Goal: Task Accomplishment & Management: Complete application form

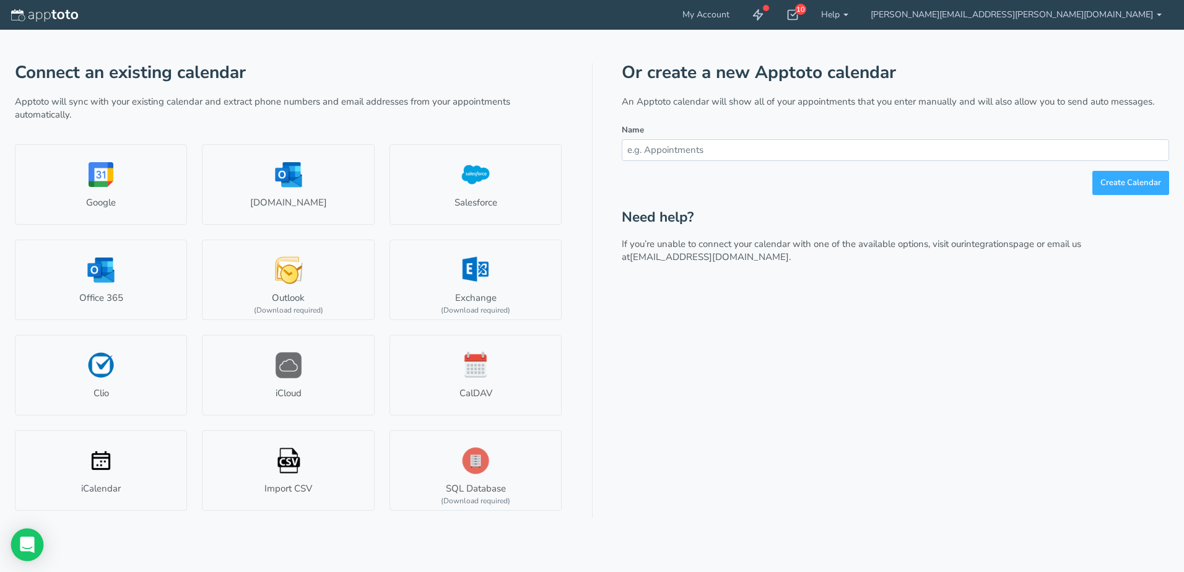
click at [27, 543] on icon "Open Intercom Messenger" at bounding box center [27, 545] width 14 height 16
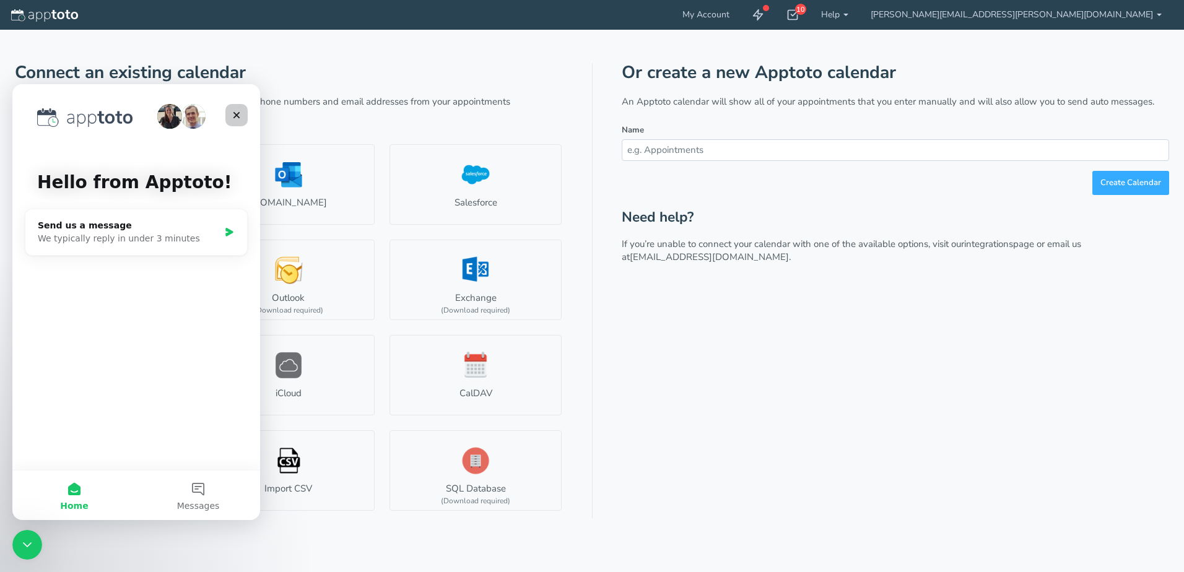
click at [233, 114] on icon "Close" at bounding box center [237, 115] width 10 height 10
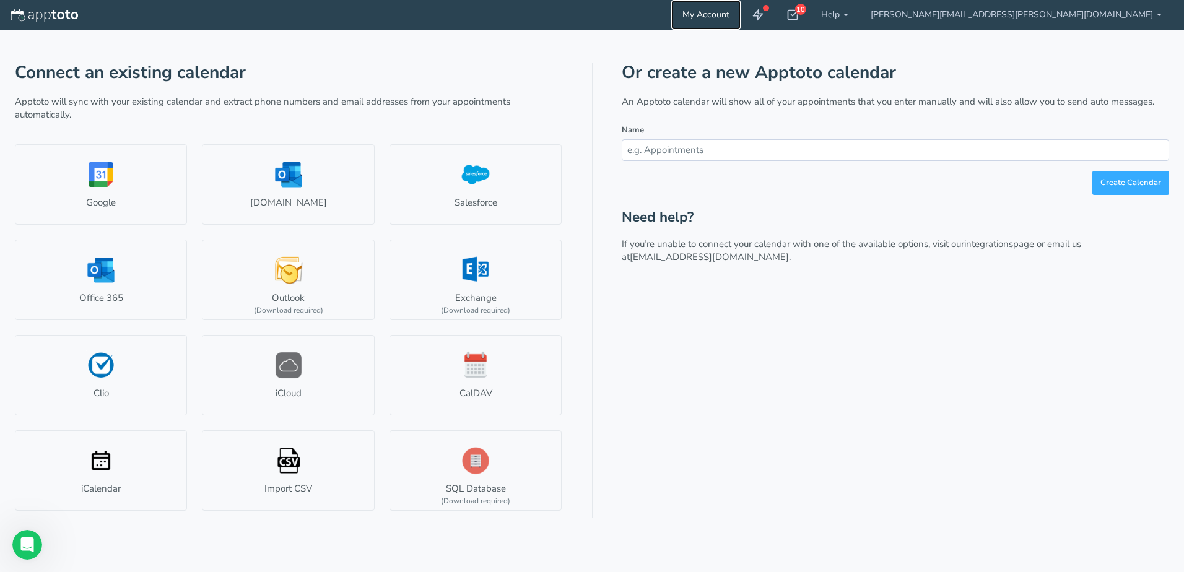
click at [740, 12] on link "My Account" at bounding box center [705, 15] width 69 height 30
click at [859, 12] on link "Help" at bounding box center [835, 15] width 50 height 30
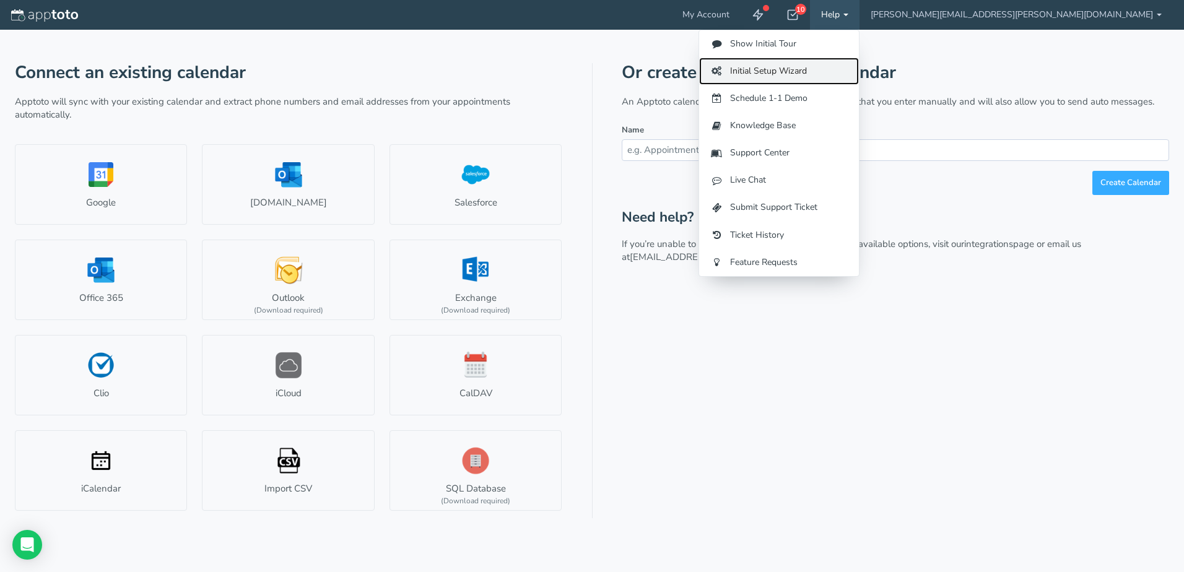
click at [859, 72] on link "Initial Setup Wizard" at bounding box center [779, 71] width 160 height 27
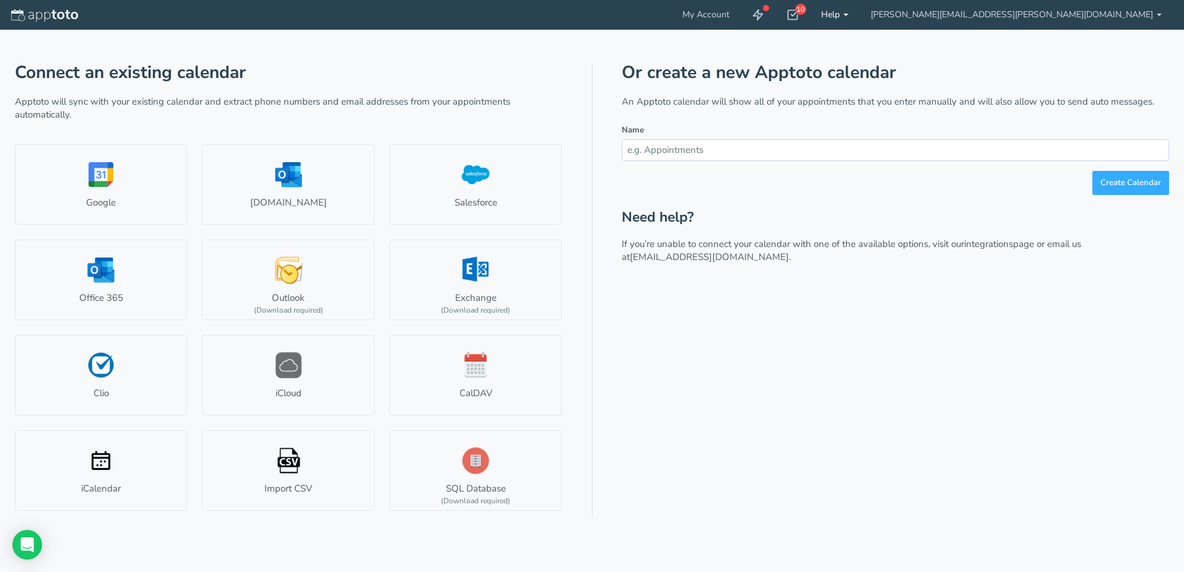
click at [859, 13] on link "Help" at bounding box center [835, 15] width 50 height 30
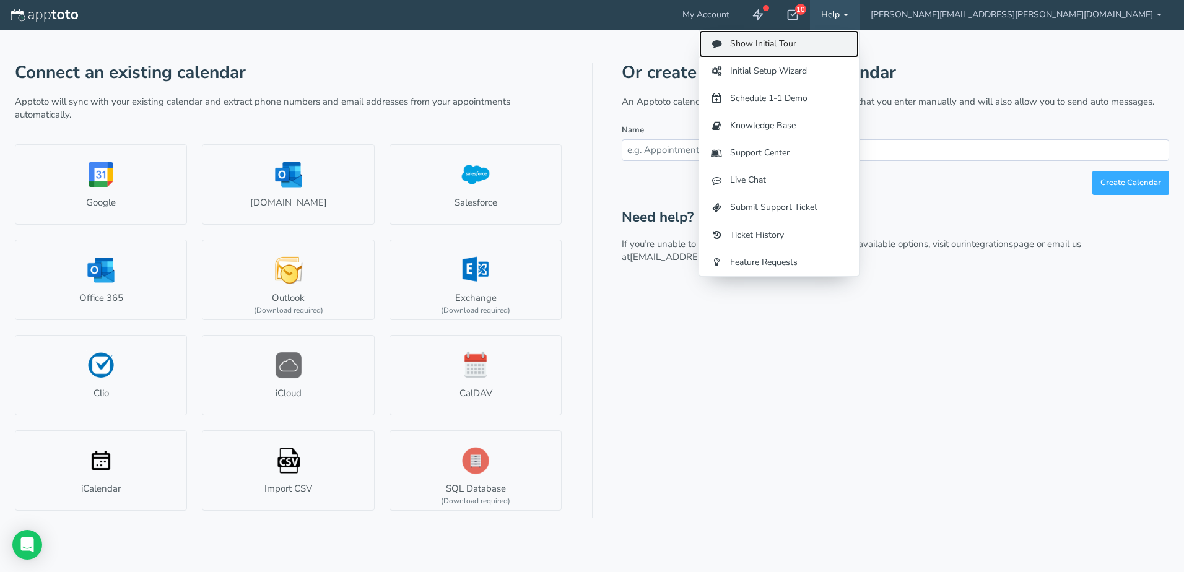
click at [859, 45] on link "Show Initial Tour" at bounding box center [779, 43] width 160 height 27
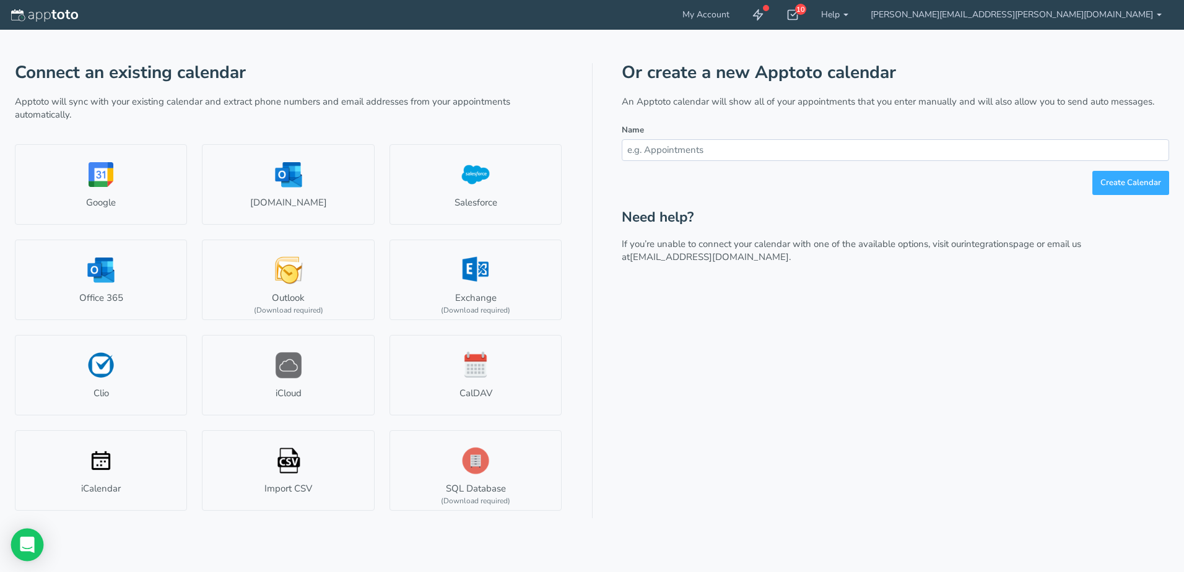
click at [27, 545] on icon "Open Intercom Messenger" at bounding box center [27, 545] width 14 height 16
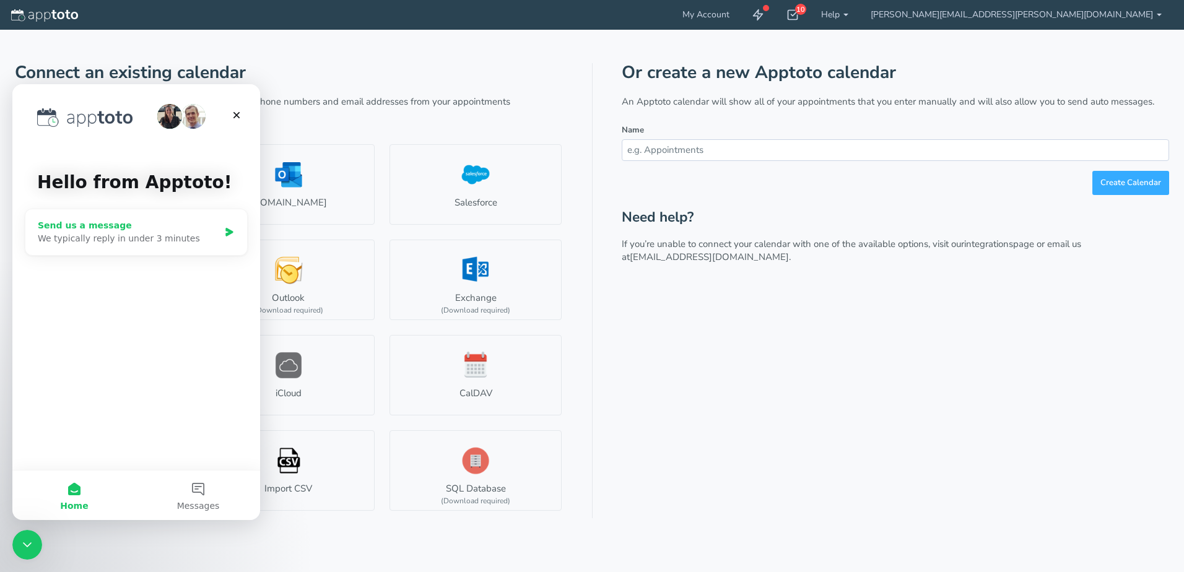
click at [128, 235] on div "We typically reply in under 3 minutes" at bounding box center [128, 238] width 181 height 13
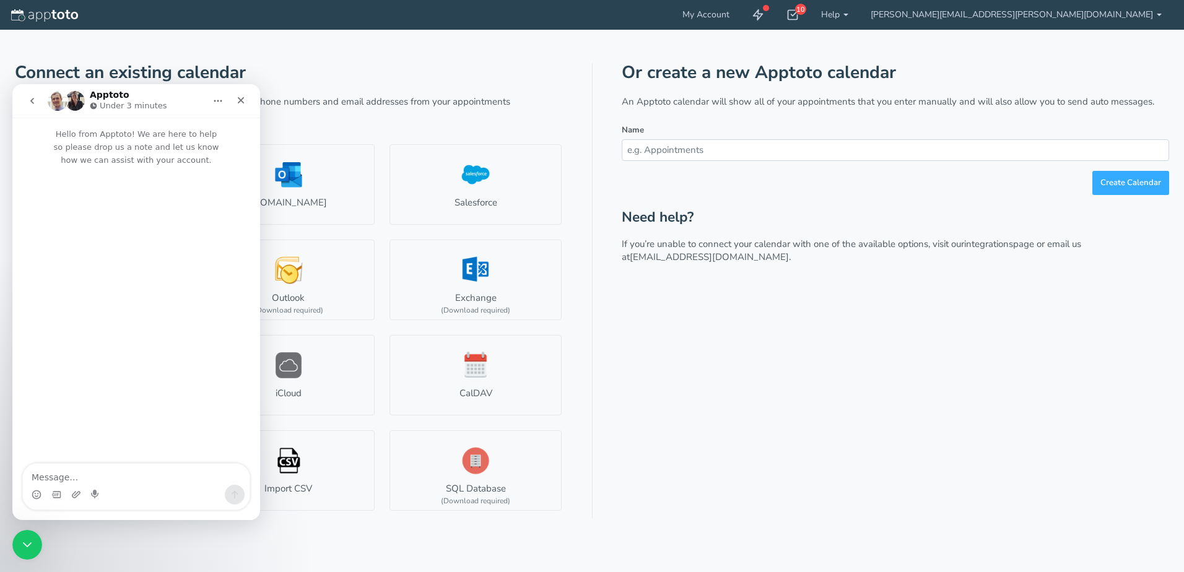
click at [64, 480] on textarea "Message…" at bounding box center [136, 474] width 227 height 21
type textarea "I do not want to setup a calendar. I just want to send voice messages to my cus…"
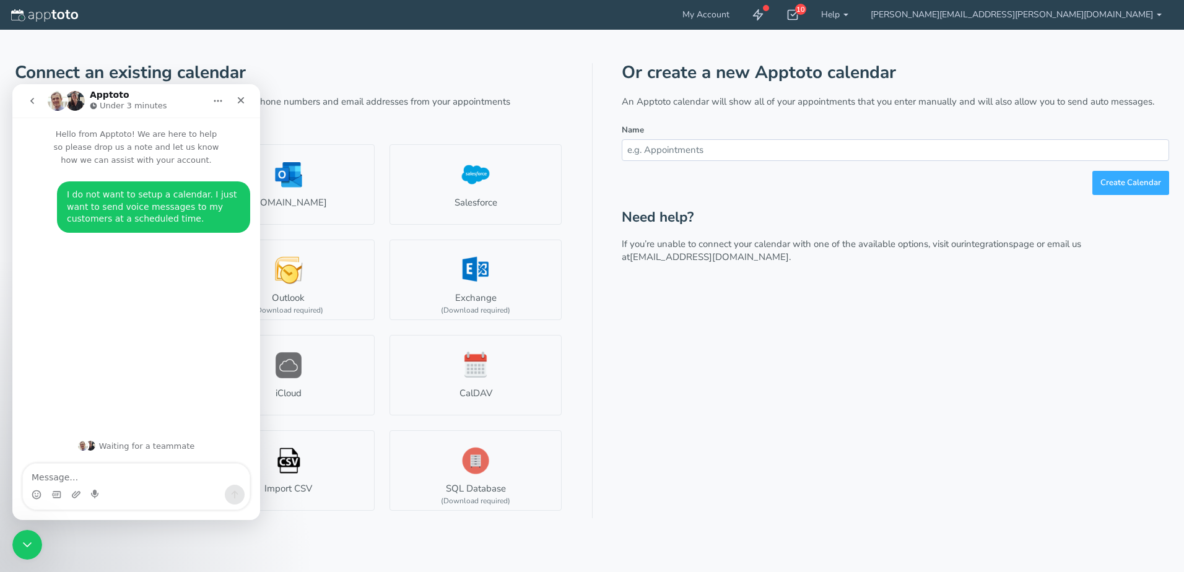
click at [218, 99] on icon "Home" at bounding box center [218, 101] width 10 height 10
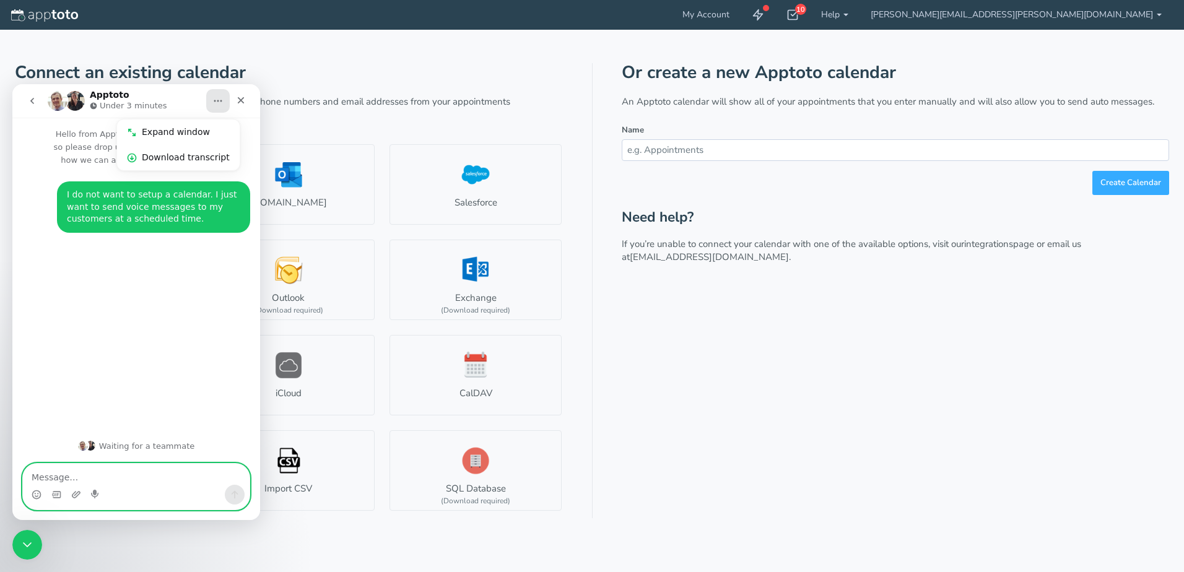
click at [95, 479] on textarea "Message…" at bounding box center [136, 474] width 227 height 21
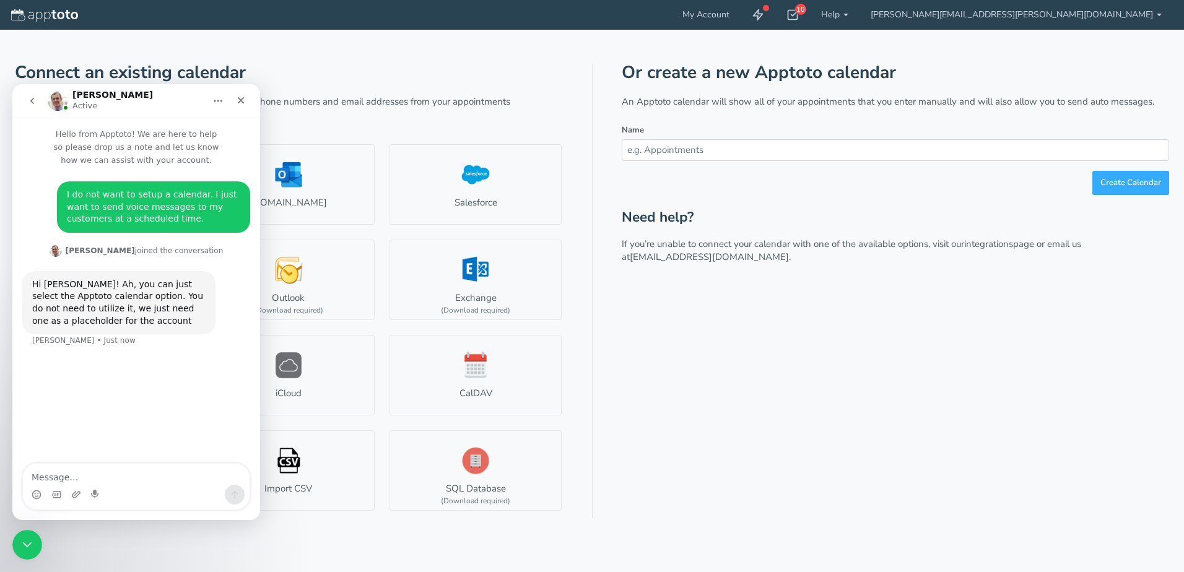
click at [527, 550] on div "Connect an existing calendar Apptoto will sync with your existing calendar and …" at bounding box center [592, 286] width 1154 height 572
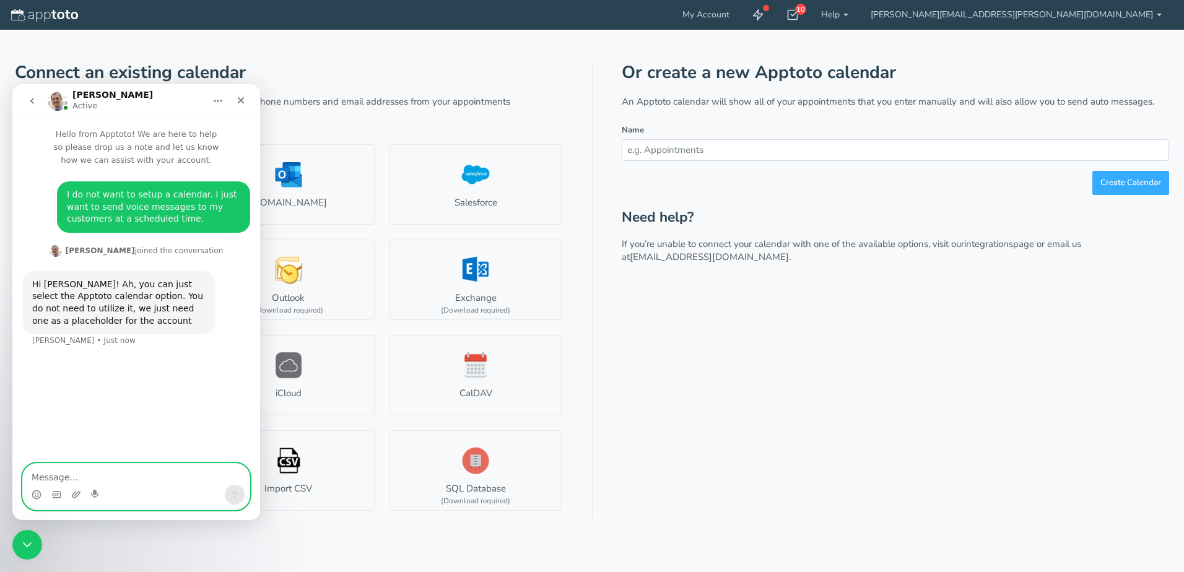
click at [80, 477] on textarea "Message…" at bounding box center [136, 474] width 227 height 21
type textarea "Let me try it. Thank you!"
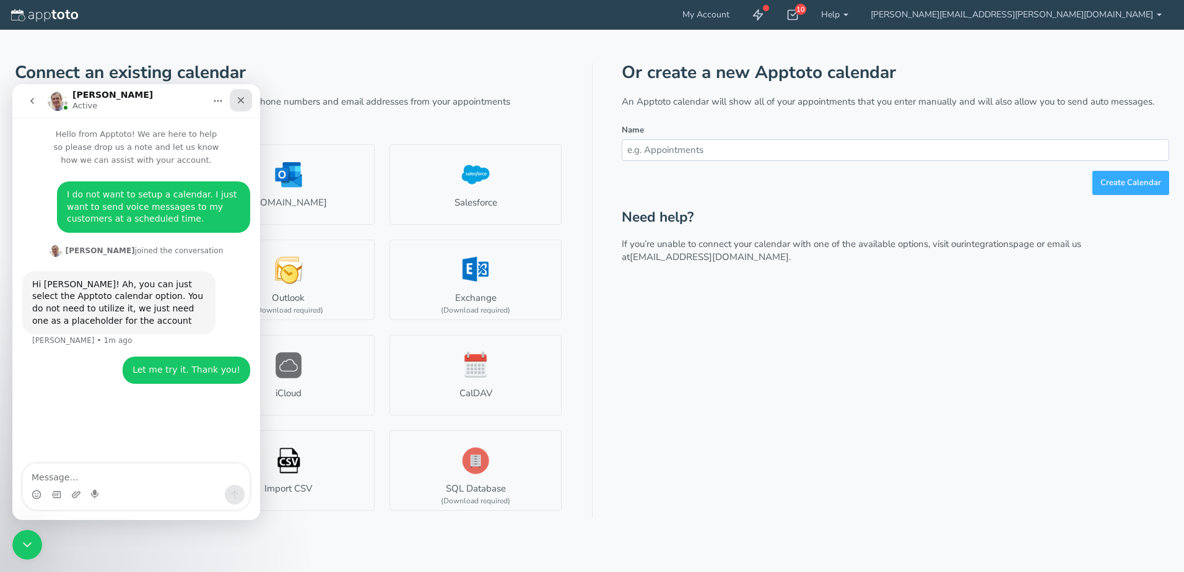
click at [243, 100] on icon "Close" at bounding box center [241, 100] width 10 height 10
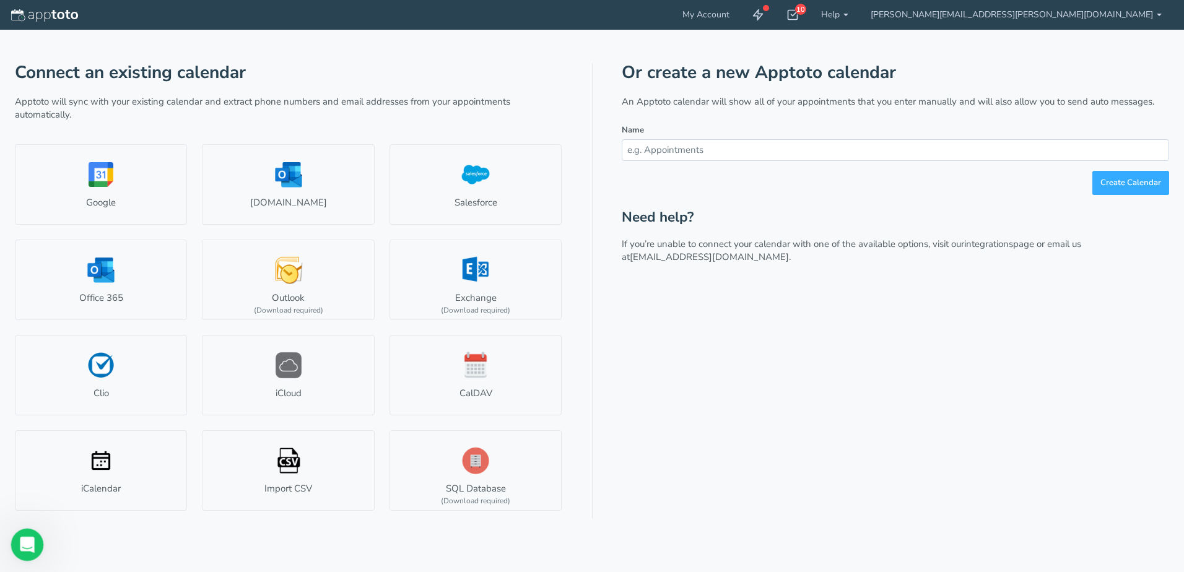
click at [22, 539] on icon "Open Intercom Messenger" at bounding box center [25, 543] width 20 height 20
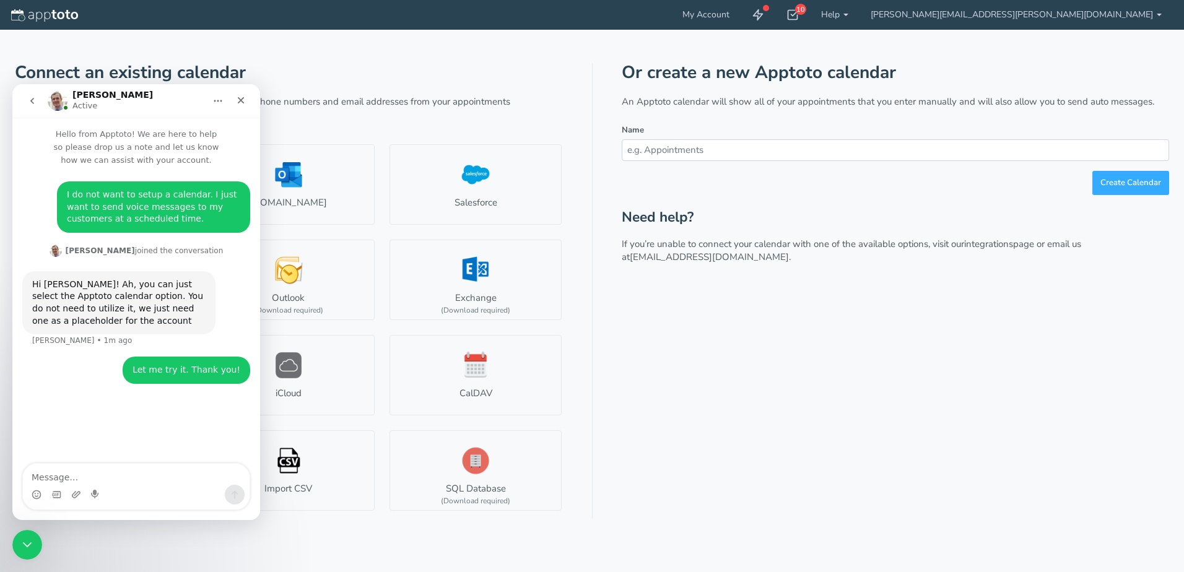
click at [710, 347] on div "Or create a new Apptoto calendar An Apptoto calendar will show all of your appo…" at bounding box center [894, 290] width 547 height 455
drag, startPoint x: 231, startPoint y: 95, endPoint x: 311, endPoint y: 234, distance: 160.5
click at [231, 95] on div "Close" at bounding box center [241, 100] width 22 height 22
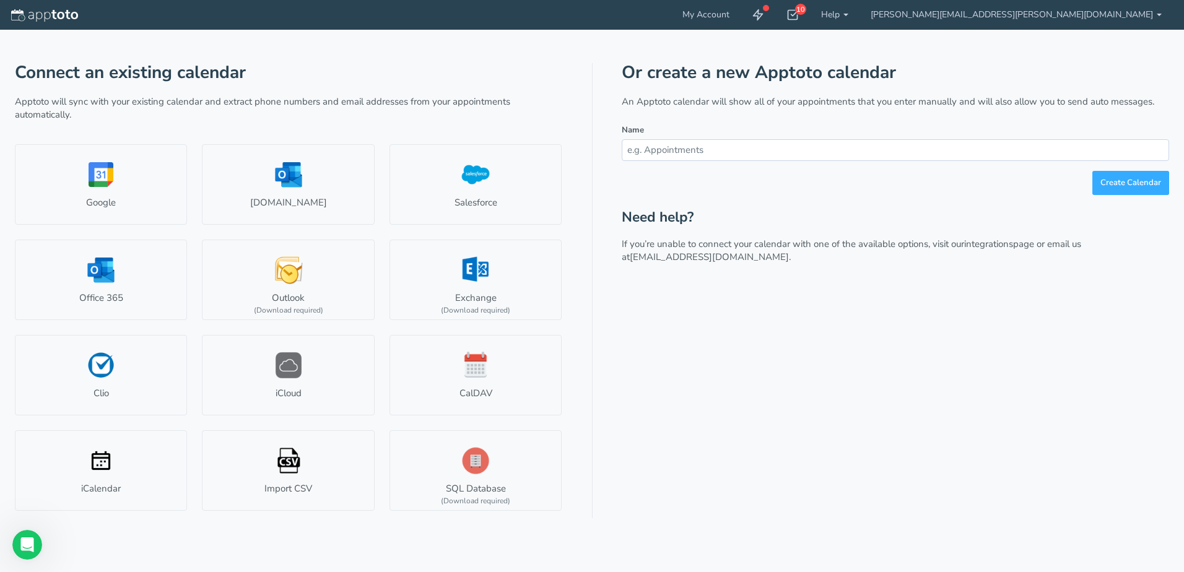
click at [719, 149] on input "text" at bounding box center [894, 150] width 547 height 22
type input "CD Clients"
click at [1112, 180] on button "Create Calendar" at bounding box center [1130, 183] width 77 height 24
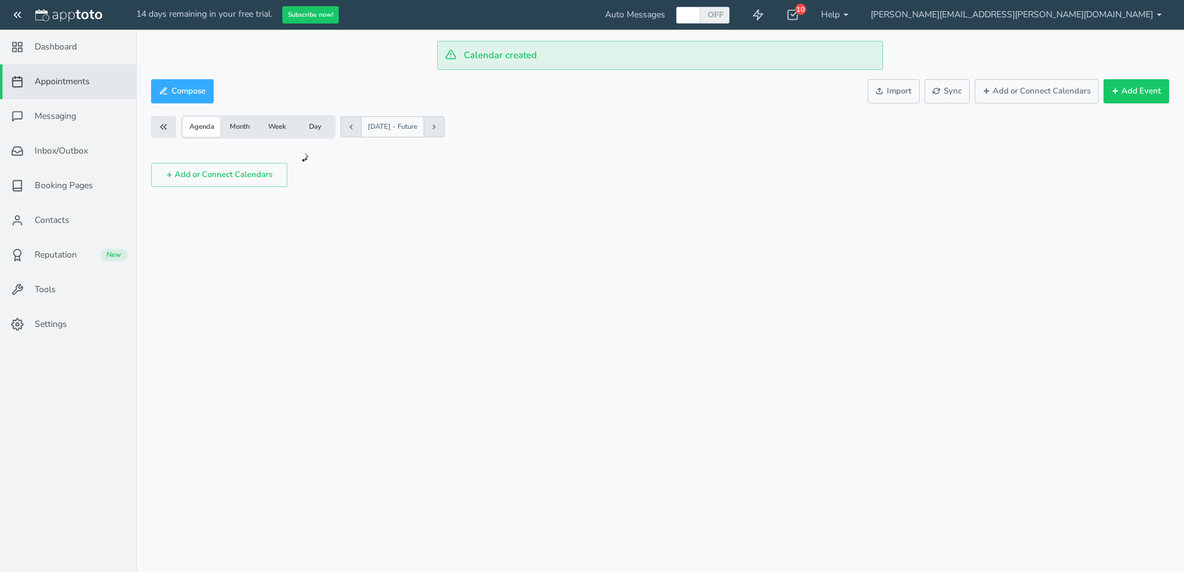
checkbox input "true"
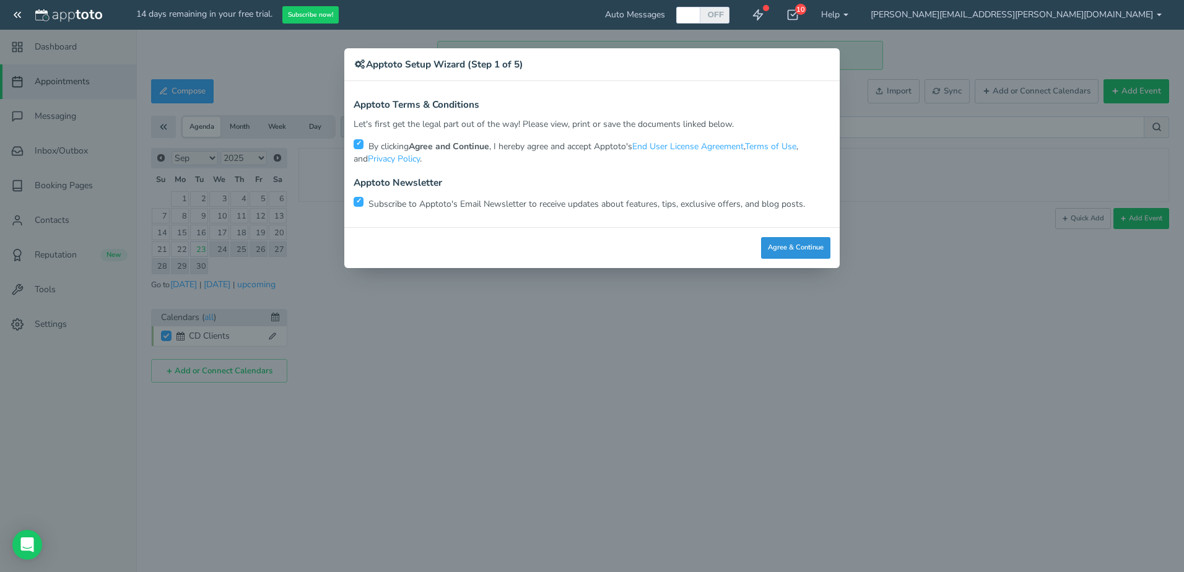
click at [775, 247] on button "Agree & Continue" at bounding box center [795, 248] width 69 height 22
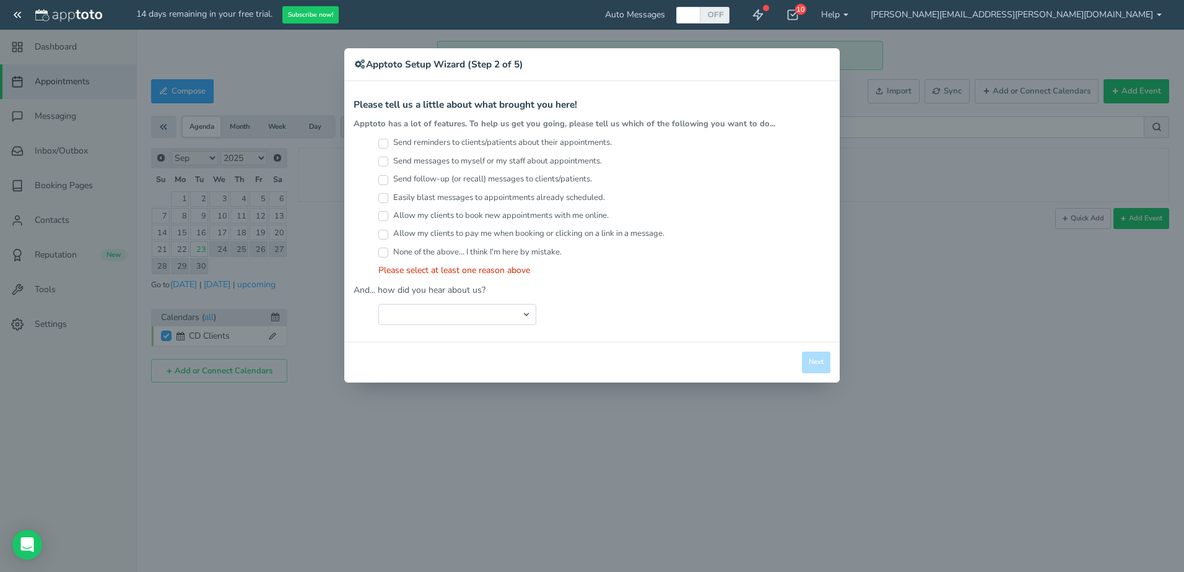
click at [383, 145] on input "Send reminders to clients/patients about their appointments." at bounding box center [383, 144] width 10 height 10
checkbox input "true"
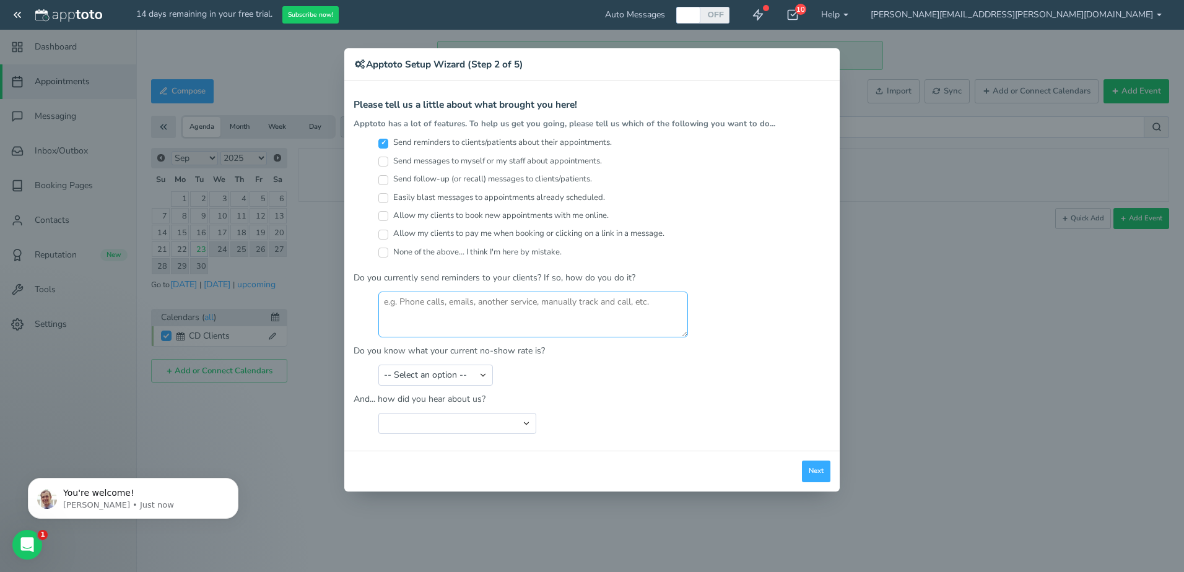
click at [440, 305] on textarea at bounding box center [533, 315] width 310 height 46
type textarea "Call Multiplier"
click at [392, 372] on select "-- Select an option -- Less than 5% 5-10% 10-20% 20-30% More than 30% Not sure" at bounding box center [435, 375] width 115 height 21
select select "string:Not sure"
click at [378, 365] on select "-- Select an option -- Less than 5% 5-10% 10-20% 20-30% More than 30% Not sure" at bounding box center [435, 375] width 115 height 21
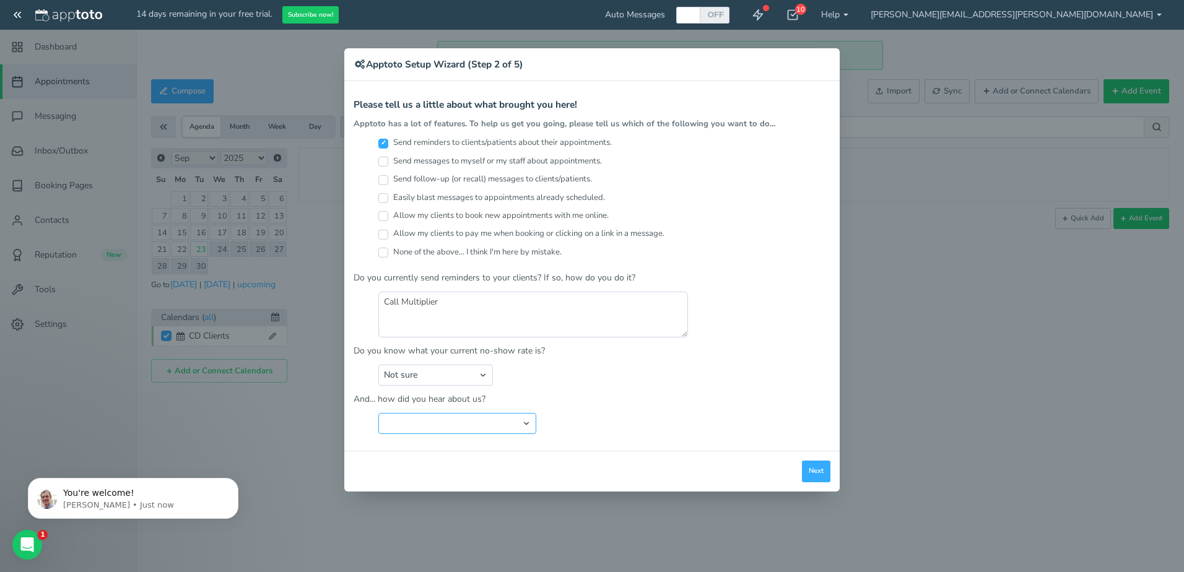
click at [525, 425] on select "Search Engine (Google, Yahoo, Bing, etc.) Search Engine Advertisement Blog Post…" at bounding box center [457, 423] width 158 height 21
click at [427, 423] on select "Search Engine (Google, Yahoo, Bing, etc.) Search Engine Advertisement Blog Post…" at bounding box center [457, 423] width 158 height 21
select select "string:Other"
click at [378, 413] on select "Search Engine (Google, Yahoo, Bing, etc.) Search Engine Advertisement Blog Post…" at bounding box center [457, 423] width 158 height 21
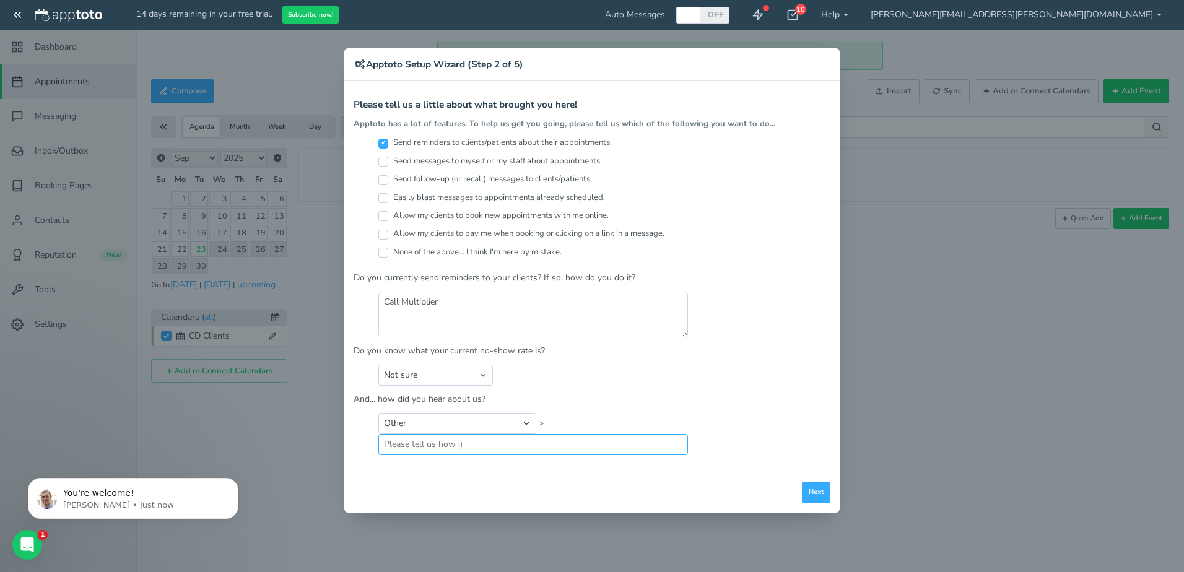
click at [423, 449] on input "text" at bounding box center [533, 444] width 310 height 21
type input "ChatGPT"
click at [819, 489] on button "Next" at bounding box center [816, 493] width 28 height 22
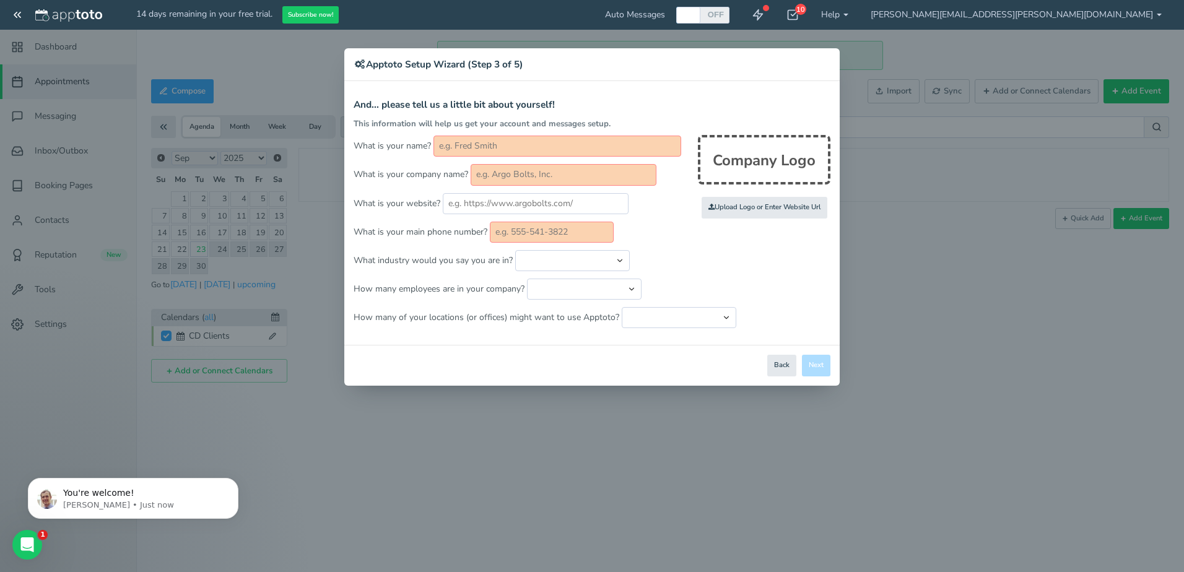
click at [508, 152] on input "text" at bounding box center [557, 146] width 248 height 21
type input "Joe Santos"
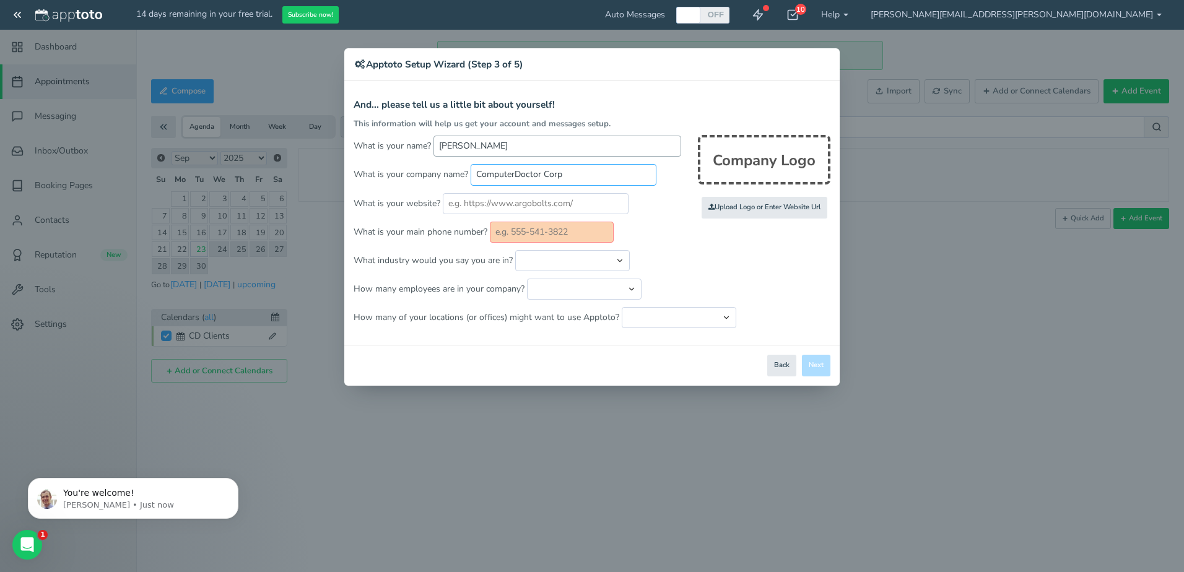
type input "ComputerDoctor Corp"
type input "https://cdoctor.com"
click at [505, 235] on input "text" at bounding box center [552, 232] width 124 height 21
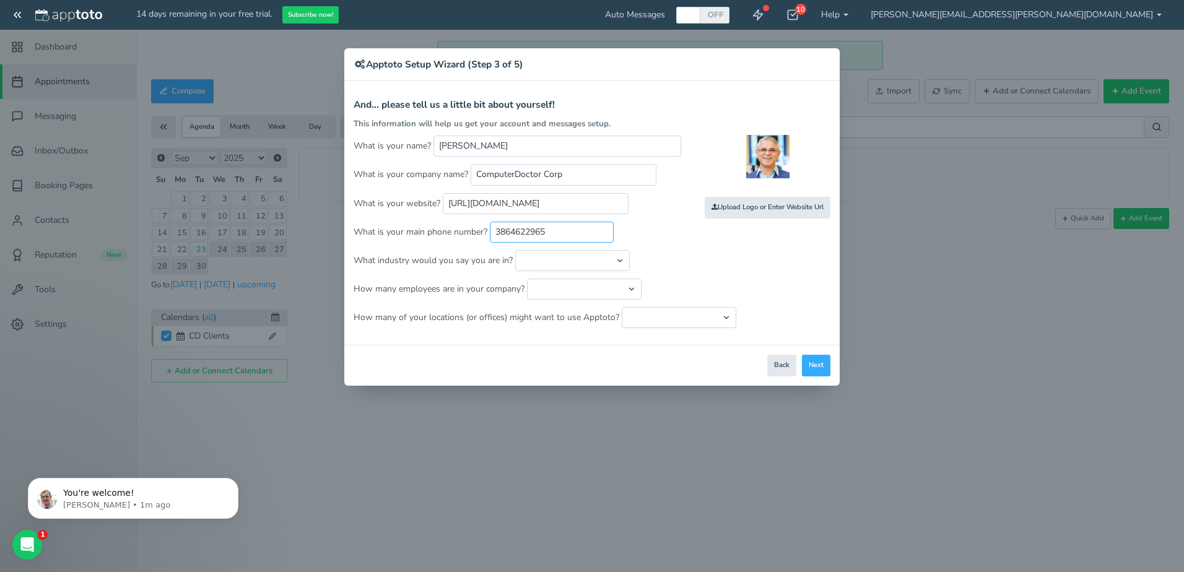
click at [511, 233] on input "3864622965" at bounding box center [552, 232] width 124 height 21
type input "386-462-2965"
click at [620, 262] on select "Automotive Cleaning Services Consulting Education - Classroom Education - Admis…" at bounding box center [572, 260] width 115 height 21
select select "string:Software & IT"
click at [515, 250] on select "Automotive Cleaning Services Consulting Education - Classroom Education - Admis…" at bounding box center [572, 260] width 115 height 21
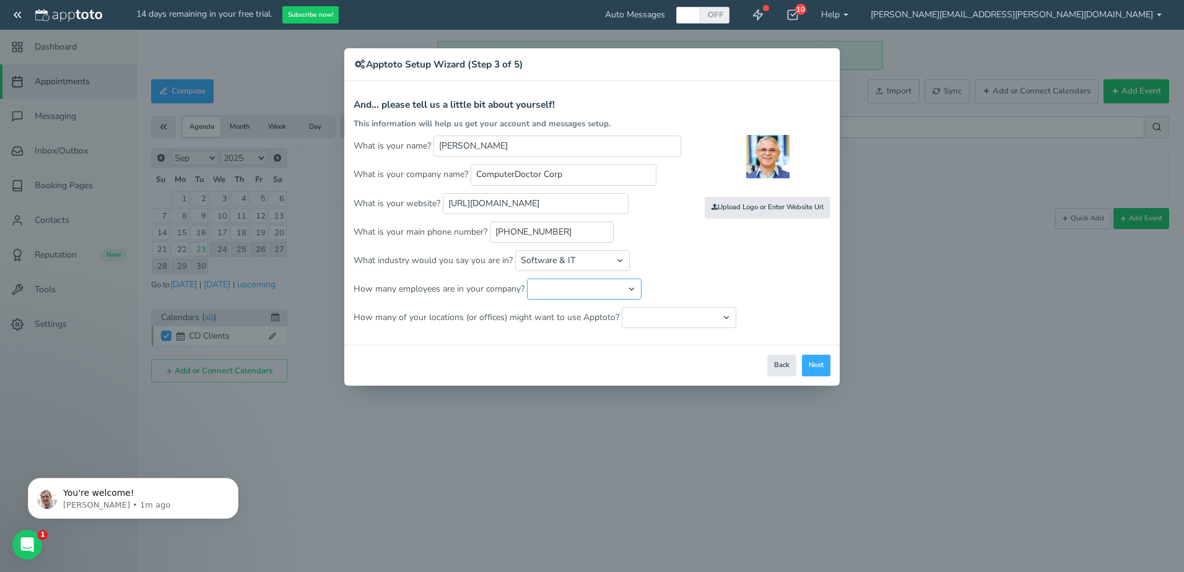
click at [578, 288] on select "Just me 1 to 5 6 to 10 11 to 25 26 to 50 51 to 100 101 to 500 501 to 1000 More …" at bounding box center [584, 289] width 115 height 21
select select "string:6..10"
click at [527, 279] on select "Just me 1 to 5 6 to 10 11 to 25 26 to 50 51 to 100 101 to 500 501 to 1000 More …" at bounding box center [584, 289] width 115 height 21
click at [647, 324] on select "Just one location 2 3 4 5 6 to 10 11 to 25 26 to 50 More than 50" at bounding box center [678, 317] width 115 height 21
select select "string:1"
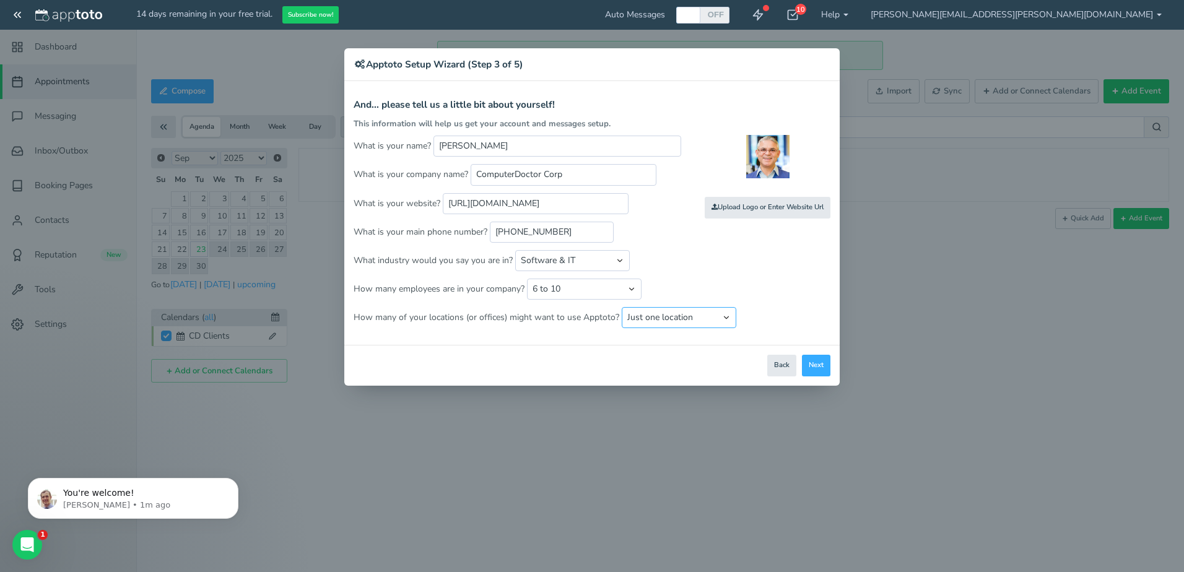
click at [621, 307] on select "Just one location 2 3 4 5 6 to 10 11 to 25 26 to 50 More than 50" at bounding box center [678, 317] width 115 height 21
click at [820, 368] on button "Next" at bounding box center [816, 366] width 28 height 22
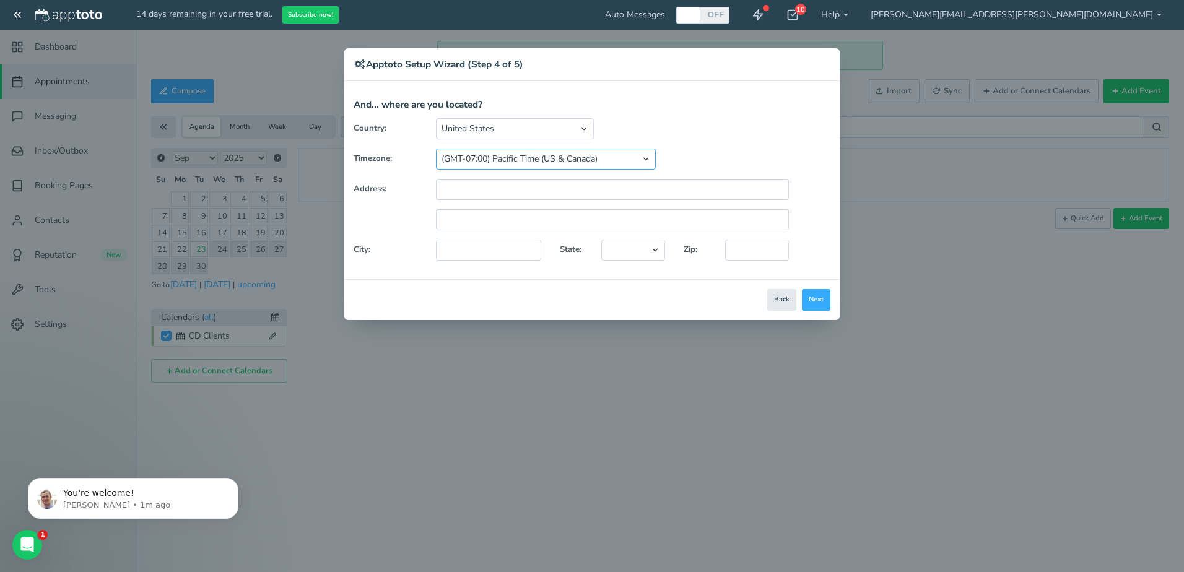
click at [647, 158] on select "(GMT-10:00) Hawaii (GMT-08:00) Alaska (GMT-07:00) Pacific Time (US & Canada) (G…" at bounding box center [546, 159] width 220 height 21
select select "string:America/New_York"
click at [436, 149] on select "(GMT-10:00) Hawaii (GMT-08:00) Alaska (GMT-07:00) Pacific Time (US & Canada) (G…" at bounding box center [546, 159] width 220 height 21
click at [453, 194] on input "text" at bounding box center [612, 189] width 353 height 21
type input "14555n Main Street"
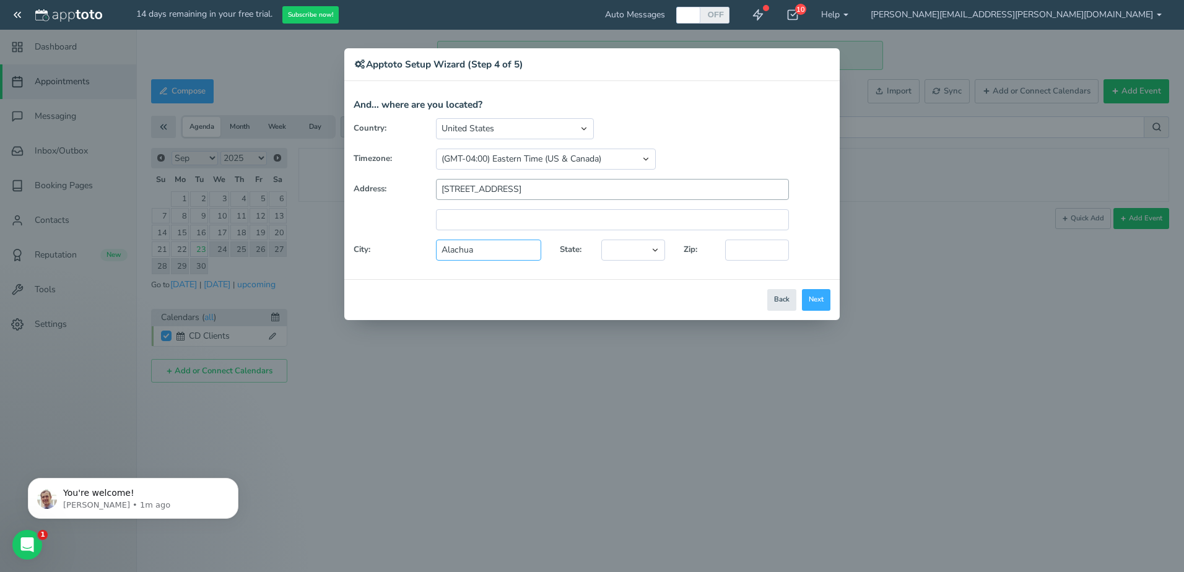
type input "Alachua"
select select "string:FL"
type input "32615"
click at [466, 187] on input "14555n Main Street" at bounding box center [612, 189] width 353 height 21
type input "14555 Main Street"
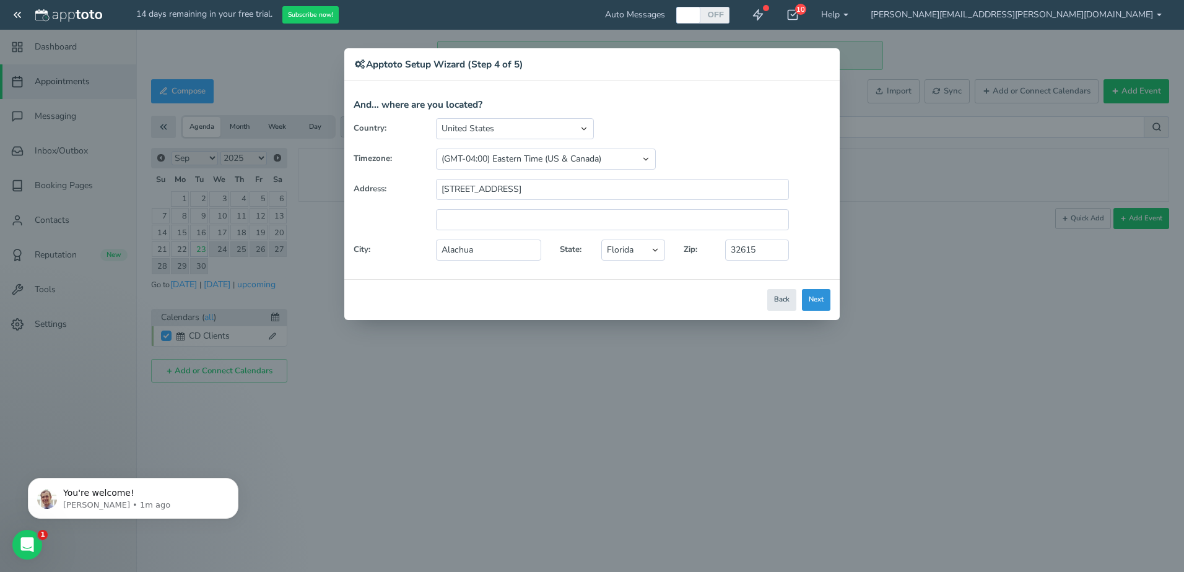
click at [814, 298] on button "Next" at bounding box center [816, 300] width 28 height 22
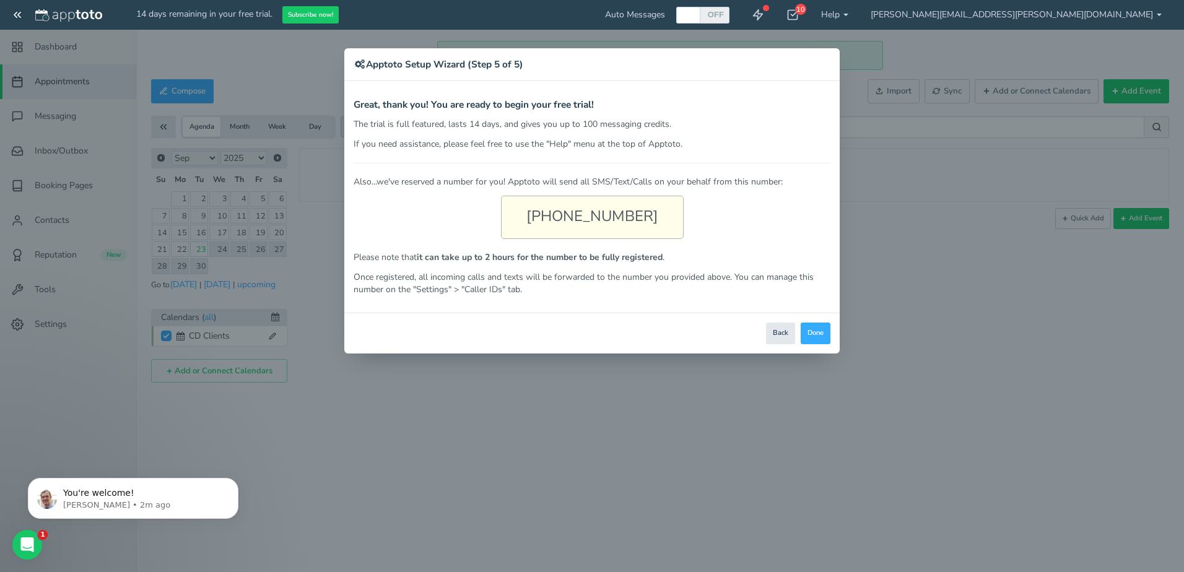
drag, startPoint x: 644, startPoint y: 217, endPoint x: 512, endPoint y: 219, distance: 132.5
click at [512, 219] on div "(386) 946-6483" at bounding box center [592, 217] width 183 height 43
copy div "(386) 946-6483"
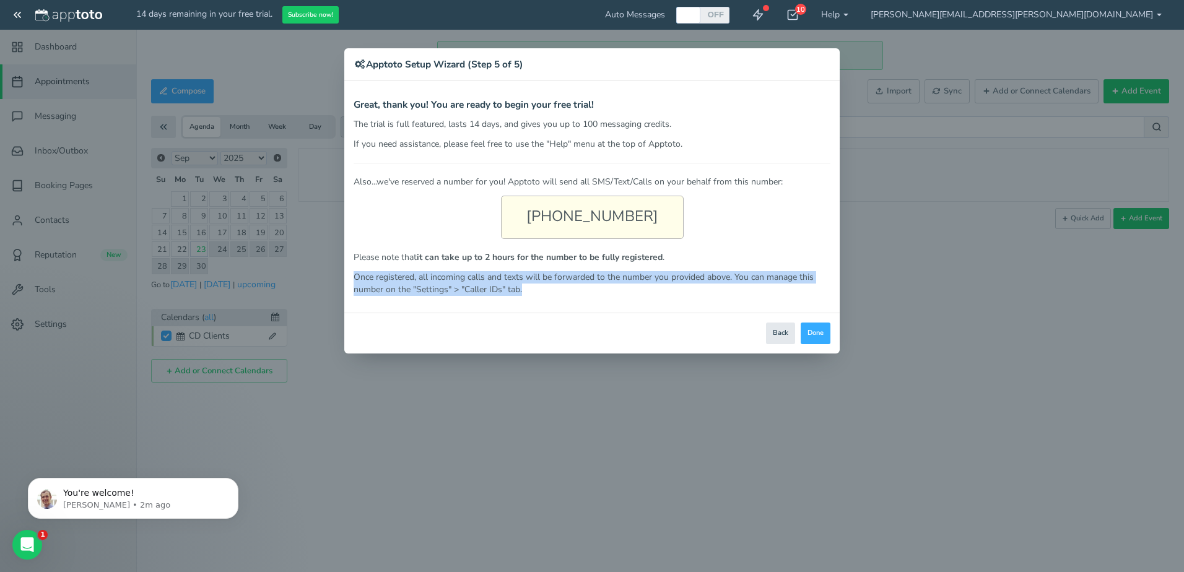
drag, startPoint x: 529, startPoint y: 291, endPoint x: 340, endPoint y: 272, distance: 189.7
click at [340, 272] on div "× Apptoto Setup Wizard (Step 5 of 5) Apptoto Terms & Conditions Let's first get…" at bounding box center [592, 286] width 1184 height 572
copy p "Once registered, all incoming calls and texts will be forwarded to the number y…"
click at [810, 334] on button "Done" at bounding box center [815, 334] width 30 height 22
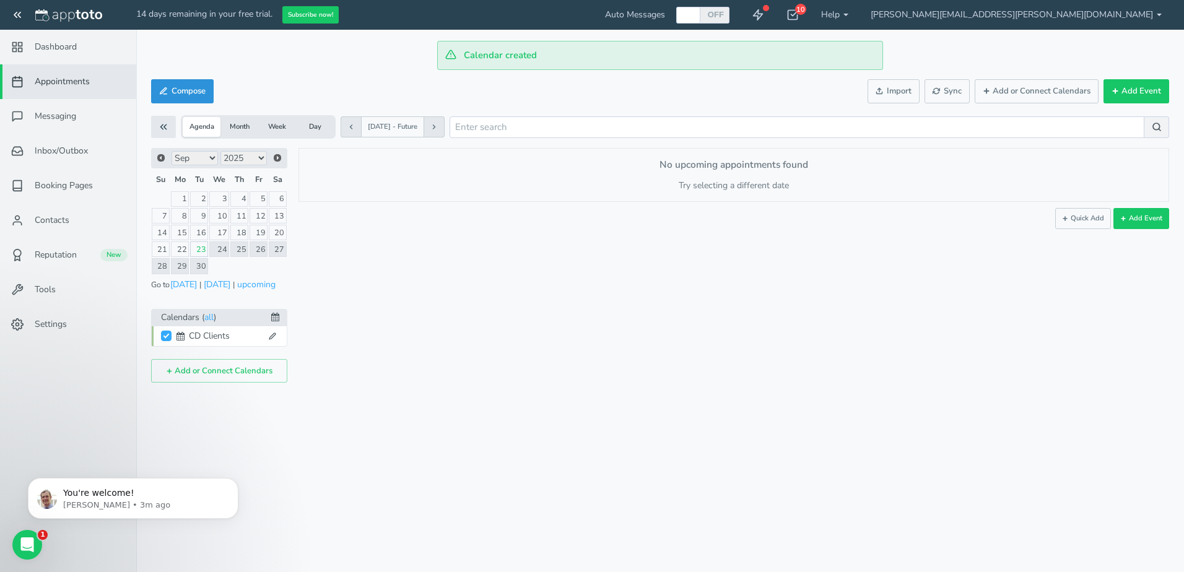
click at [177, 93] on button "Compose" at bounding box center [182, 91] width 63 height 24
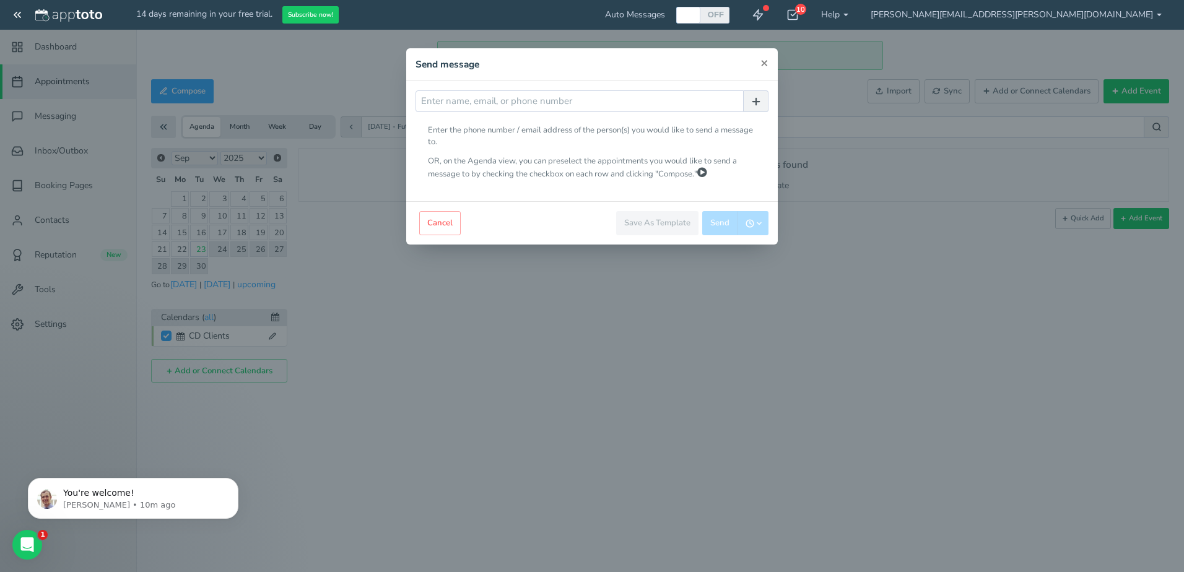
click at [764, 65] on span "×" at bounding box center [764, 62] width 8 height 17
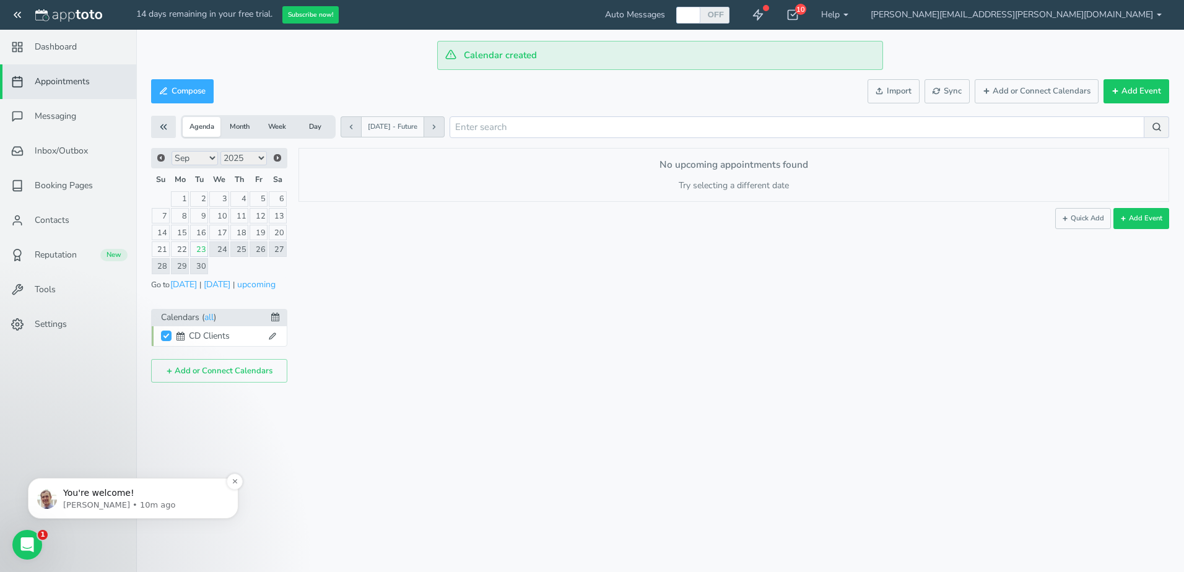
click at [84, 495] on p "You're welcome!" at bounding box center [143, 493] width 160 height 12
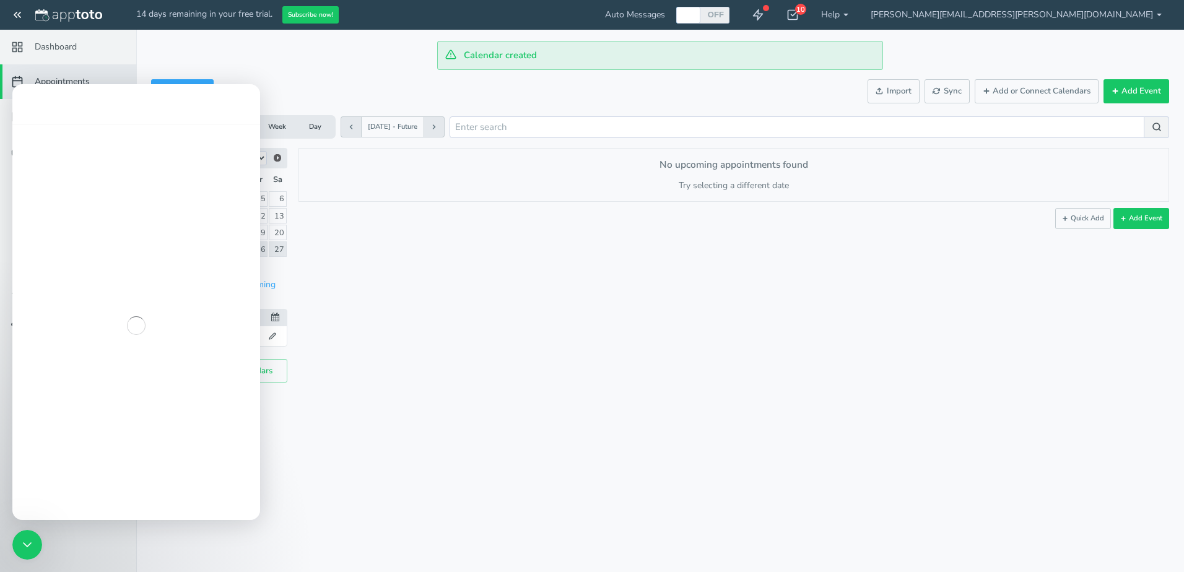
scroll to position [2, 0]
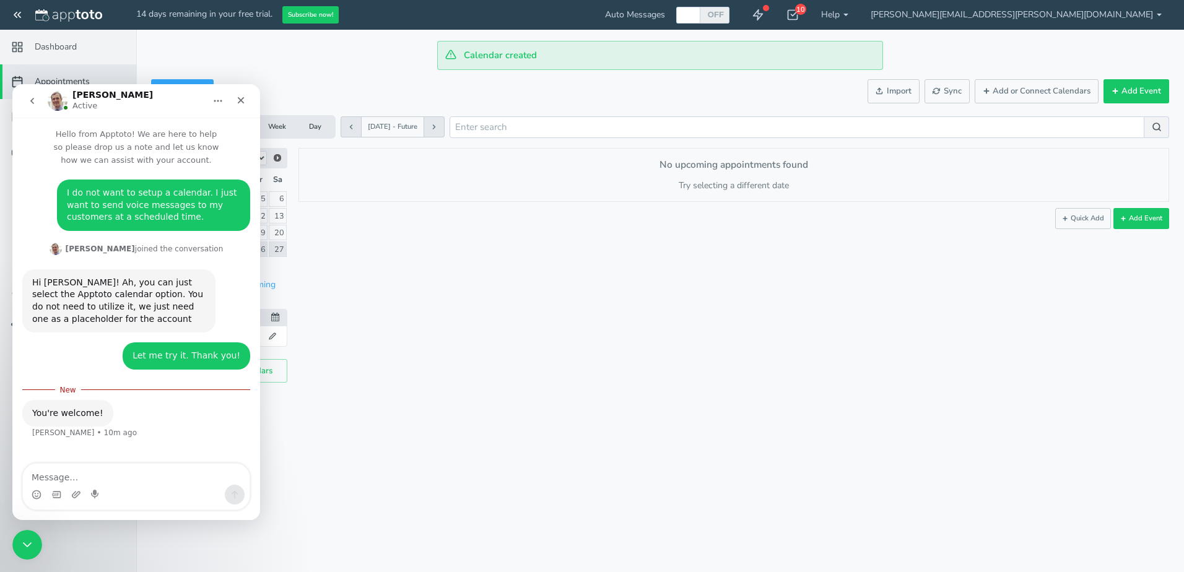
click at [96, 481] on textarea "Message…" at bounding box center [136, 474] width 227 height 21
type textarea "Does you app offer a two-factor authentication?"
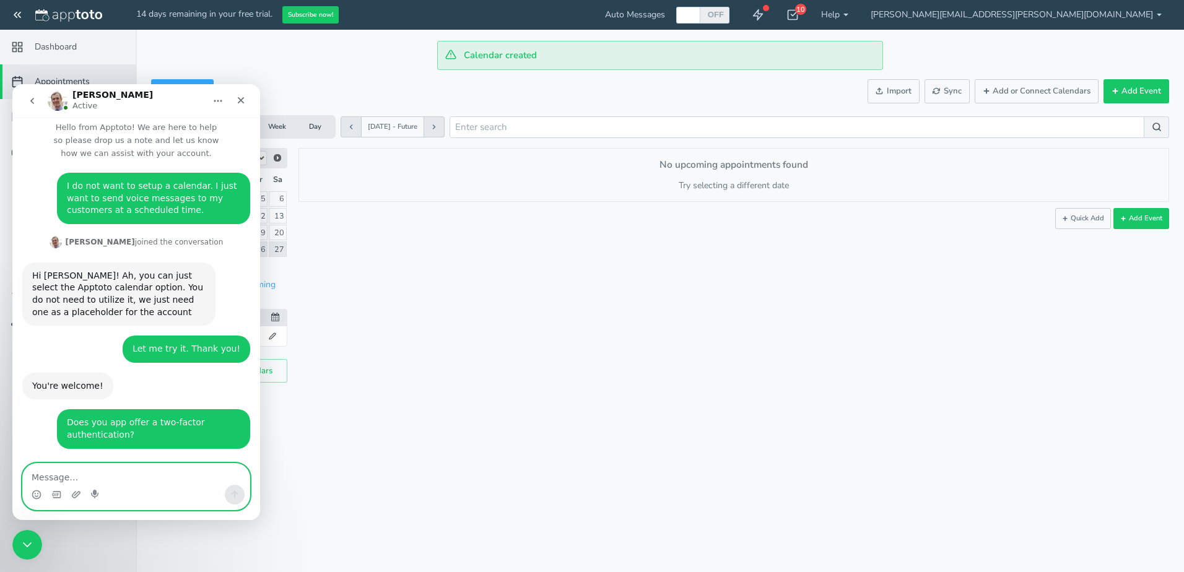
scroll to position [56, 0]
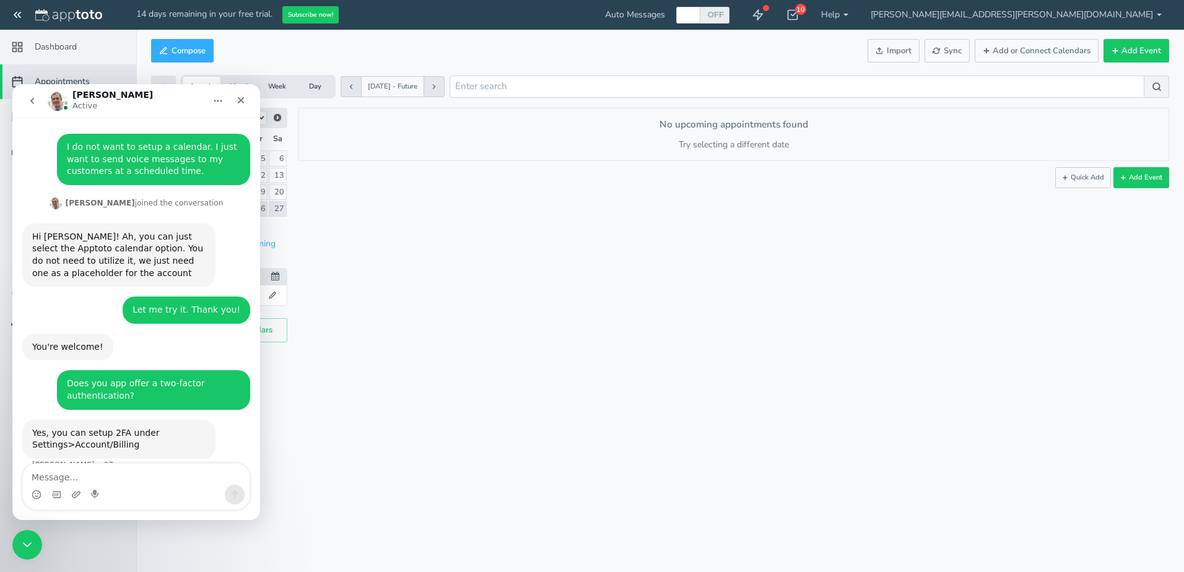
scroll to position [56, 0]
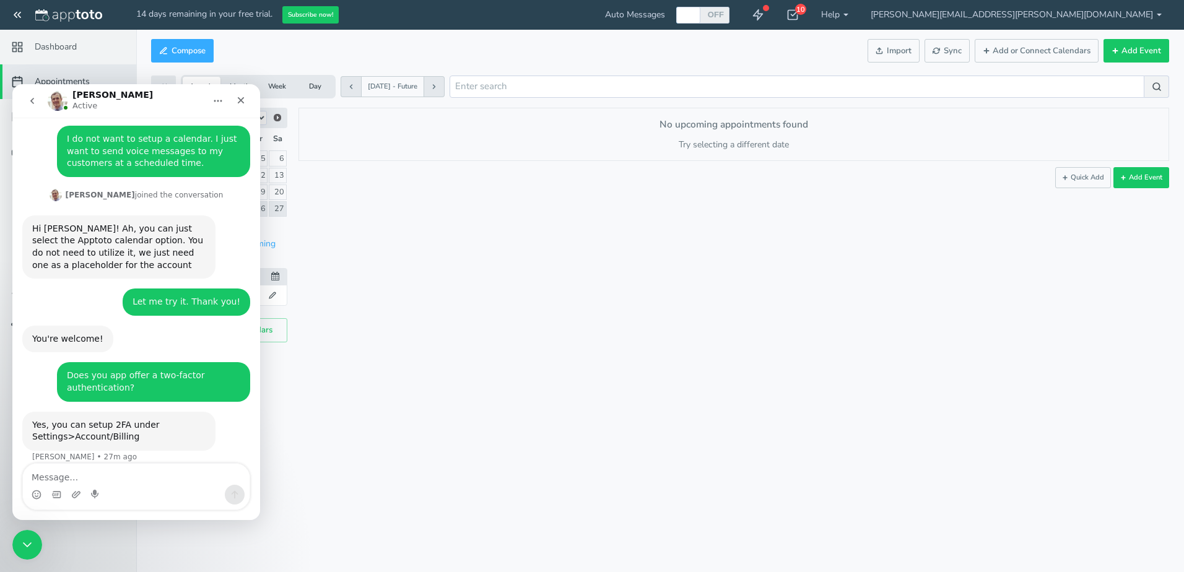
click at [76, 475] on textarea "Message…" at bounding box center [136, 474] width 227 height 21
type textarea "Thank you!"
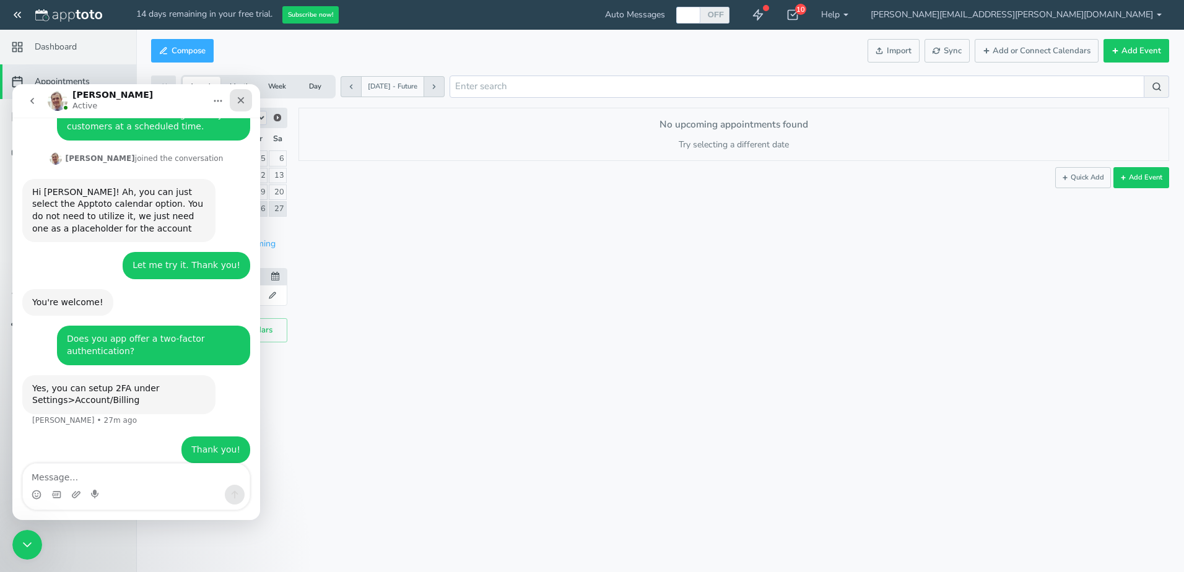
click at [237, 103] on icon "Close" at bounding box center [241, 100] width 10 height 10
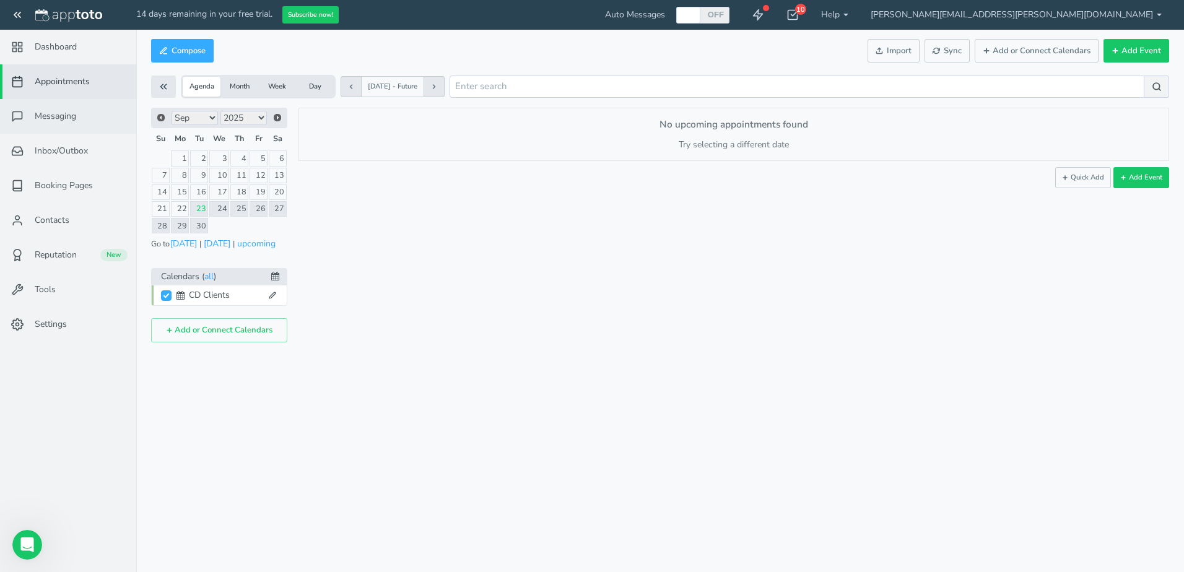
click at [51, 117] on span "Messaging" at bounding box center [55, 116] width 41 height 12
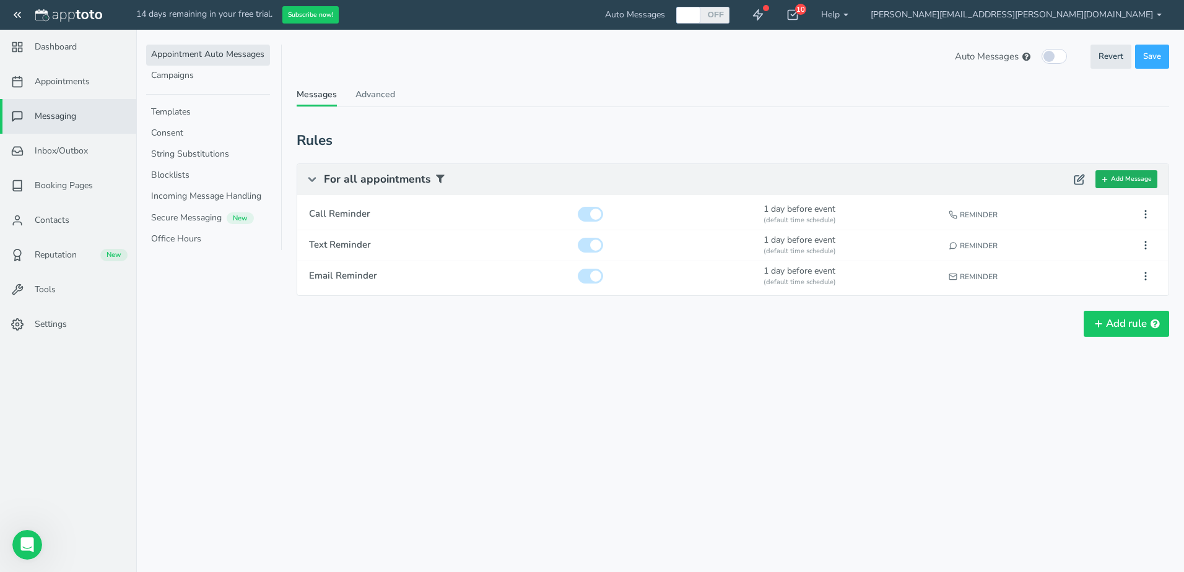
click at [1128, 180] on button "Add Message" at bounding box center [1126, 179] width 62 height 18
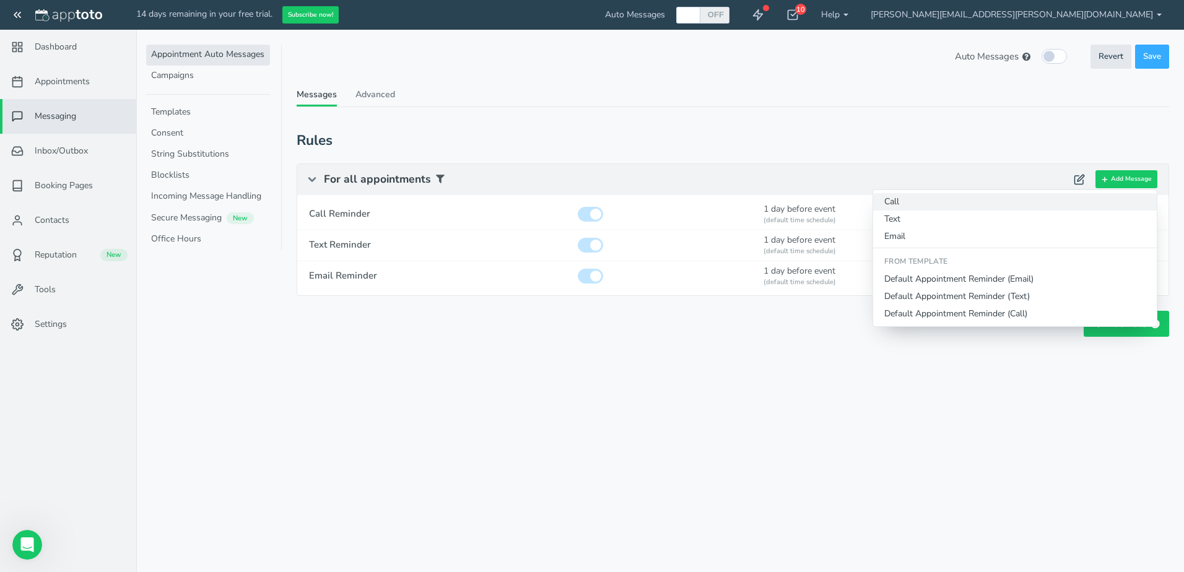
click at [896, 199] on button "Call" at bounding box center [1015, 201] width 284 height 17
type input "Call Reminder"
checkbox input "true"
select select "number:1"
select select "string:man"
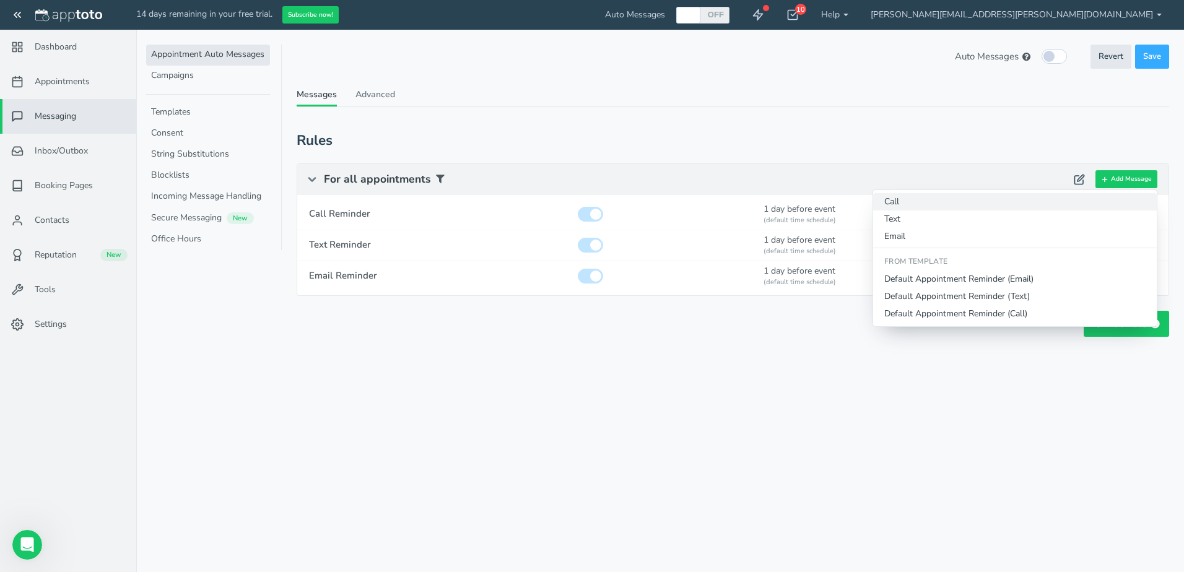
select select "string:default"
select select "string:1"
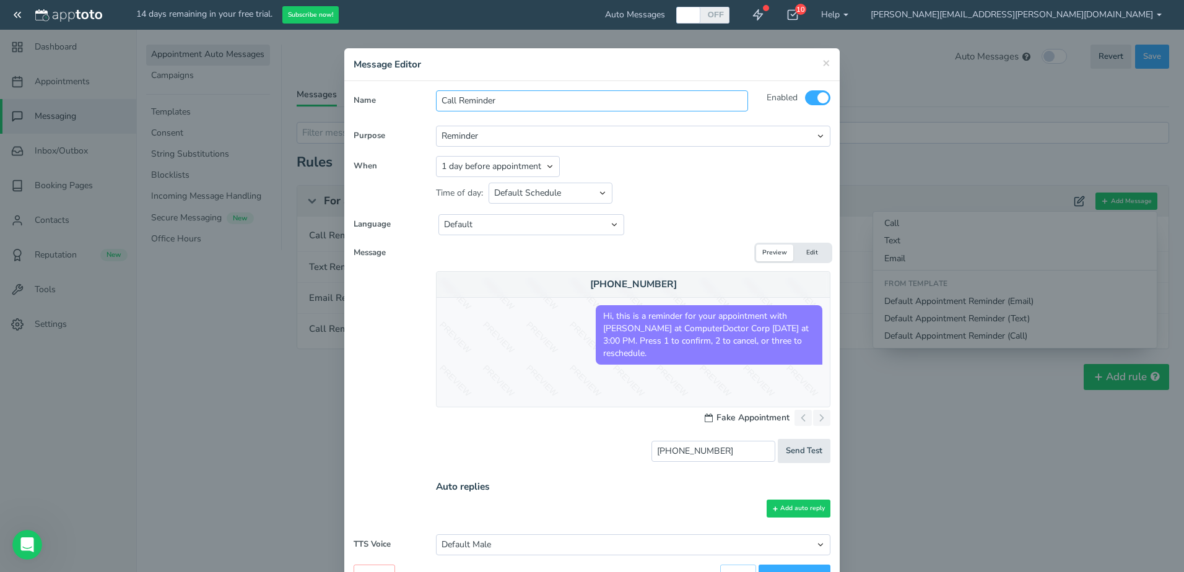
drag, startPoint x: 386, startPoint y: 87, endPoint x: 354, endPoint y: 92, distance: 32.5
click at [357, 89] on form "Name Call Reminder Enabled To All Participants Calendar Owner" at bounding box center [591, 339] width 495 height 517
type input "Preventive Maintenance"
click at [823, 59] on span "×" at bounding box center [826, 62] width 8 height 17
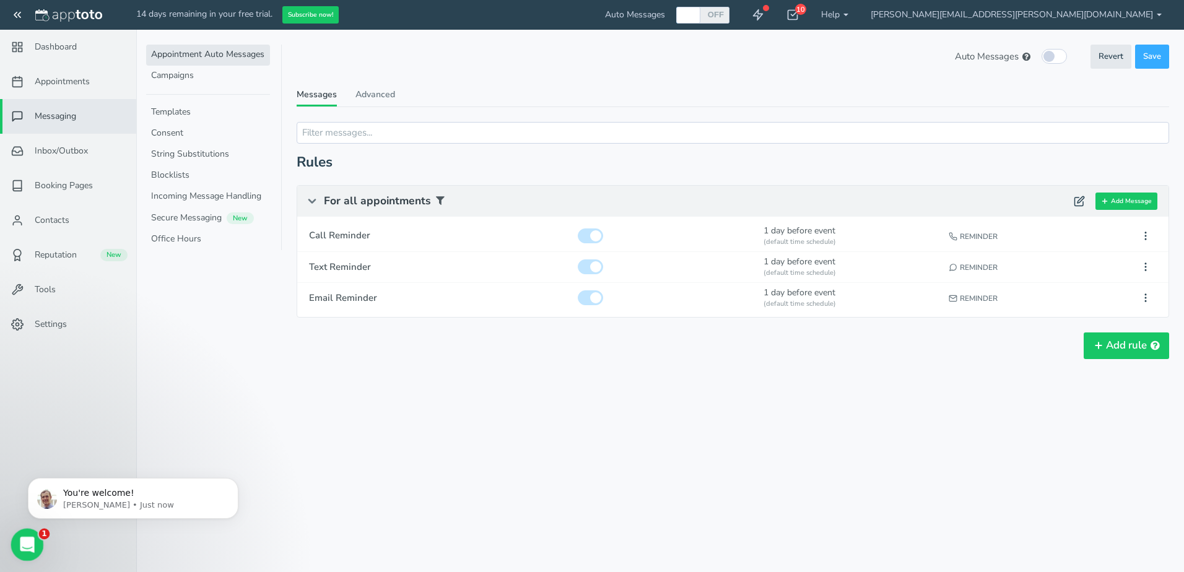
scroll to position [177, 0]
click at [23, 537] on icon "Open Intercom Messenger" at bounding box center [25, 543] width 20 height 20
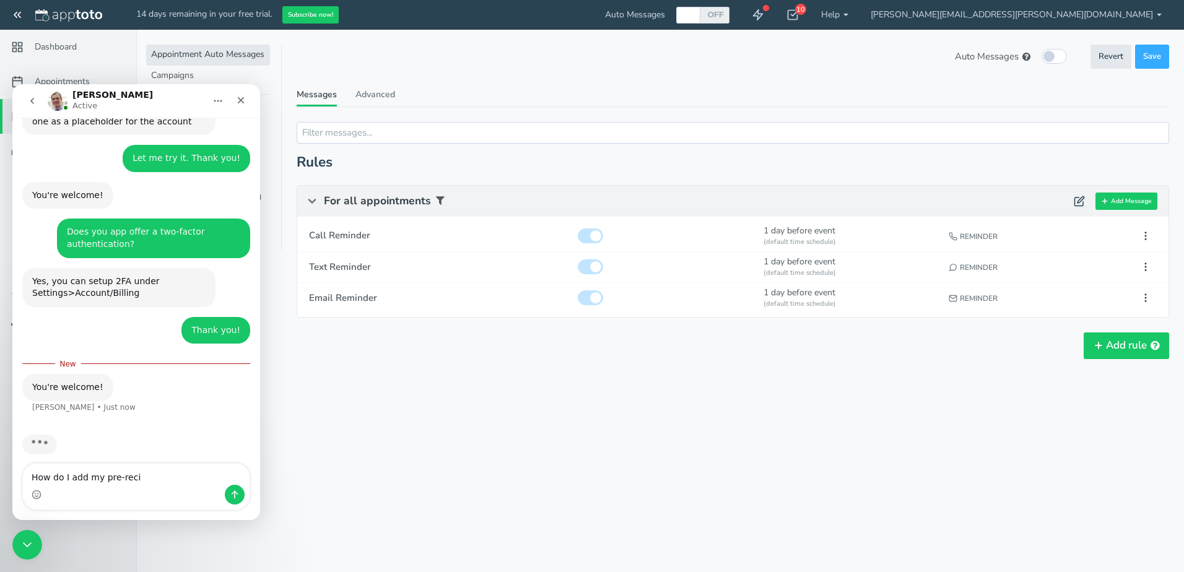
scroll to position [150, 0]
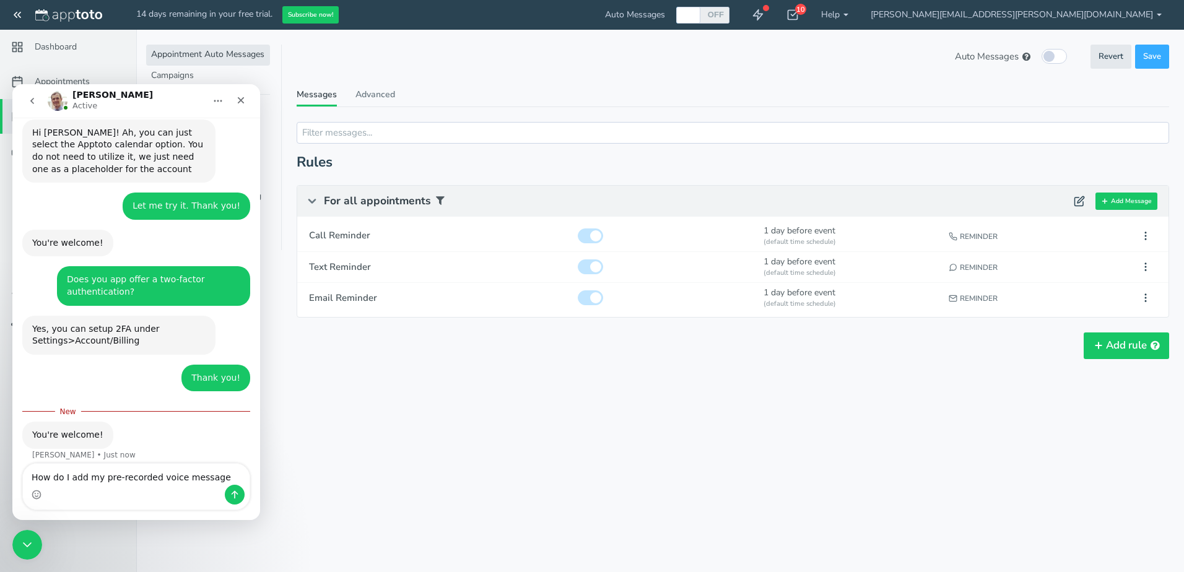
type textarea "How do I add my pre-recorded voice messages"
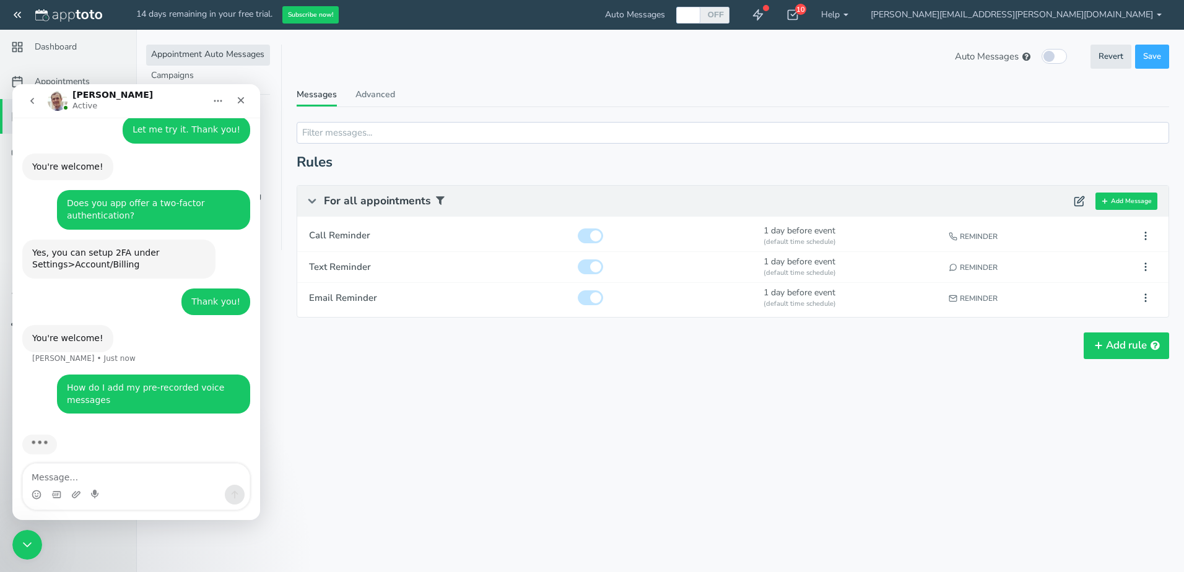
scroll to position [178, 0]
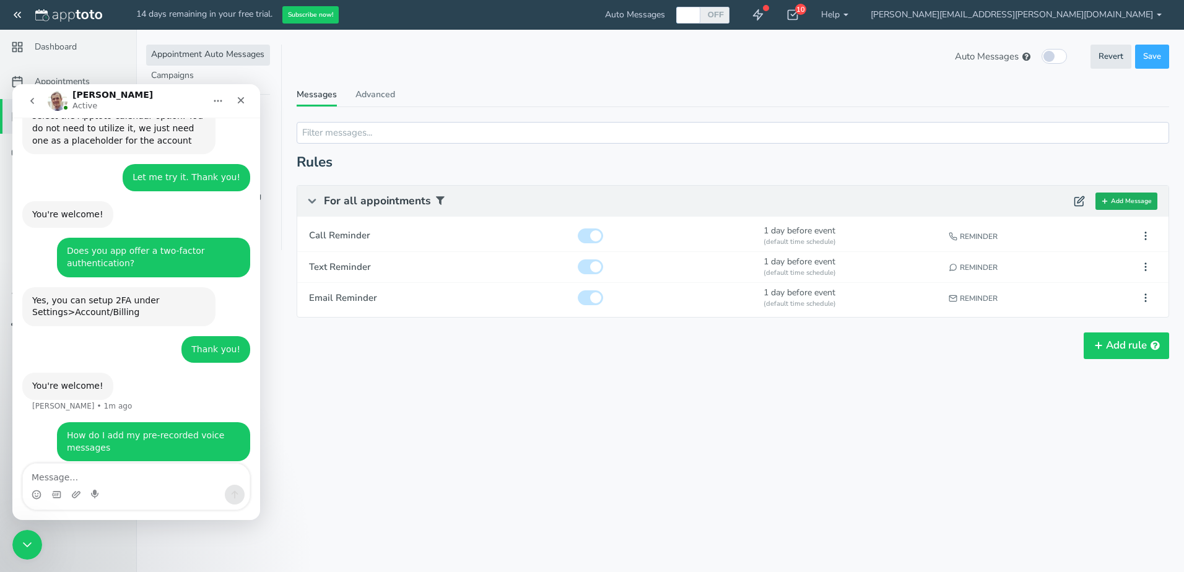
click at [1113, 201] on button "Add Message" at bounding box center [1126, 202] width 62 height 18
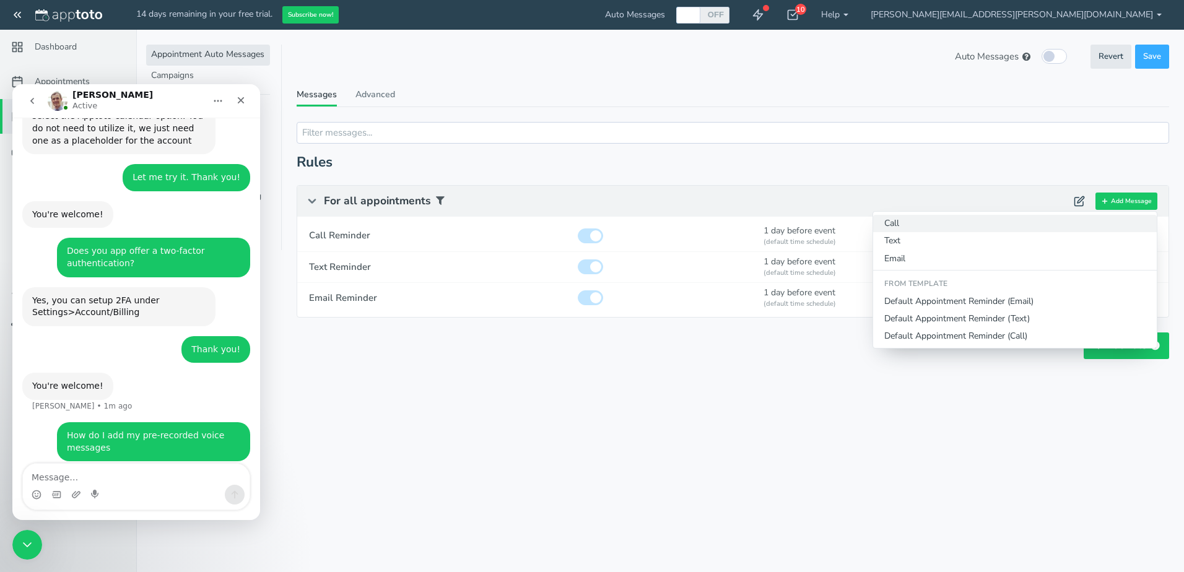
click at [892, 221] on button "Call" at bounding box center [1015, 223] width 284 height 17
type input "Call Reminder"
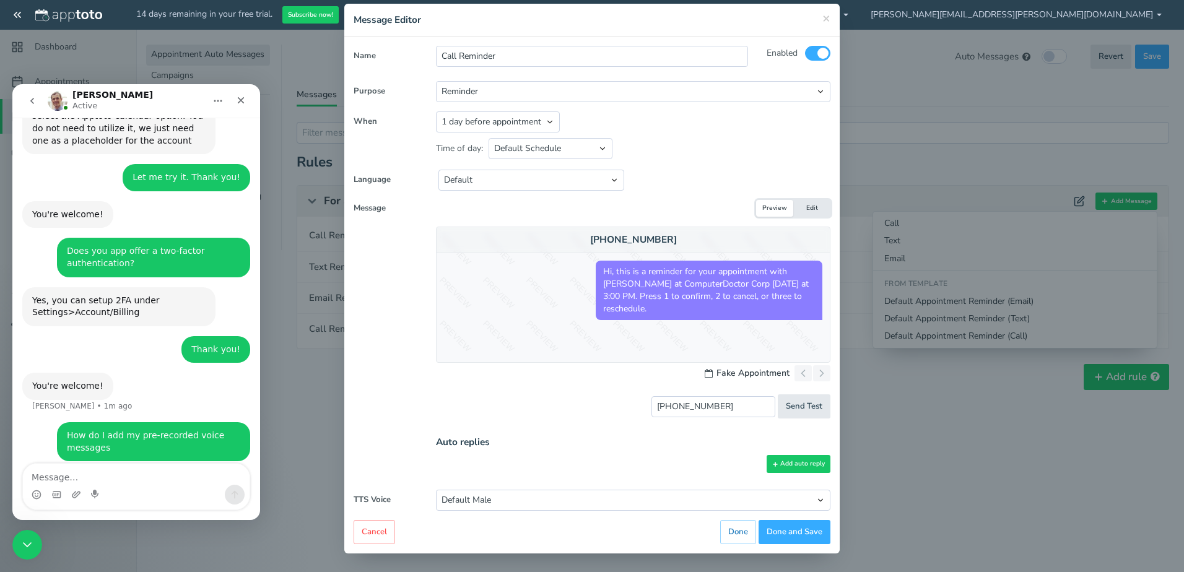
scroll to position [226, 0]
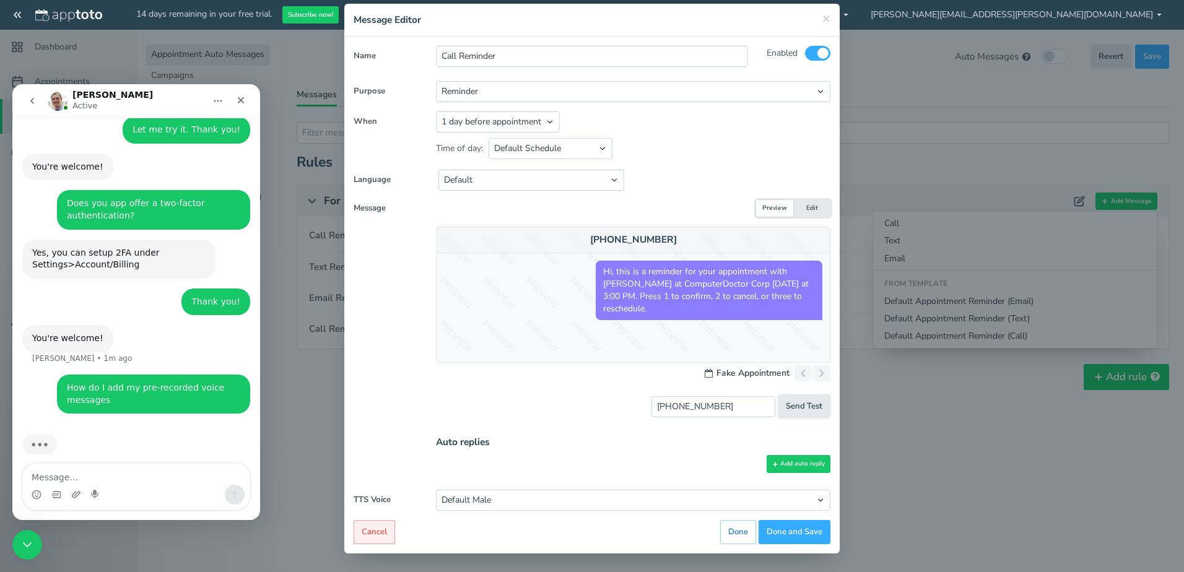
click at [370, 532] on button "Cancel" at bounding box center [373, 532] width 41 height 24
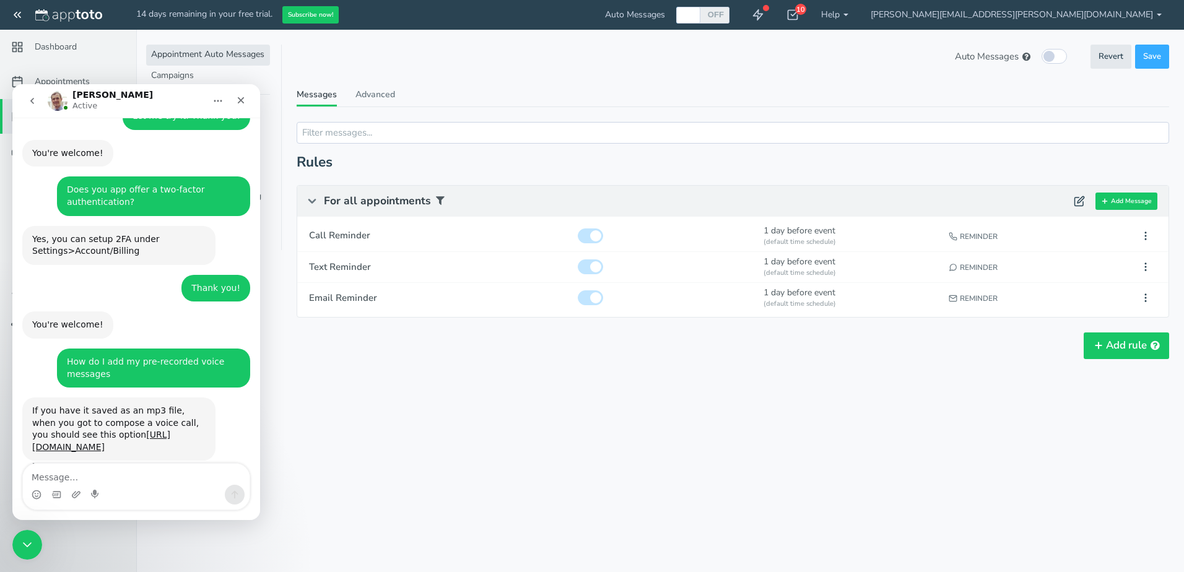
scroll to position [287, 0]
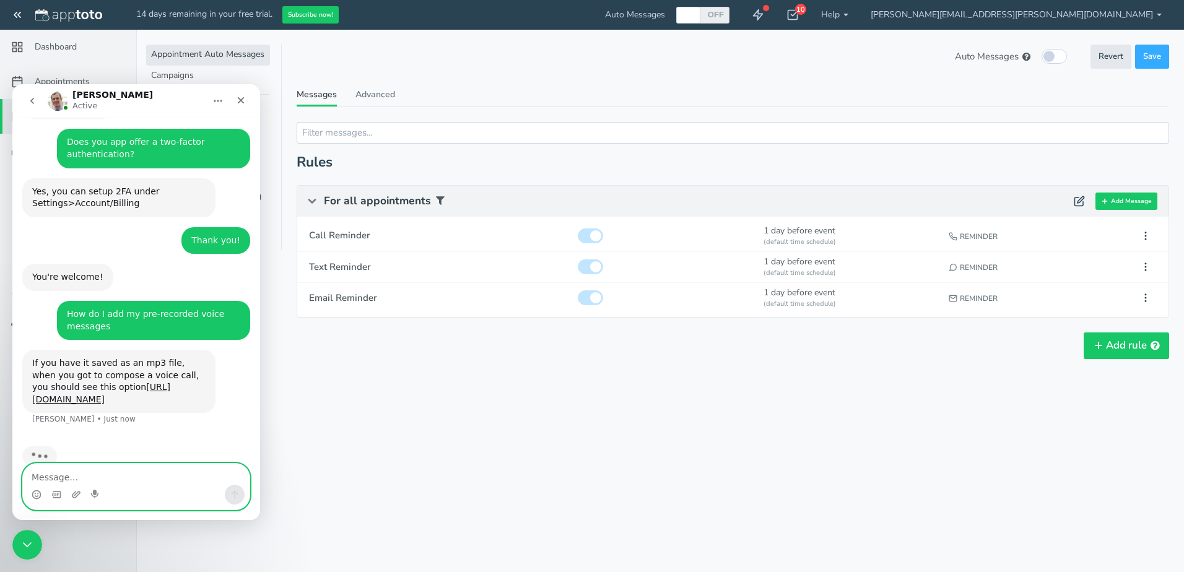
click at [142, 480] on textarea "Message…" at bounding box center [136, 474] width 227 height 21
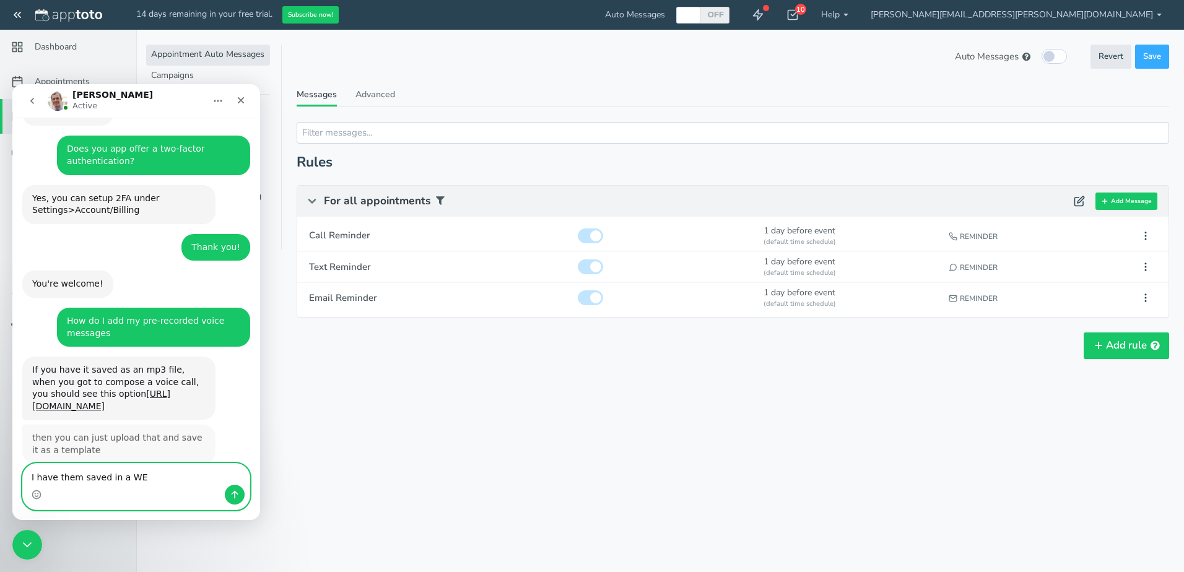
scroll to position [280, 0]
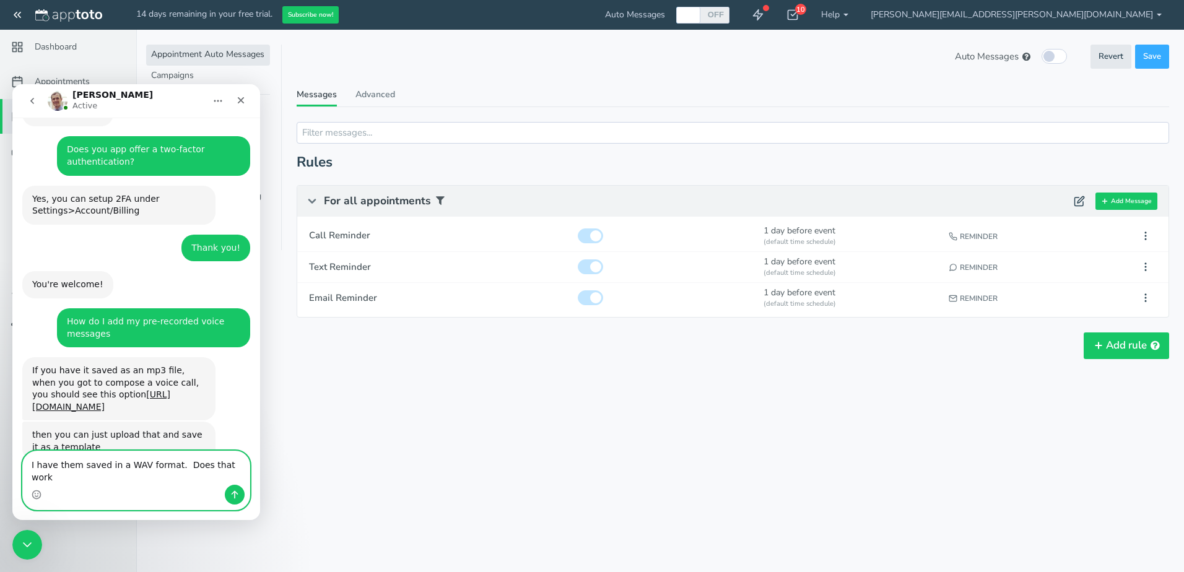
type textarea "I have them saved in a WAV format. Does that work?"
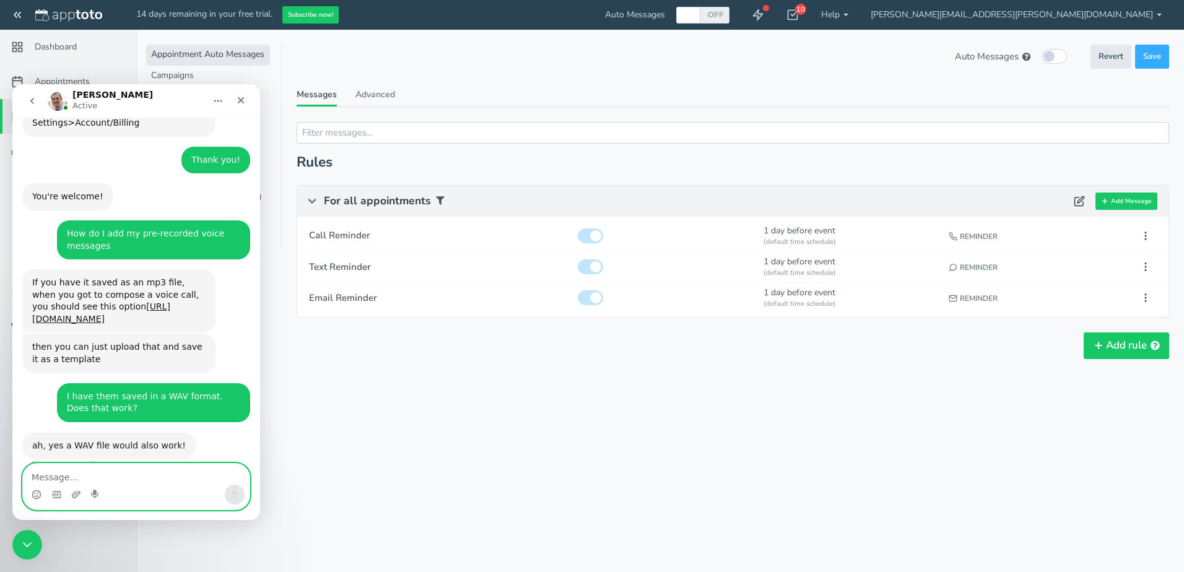
scroll to position [366, 0]
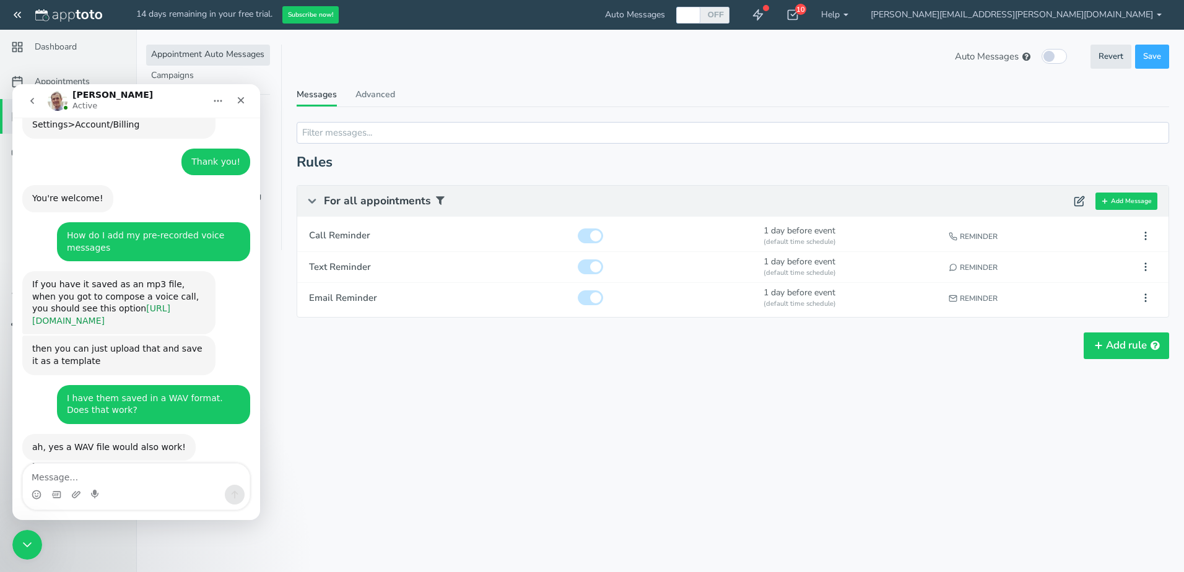
click at [111, 303] on link "https://jmp.sh/V14xzCcz" at bounding box center [101, 314] width 138 height 22
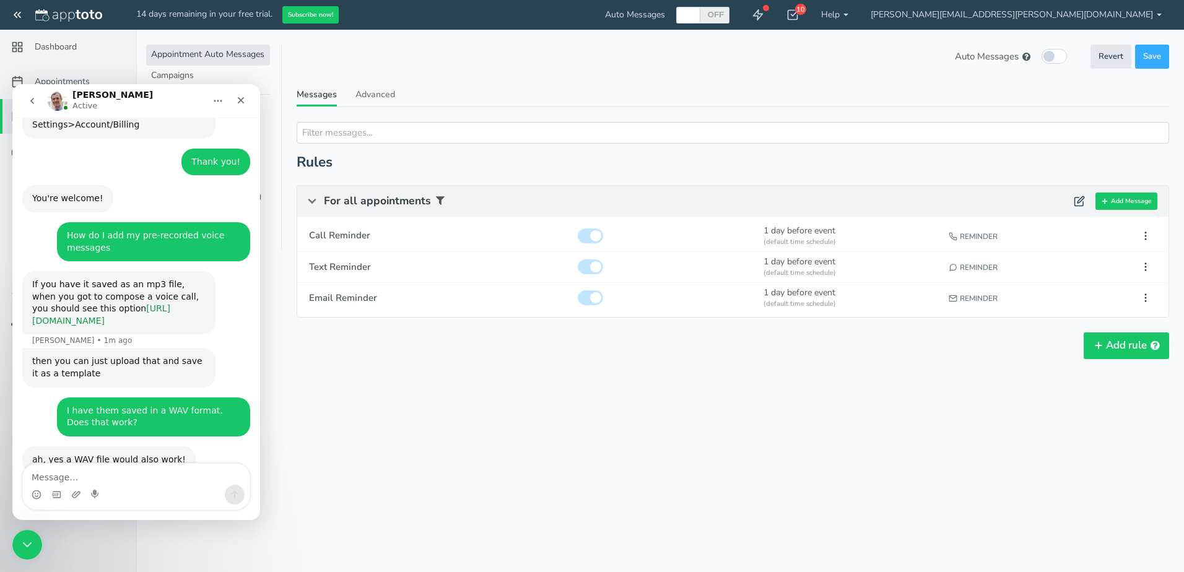
scroll to position [378, 0]
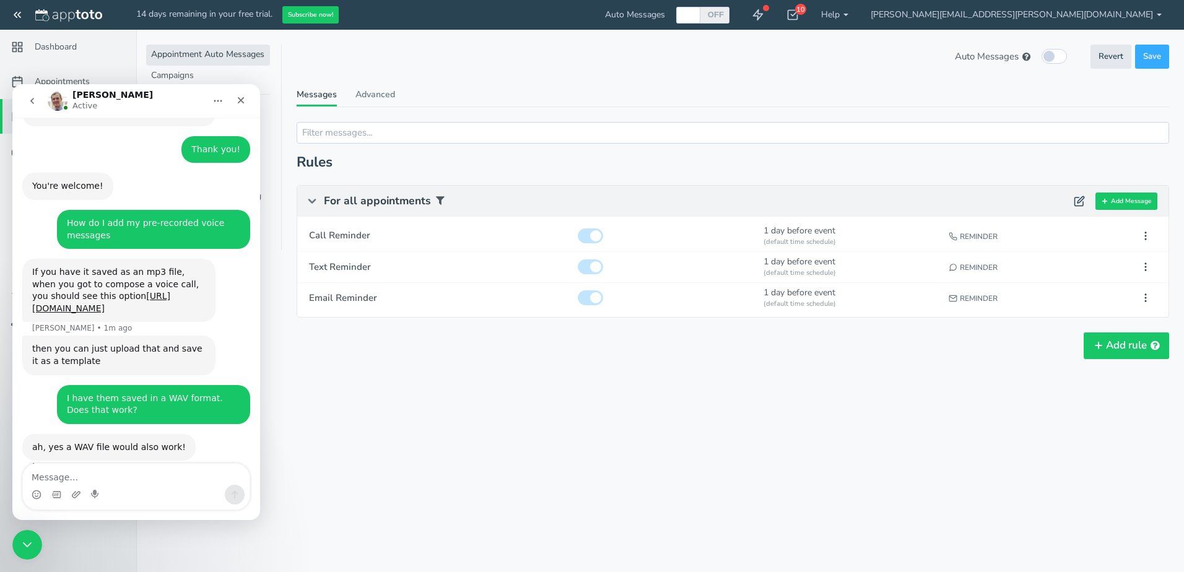
click at [392, 54] on header "Auto Messages (in this schedule) Revert Save" at bounding box center [733, 57] width 872 height 24
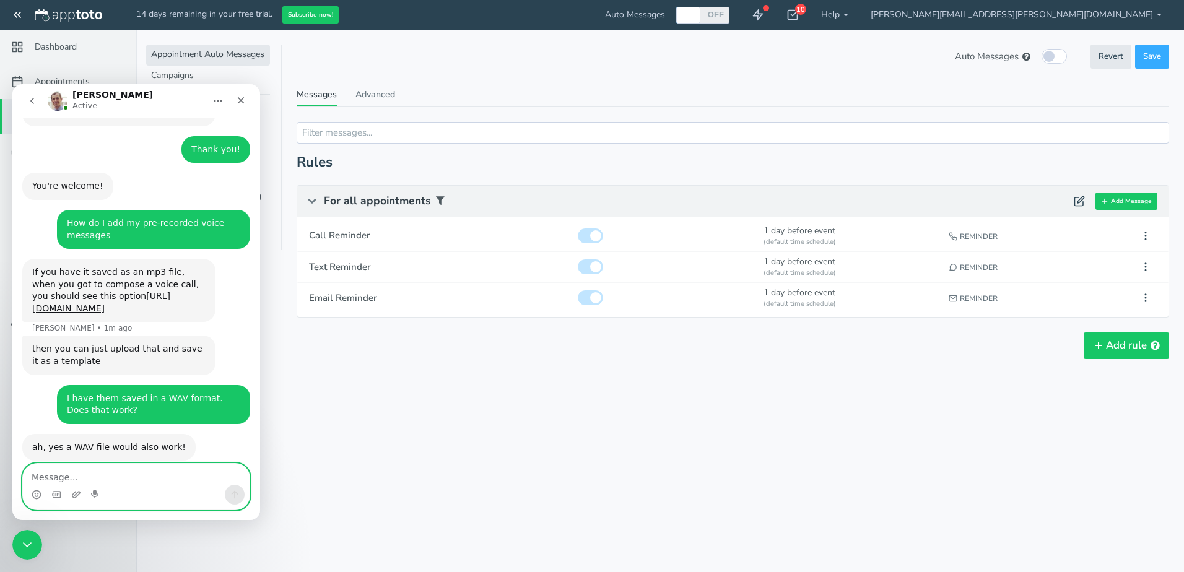
click at [105, 475] on textarea "Message…" at bounding box center [136, 474] width 227 height 21
type textarea "Thank you!"
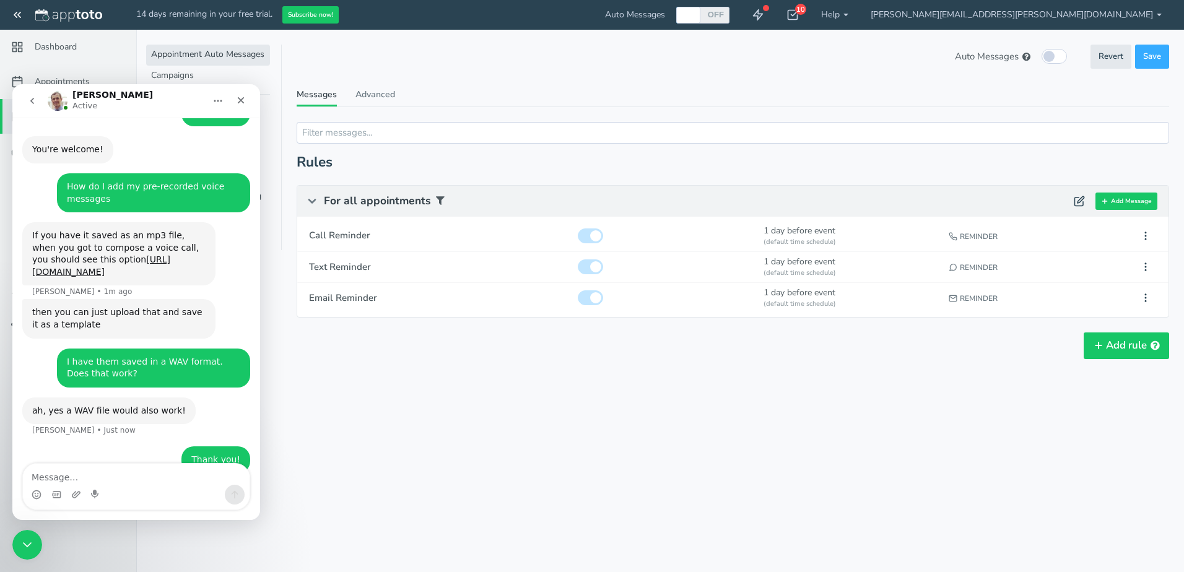
click at [725, 87] on div "Auto Messages (in this schedule) Revert Save Revert Save These Auto Messages ar…" at bounding box center [733, 223] width 872 height 357
click at [240, 103] on icon "Close" at bounding box center [241, 100] width 10 height 10
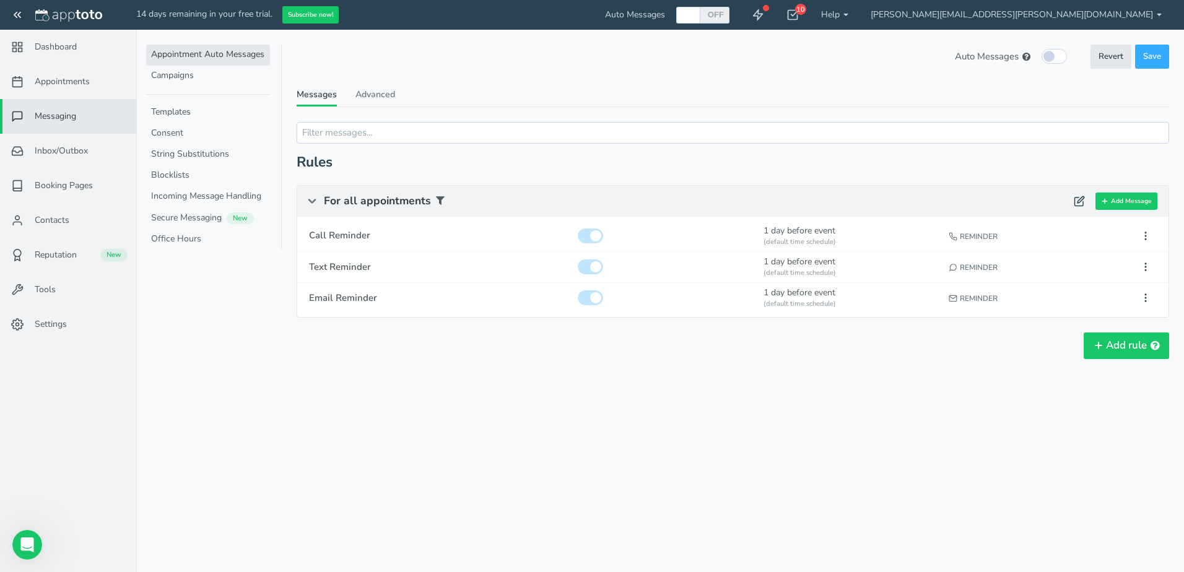
click at [69, 119] on span "Messaging" at bounding box center [55, 116] width 41 height 12
click at [63, 113] on span "Messaging" at bounding box center [55, 116] width 41 height 12
click at [163, 74] on link "Campaigns" at bounding box center [208, 76] width 124 height 21
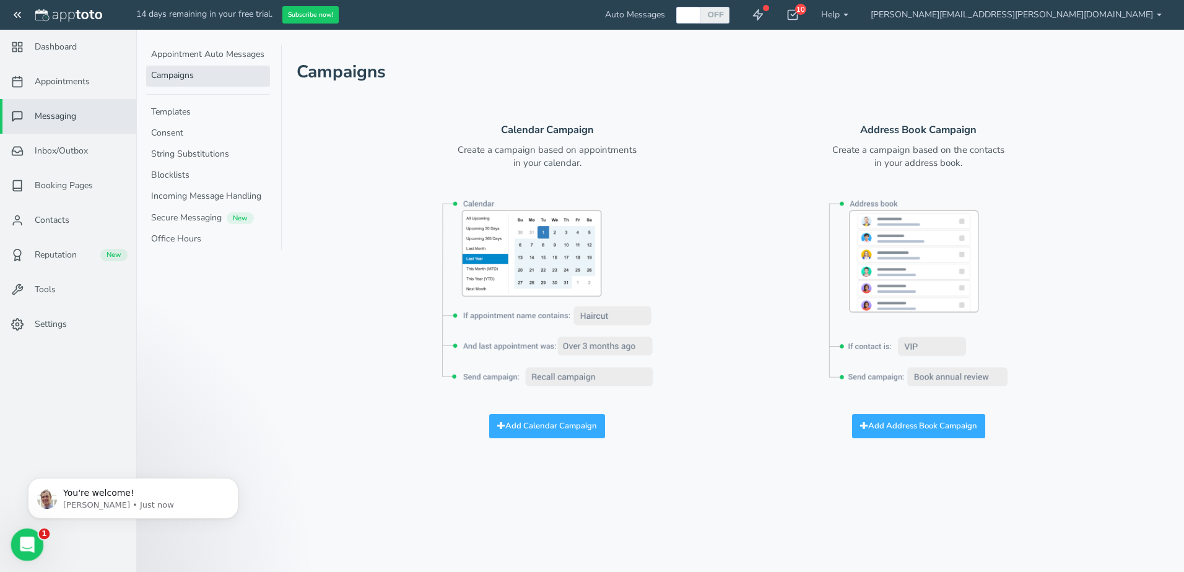
scroll to position [452, 0]
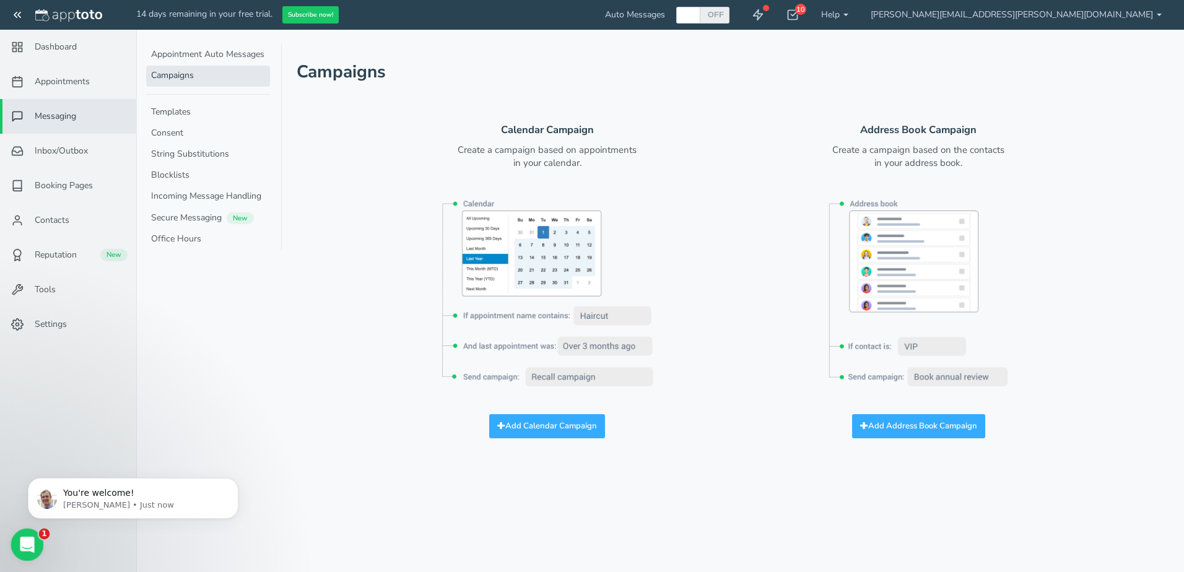
click at [17, 542] on icon "Open Intercom Messenger" at bounding box center [25, 543] width 20 height 20
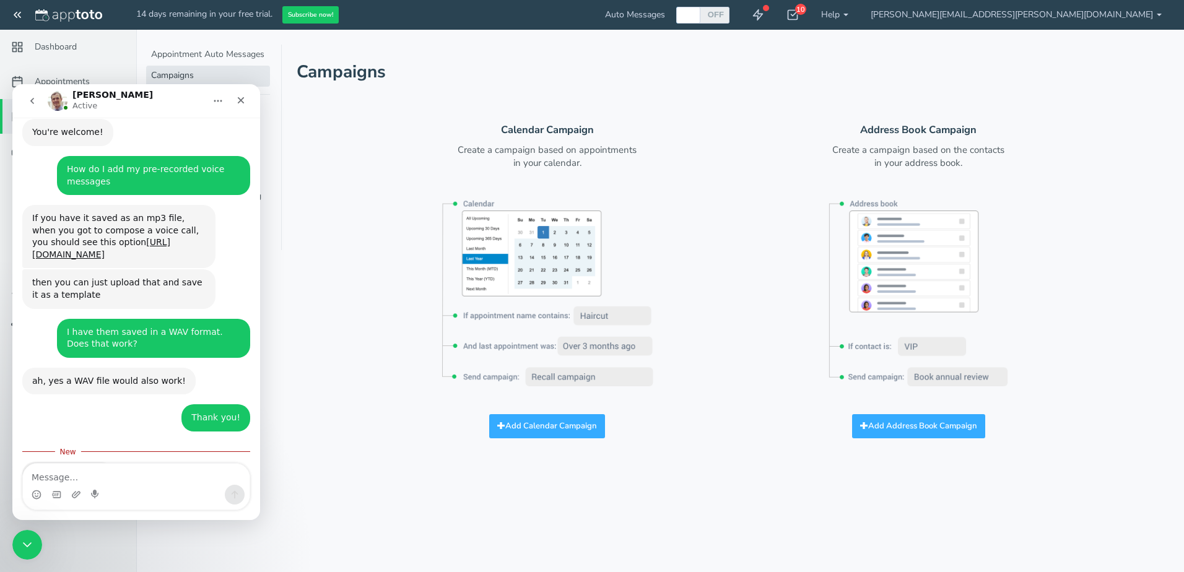
scroll to position [460, 0]
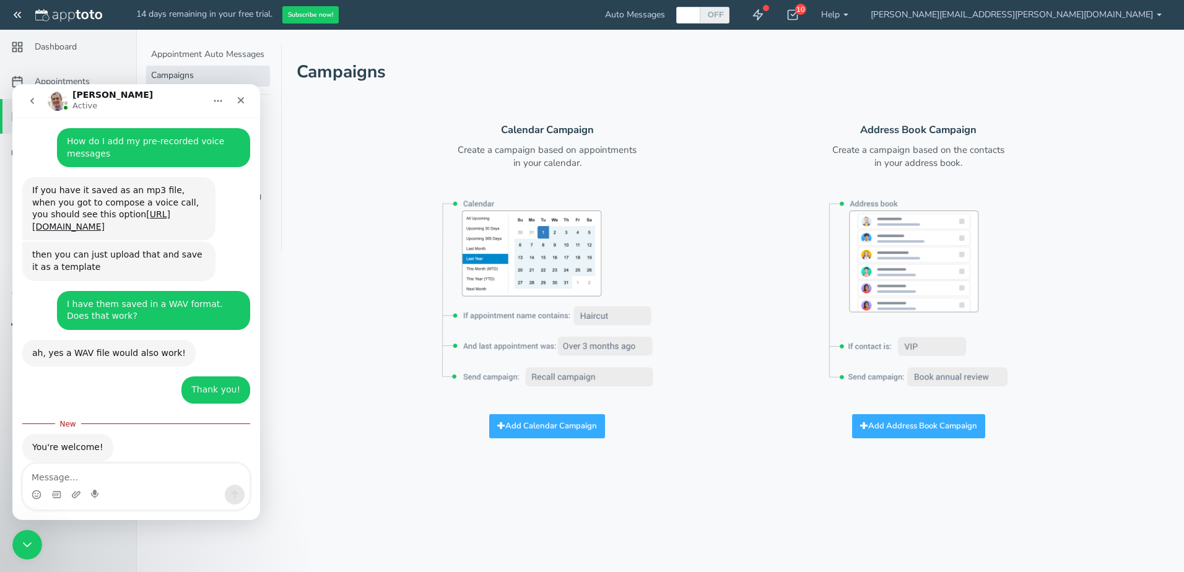
click at [98, 477] on textarea "Message…" at bounding box center [136, 474] width 227 height 21
type textarea "N"
type textarea "Not sure how to get to the page on the link"
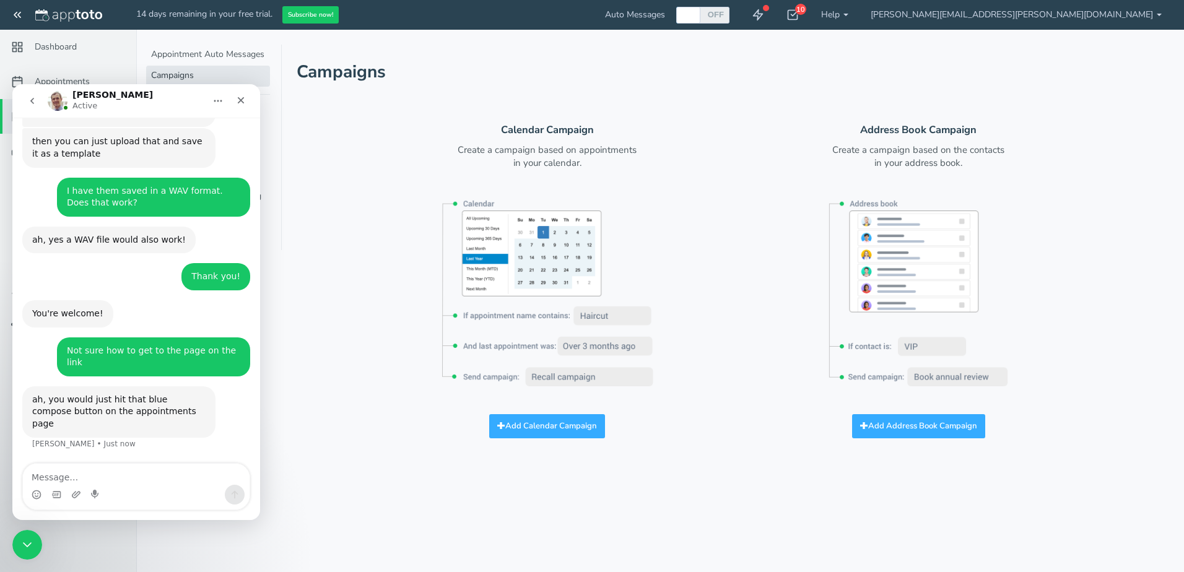
scroll to position [526, 0]
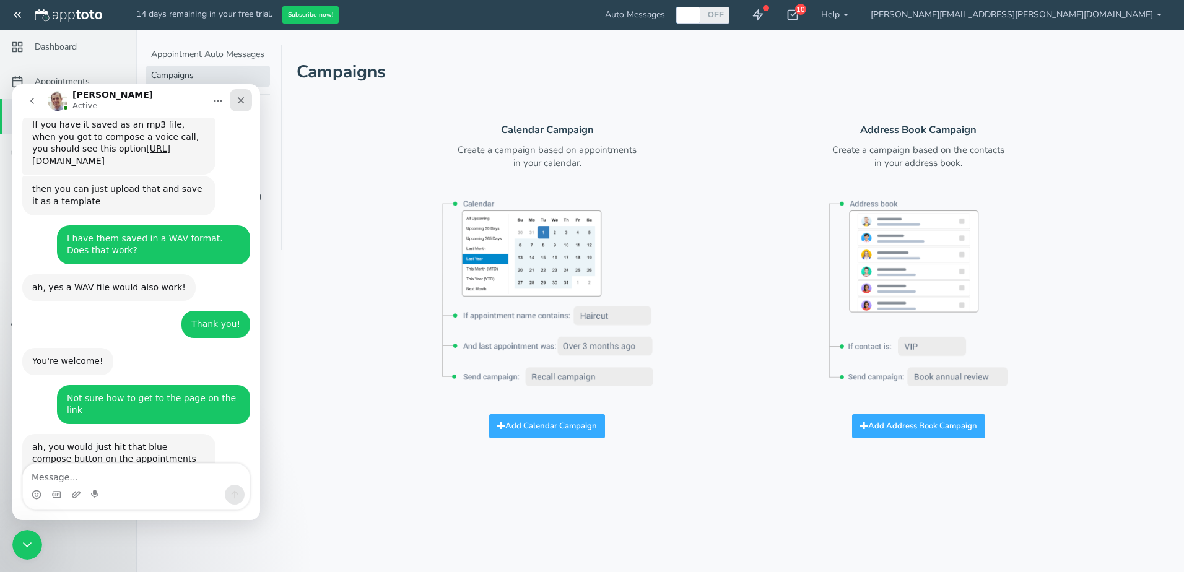
click at [236, 97] on icon "Close" at bounding box center [241, 100] width 10 height 10
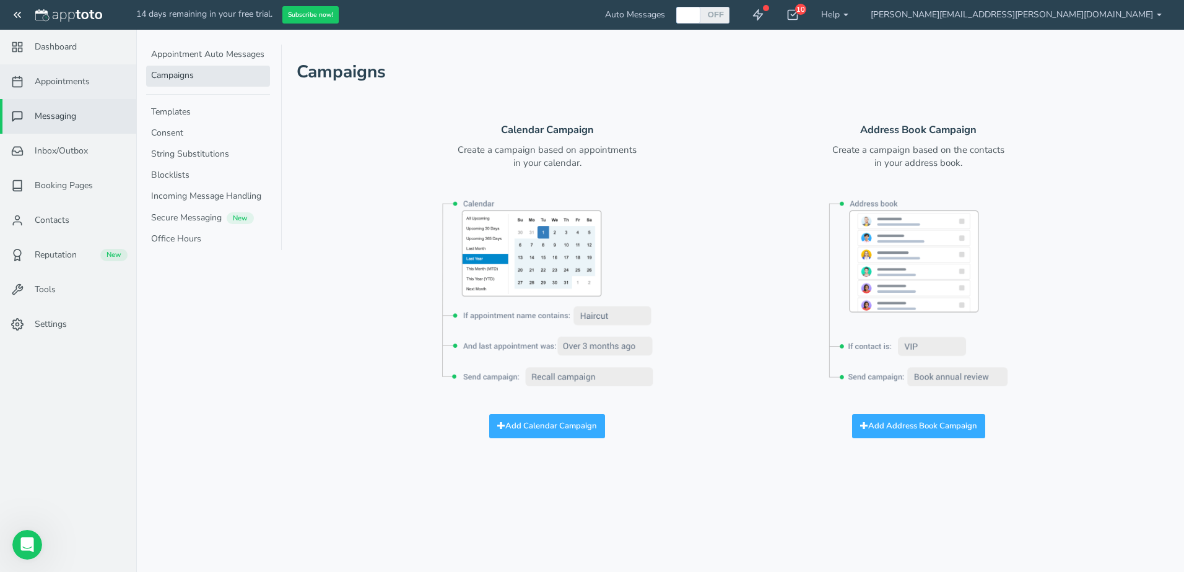
click at [61, 86] on span "Appointments" at bounding box center [62, 82] width 55 height 12
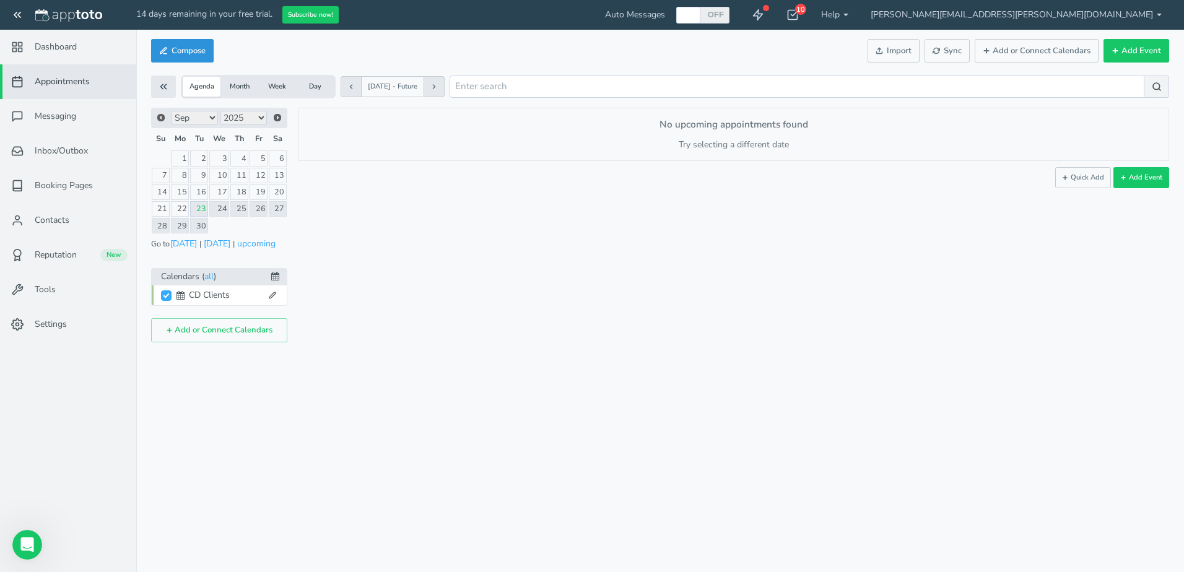
click at [182, 50] on button "Compose" at bounding box center [182, 51] width 63 height 24
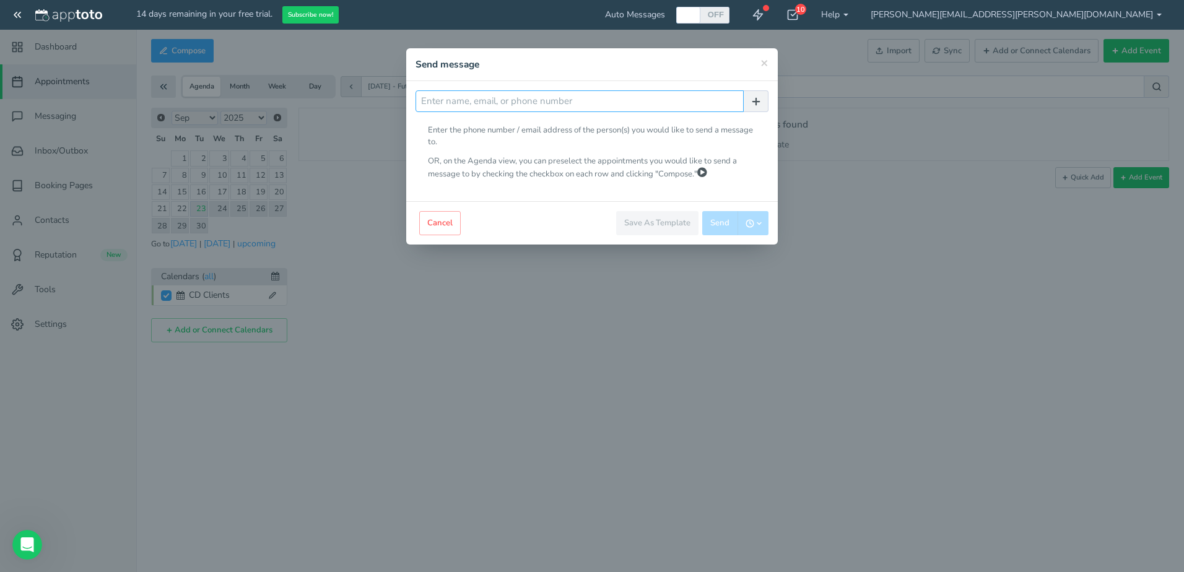
click at [542, 102] on input "text" at bounding box center [579, 101] width 328 height 22
drag, startPoint x: 535, startPoint y: 104, endPoint x: 128, endPoint y: 115, distance: 408.1
click at [139, 115] on div "× Action Editor Message Preview Edit To Subject" at bounding box center [592, 286] width 1184 height 572
type input "3864665522"
click at [757, 100] on icon "button" at bounding box center [755, 101] width 11 height 11
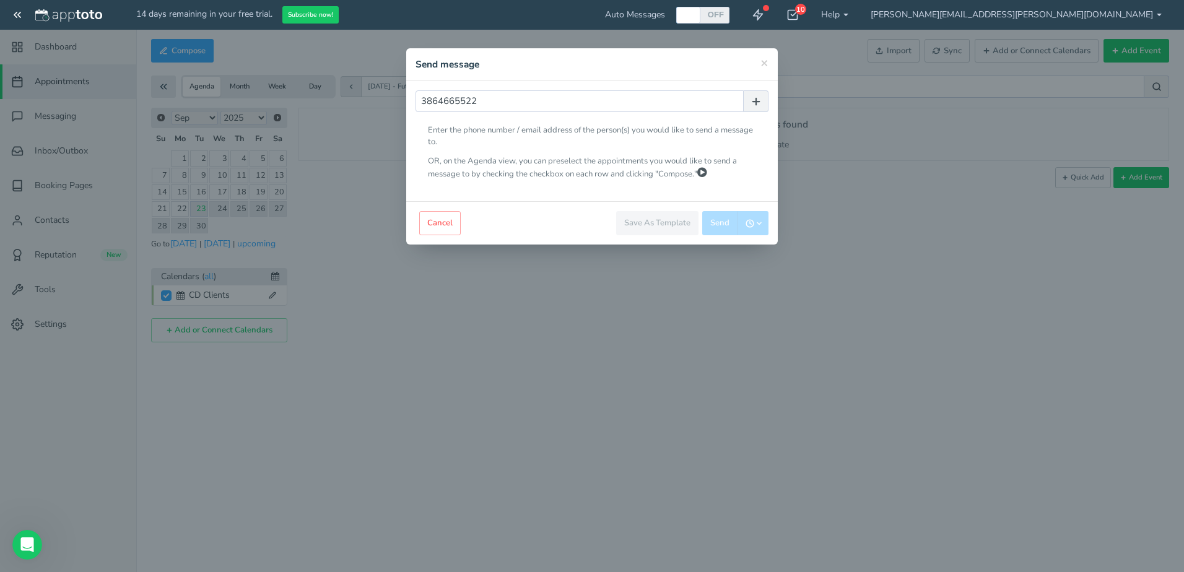
radio input "false"
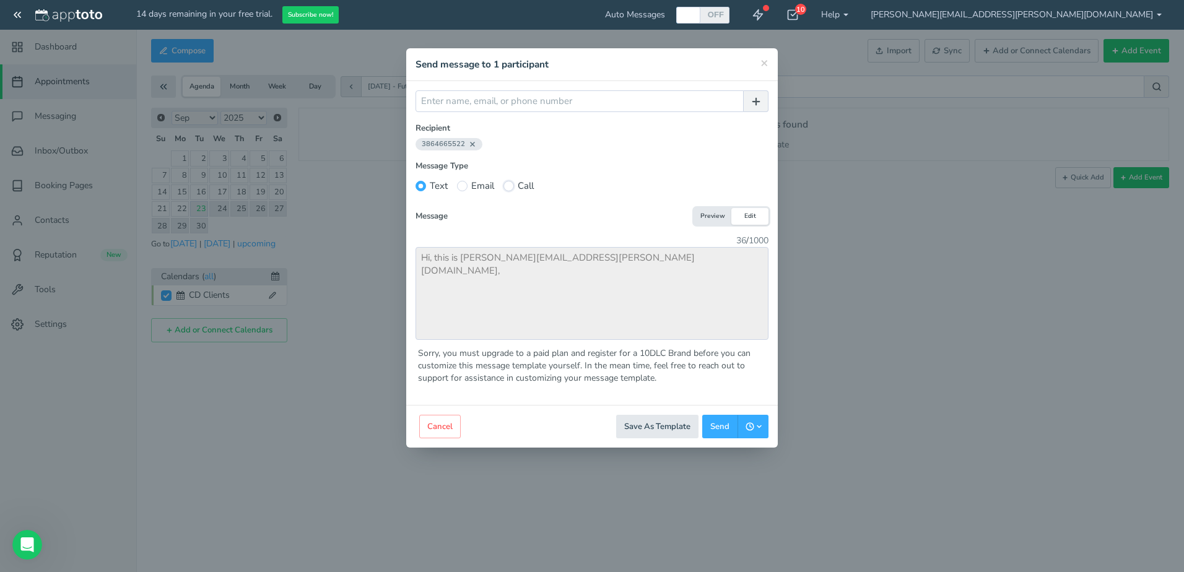
click at [508, 185] on input "Call" at bounding box center [508, 186] width 11 height 11
radio input "true"
radio input "false"
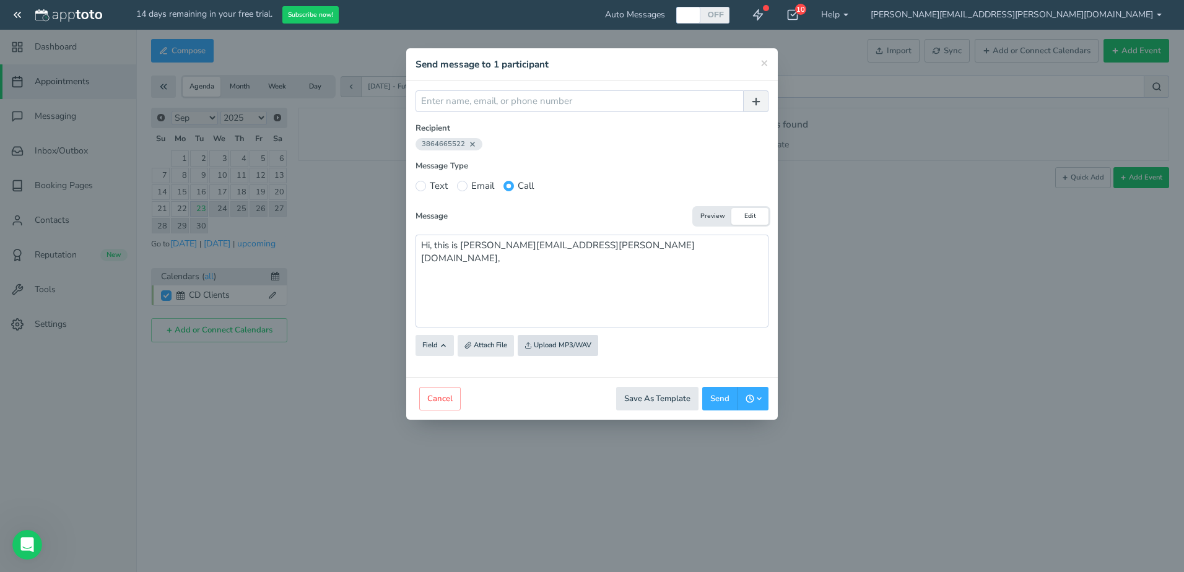
click at [565, 340] on input "file" at bounding box center [264, 346] width 1179 height 84
type input "C:\fakepath\Antivirus About To Expire.wav"
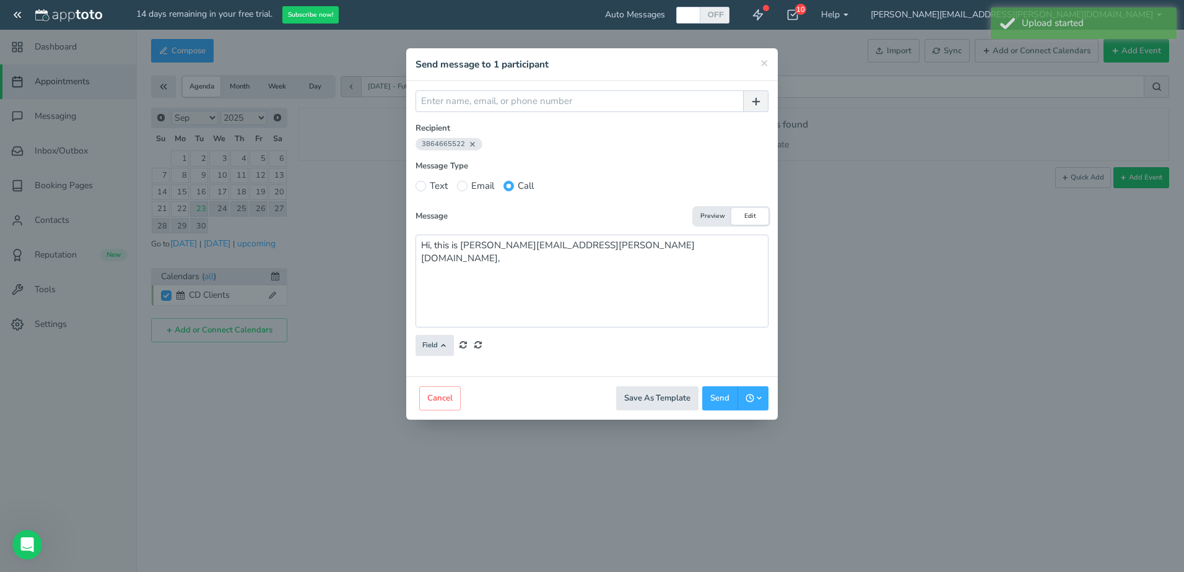
type textarea "{{ 'https://ap-pt.com/s/0c5d8_Antivirus_A.wav' | play_mp3 }}Hi, this is joe.san…"
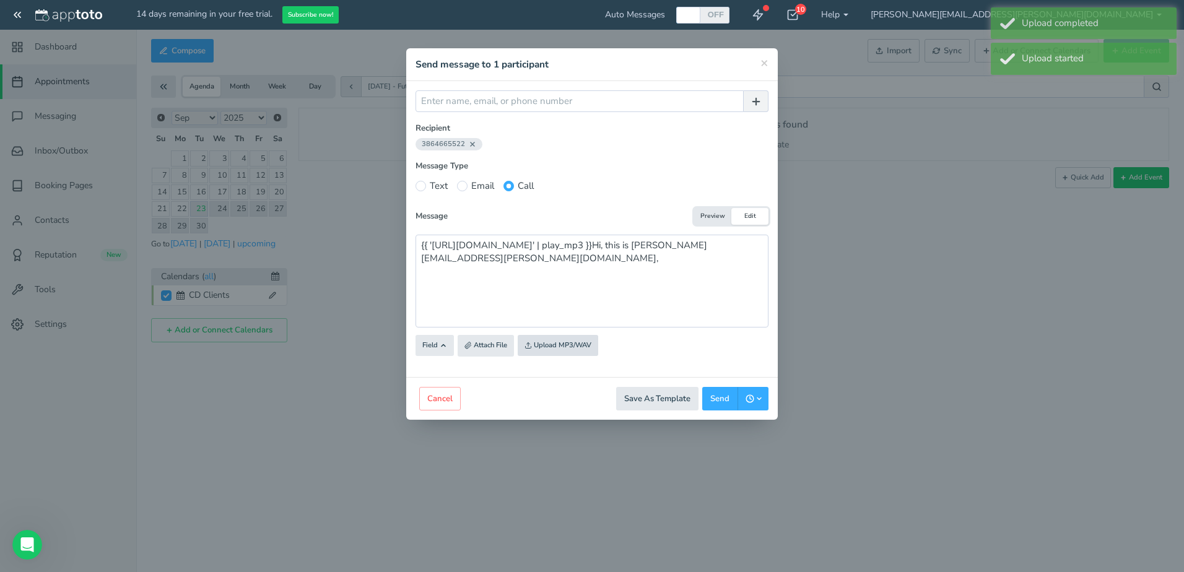
click at [555, 342] on input "file" at bounding box center [264, 346] width 1179 height 84
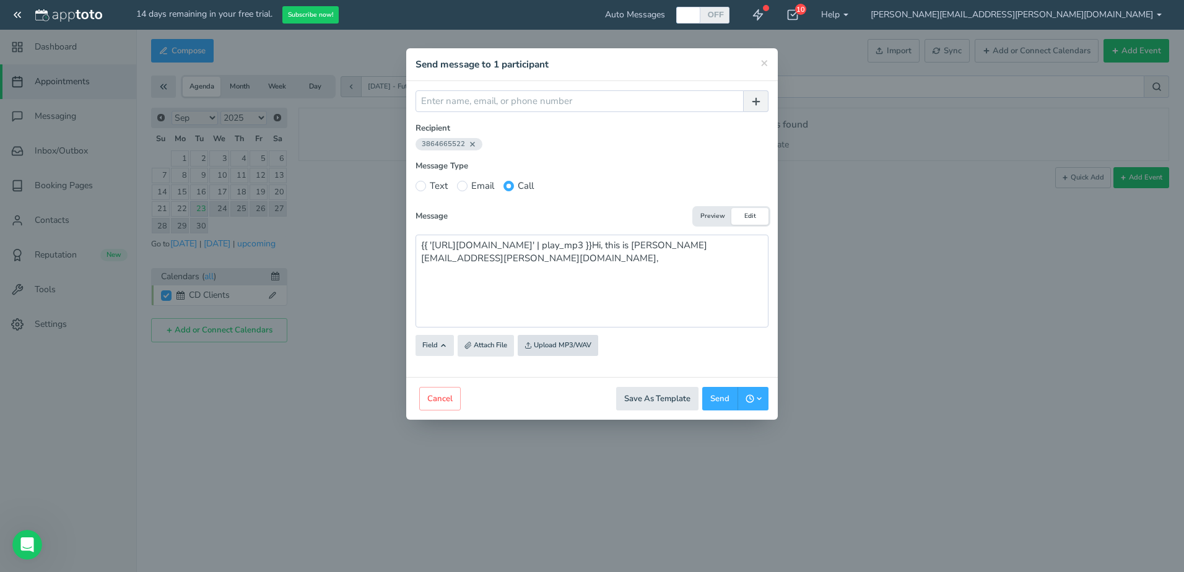
type input "C:\fakepath\DarkWebMonitoring.wav"
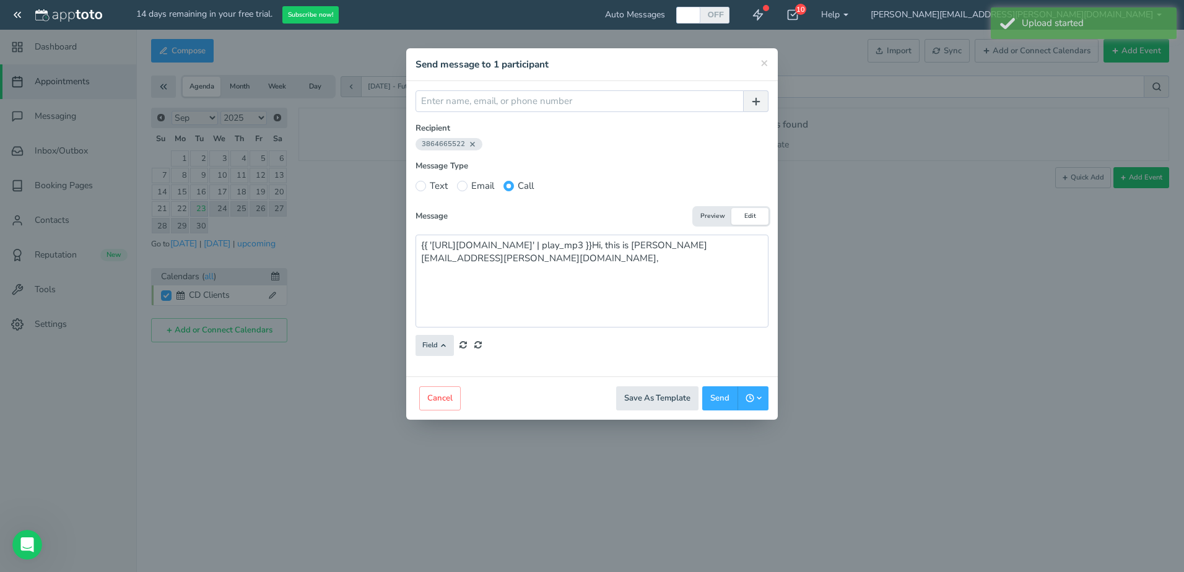
type textarea "{{ 'https://ap-pt.com/s/09594_DarkWebMoni.wav' | play_mp3 }}{{ 'https://ap-pt.c…"
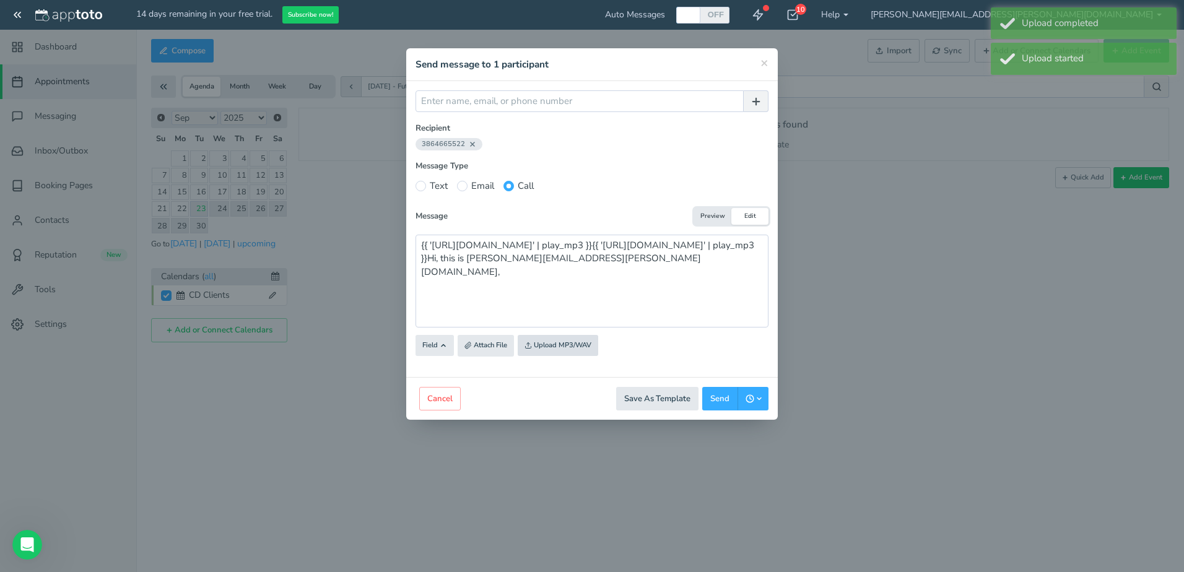
click at [560, 344] on input "file" at bounding box center [264, 346] width 1179 height 84
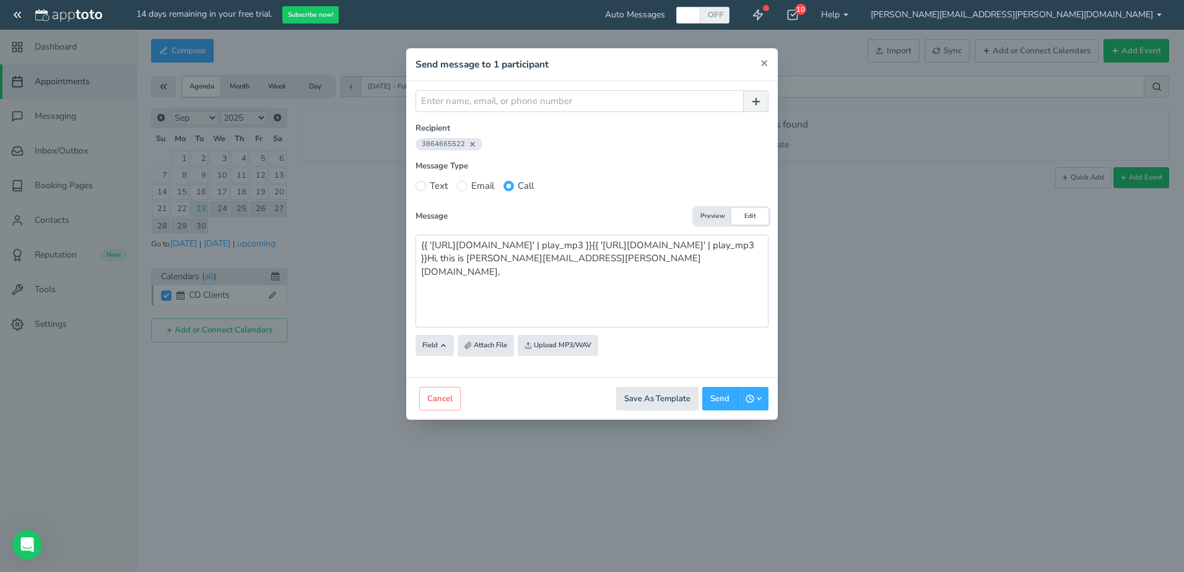
click at [764, 65] on span "×" at bounding box center [764, 62] width 8 height 17
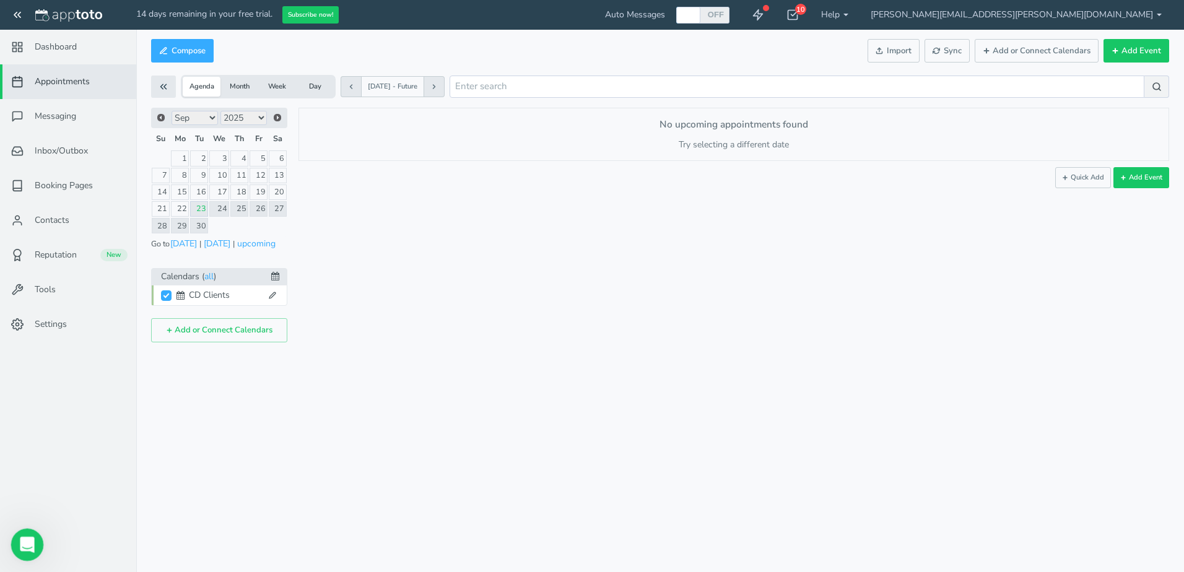
click at [17, 539] on div "Open Intercom Messenger" at bounding box center [25, 542] width 41 height 41
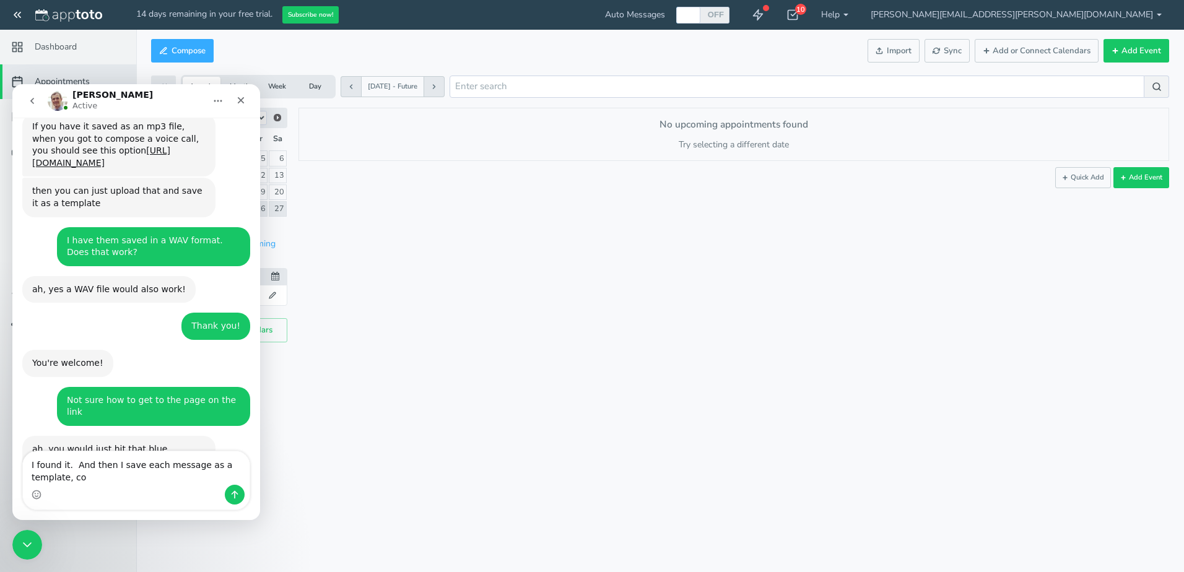
scroll to position [538, 0]
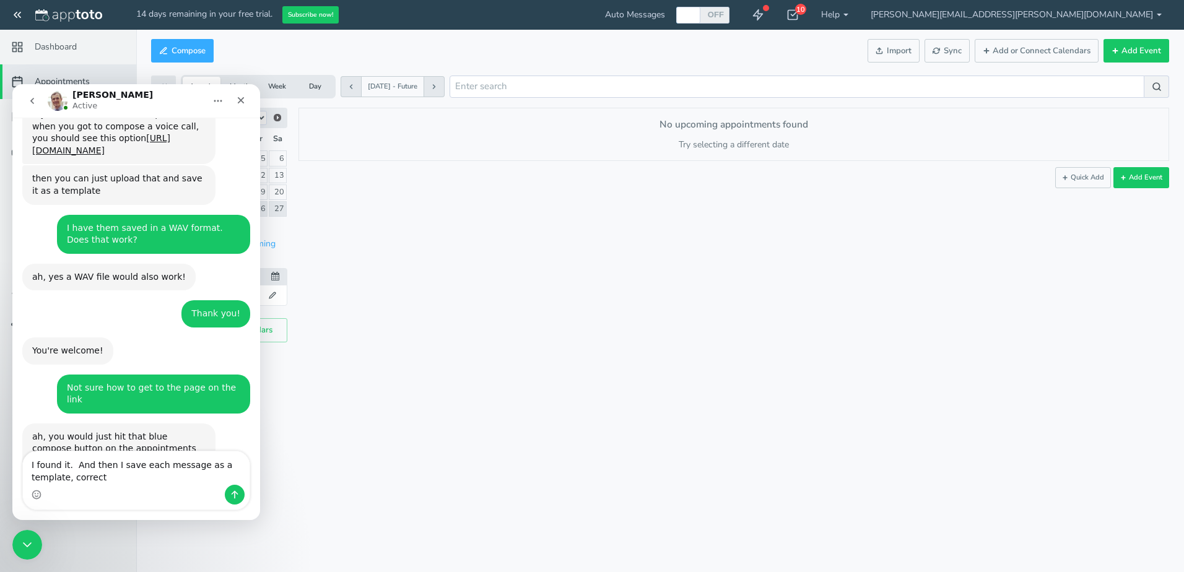
type textarea "I found it. And then I save each message as a template, correct?"
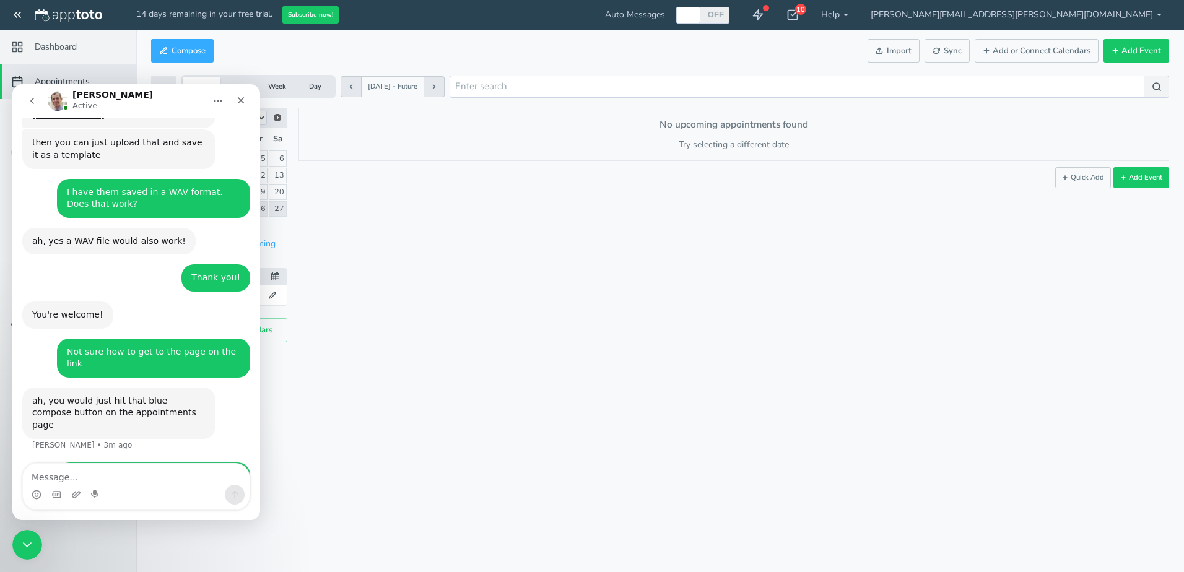
scroll to position [574, 0]
click at [184, 50] on button "Compose" at bounding box center [182, 51] width 63 height 24
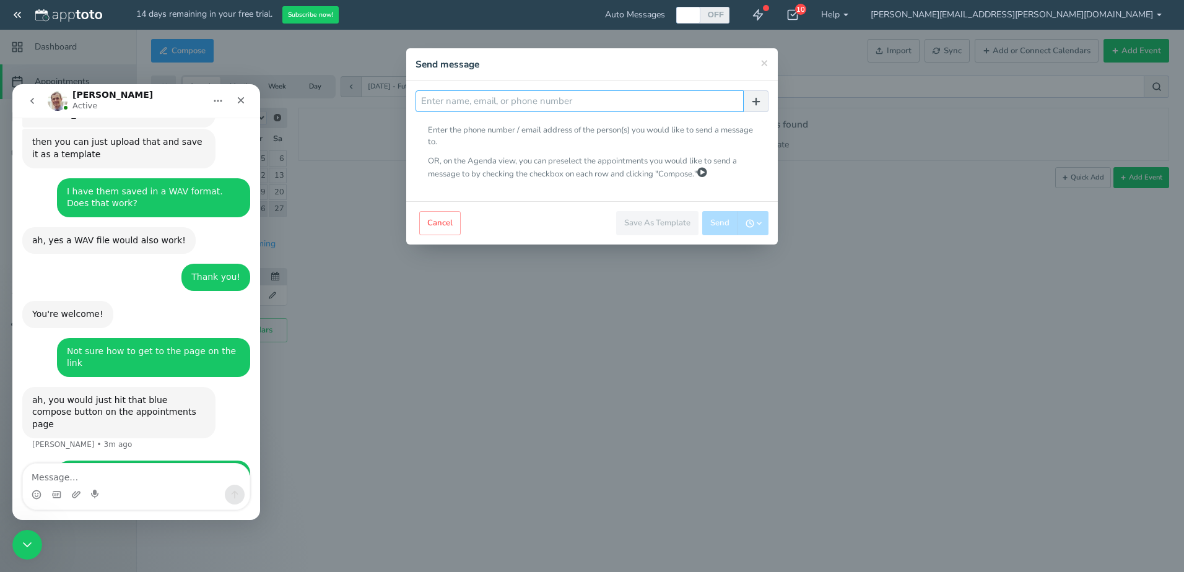
click at [459, 108] on input "text" at bounding box center [579, 101] width 328 height 22
type input "[PERSON_NAME][EMAIL_ADDRESS][PERSON_NAME][DOMAIN_NAME]"
click at [750, 97] on icon "button" at bounding box center [755, 101] width 11 height 11
radio input "false"
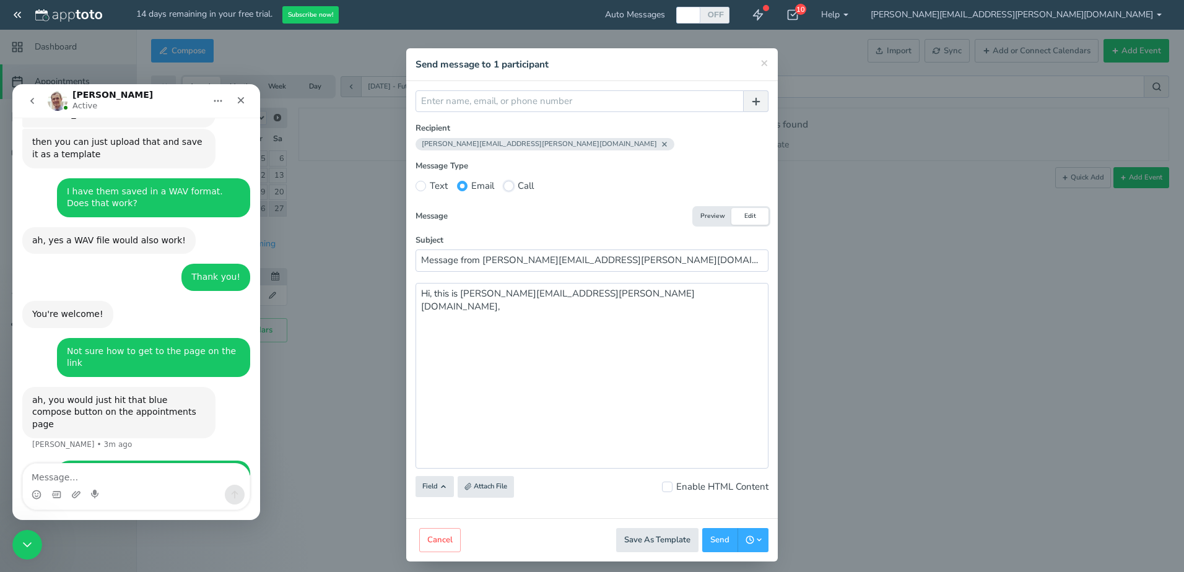
click at [506, 188] on input "Call" at bounding box center [508, 186] width 11 height 11
radio input "true"
radio input "false"
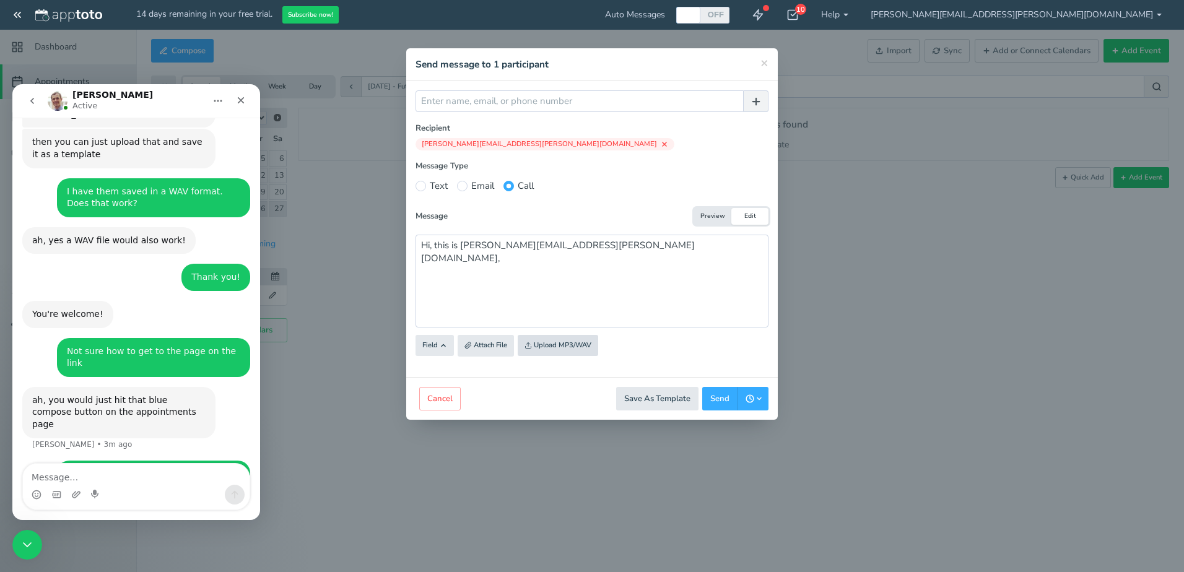
click at [556, 347] on input "file" at bounding box center [264, 346] width 1179 height 84
type input "C:\fakepath\Antivirus About To Expire.wav"
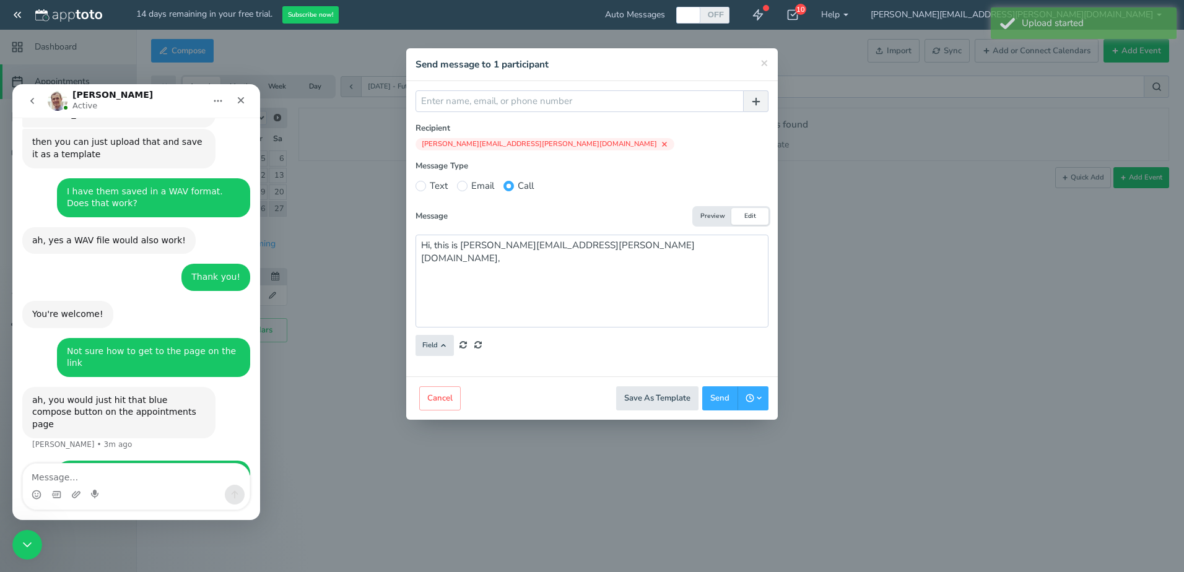
type textarea "{{ 'https://ap-pt.com/s/057c6_Antivirus_A.wav' | play_mp3 }}Hi, this is joe.san…"
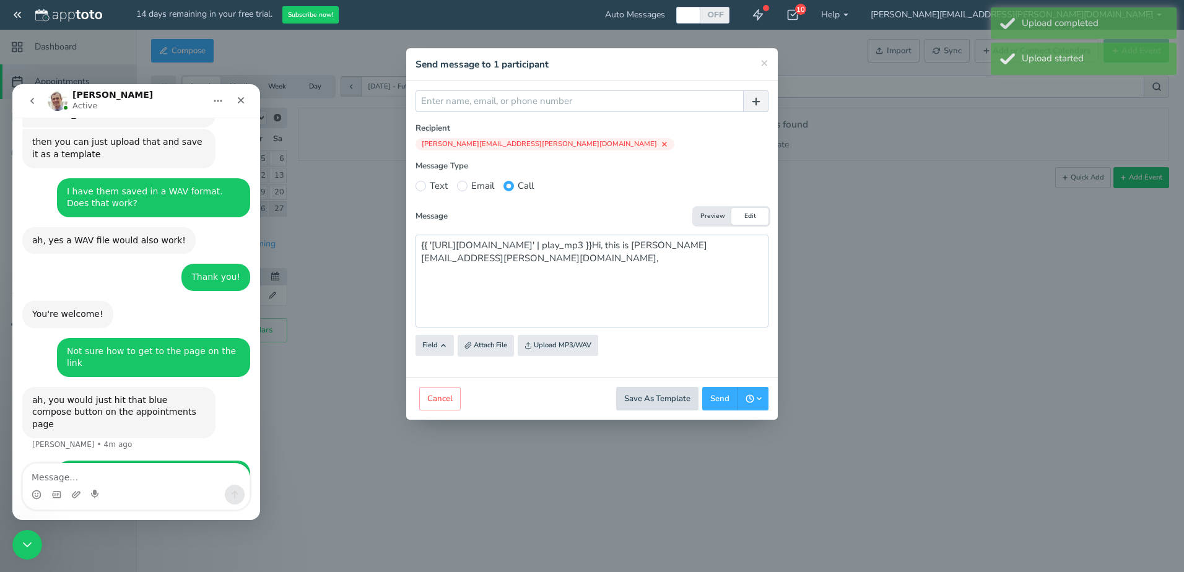
click at [660, 398] on button "Save As Template" at bounding box center [657, 399] width 82 height 24
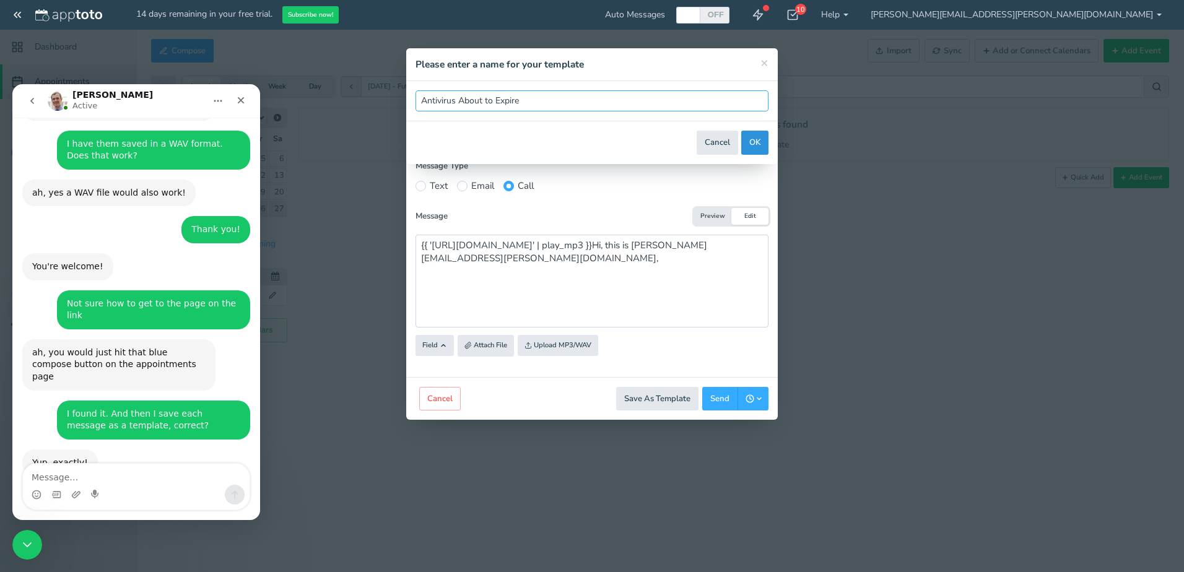
scroll to position [659, 0]
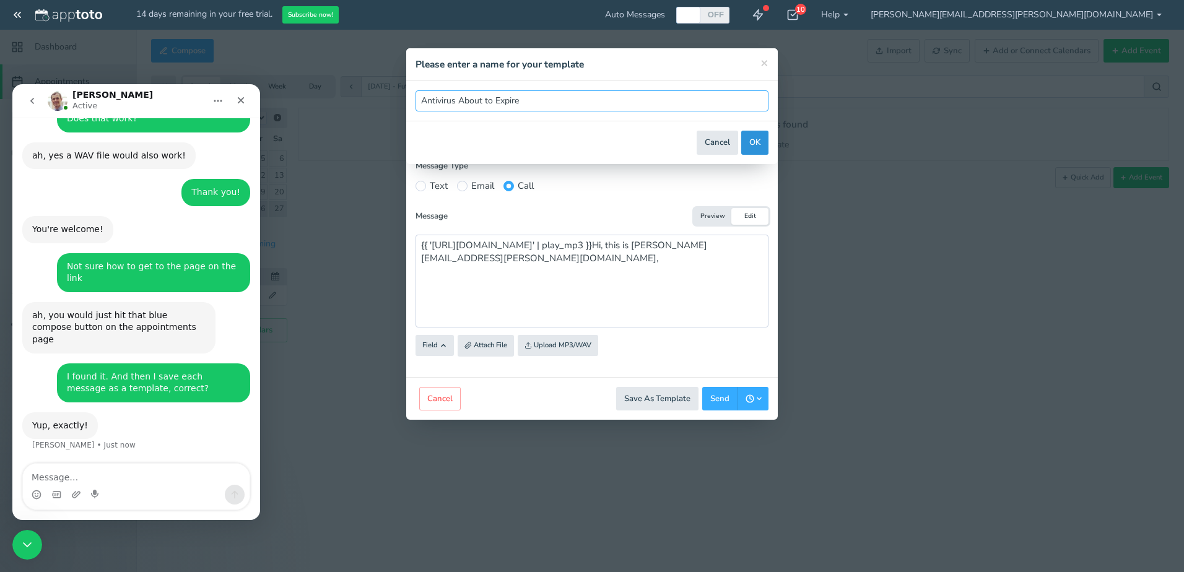
type input "Antivirus About to Expire"
click at [753, 142] on button "OK" at bounding box center [754, 143] width 27 height 24
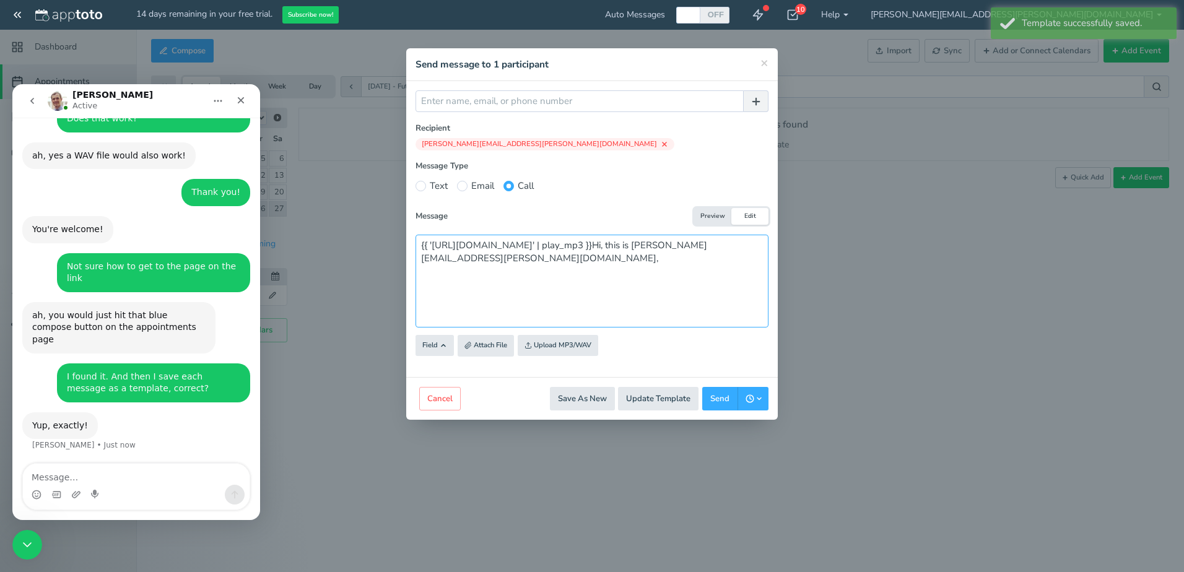
drag, startPoint x: 561, startPoint y: 266, endPoint x: 429, endPoint y: 240, distance: 134.9
click at [430, 241] on textarea "{{ 'https://ap-pt.com/s/057c6_Antivirus_A.wav' | play_mp3 }}Hi, this is joe.san…" at bounding box center [591, 281] width 353 height 93
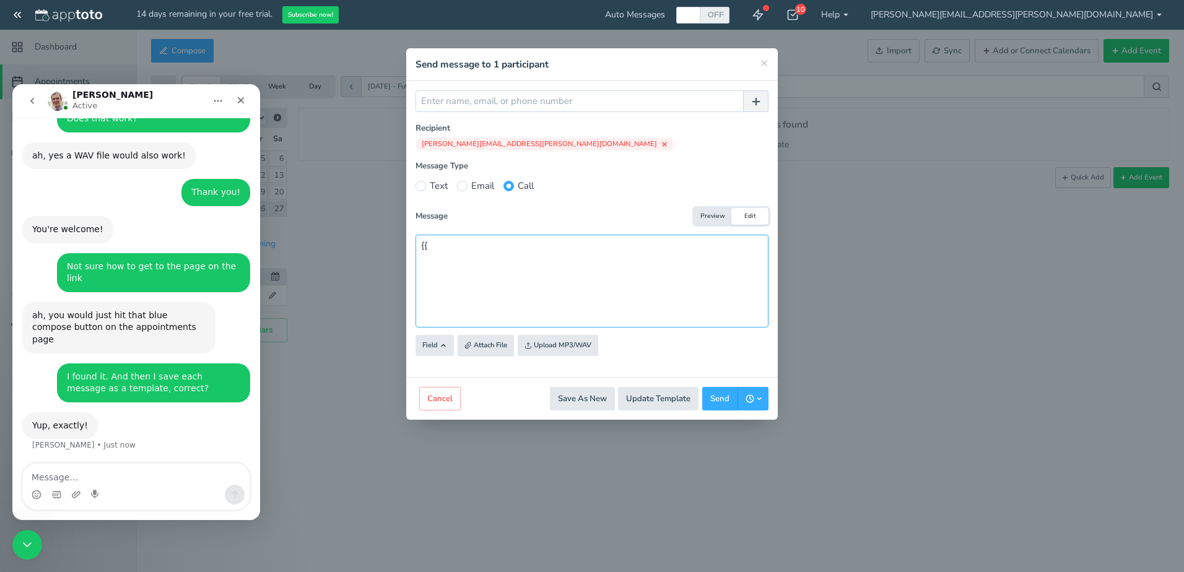
type textarea "{"
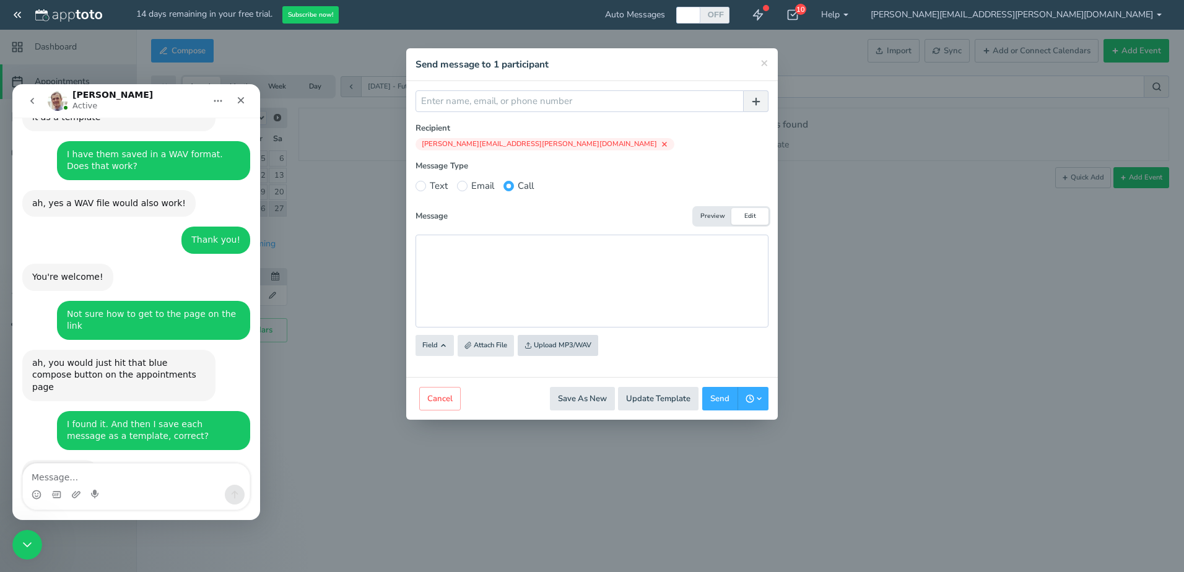
click at [571, 344] on input "file" at bounding box center [264, 346] width 1179 height 84
type input "C:\fakepath\DarkWebMonitoring.wav"
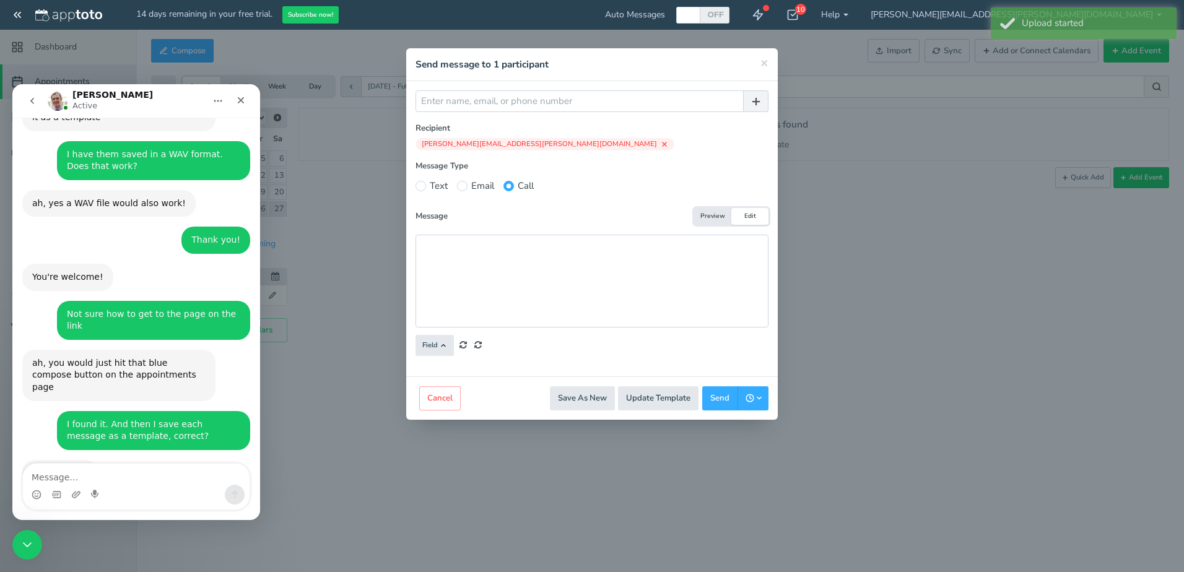
type textarea "{{ 'https://ap-pt.com/s/050f1_DarkWebMoni.wav' | play_mp3 }}"
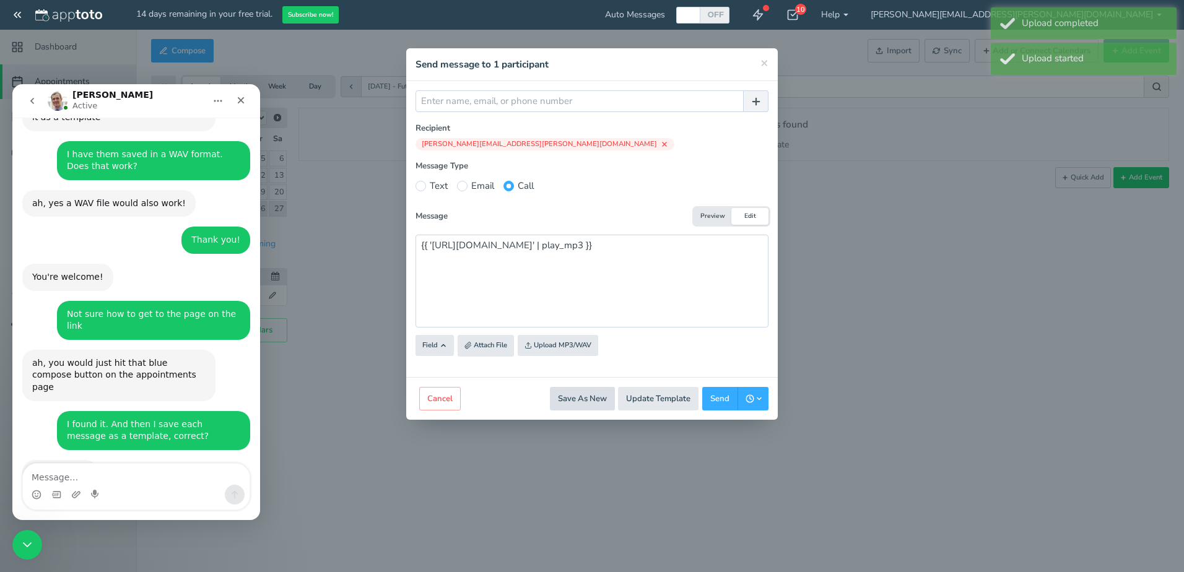
click at [595, 401] on button "Save As New" at bounding box center [582, 399] width 65 height 24
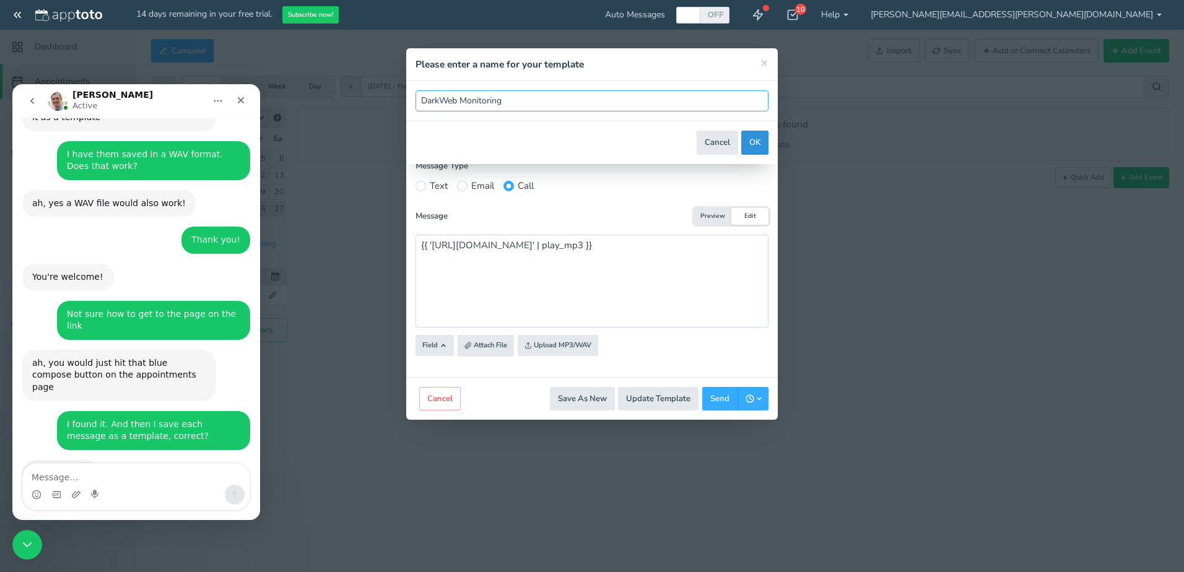
type input "DarkWeb Monitoring"
click at [756, 145] on button "OK" at bounding box center [754, 143] width 27 height 24
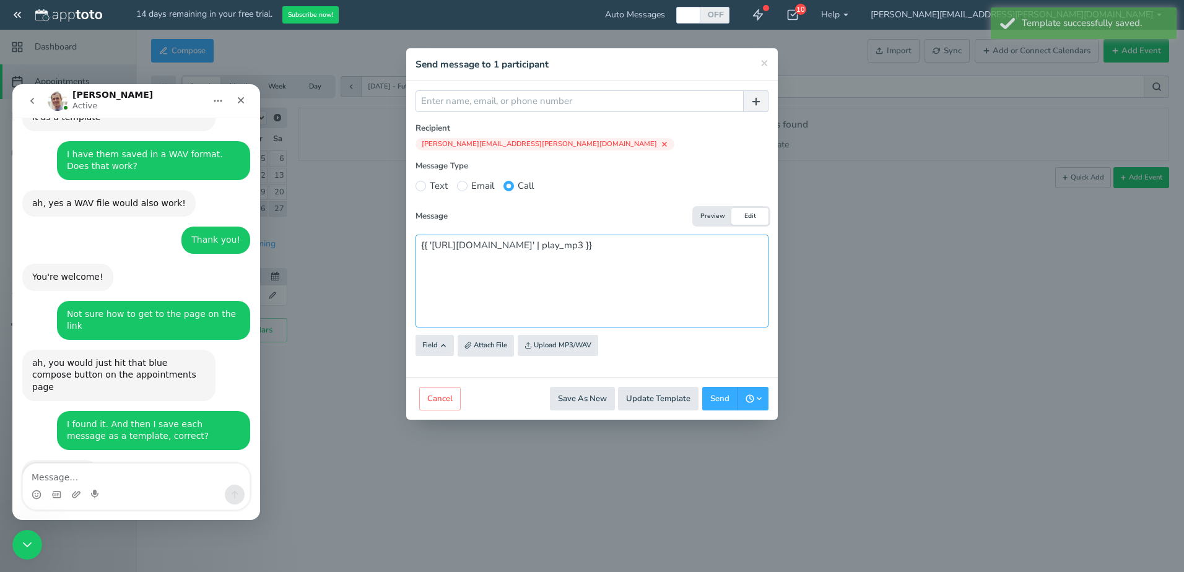
drag, startPoint x: 703, startPoint y: 331, endPoint x: 33, endPoint y: 315, distance: 670.0
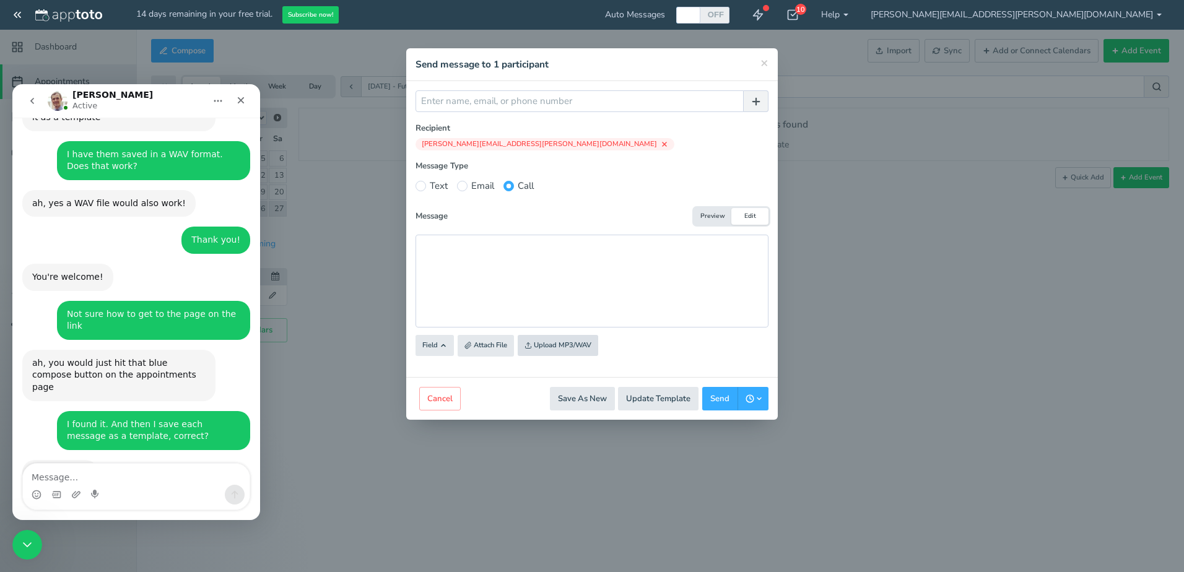
click at [543, 340] on input "file" at bounding box center [264, 346] width 1179 height 84
type input "C:\fakepath\MC About To Expire.wav"
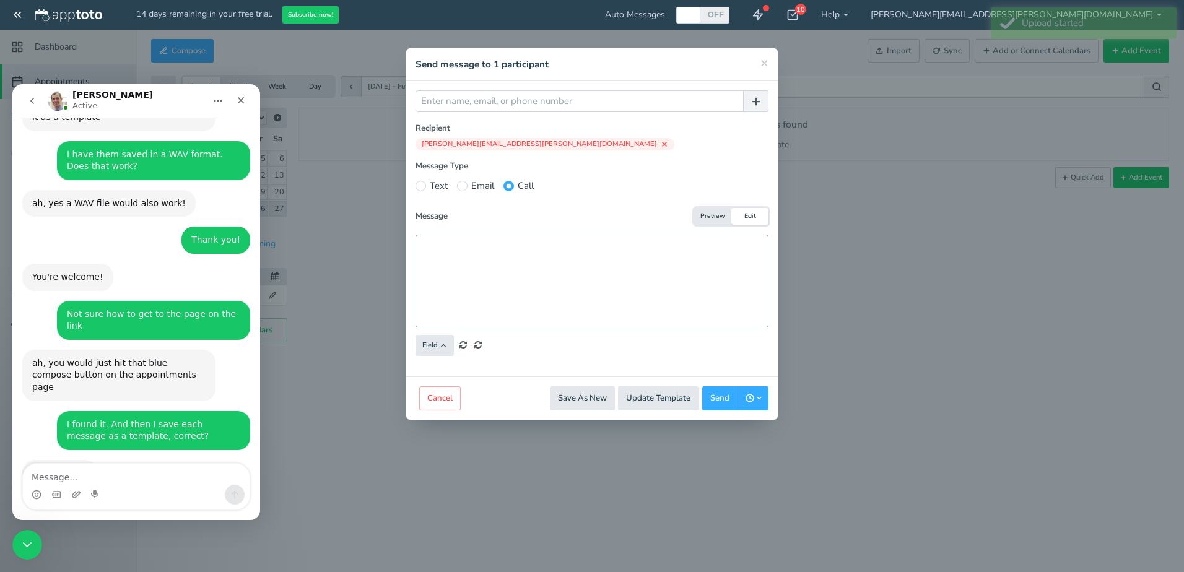
type textarea "{{ 'https://ap-pt.com/s/0895e_MC_About_To.wav' | play_mp3 }}"
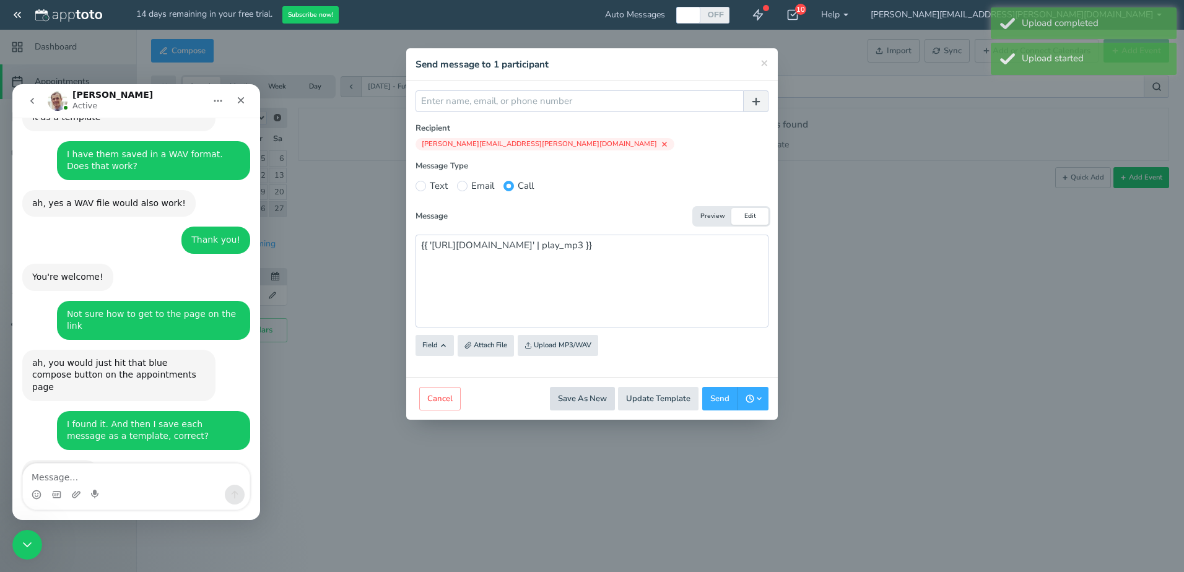
click at [579, 400] on button "Save As New" at bounding box center [582, 399] width 65 height 24
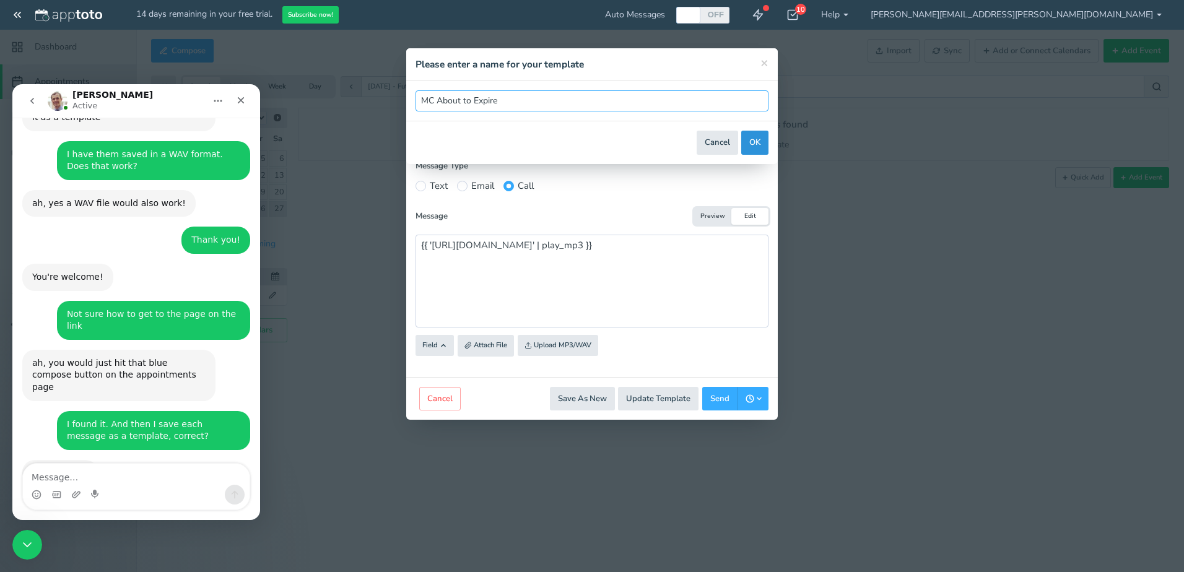
type input "MC About to Expire"
click at [751, 141] on button "OK" at bounding box center [754, 143] width 27 height 24
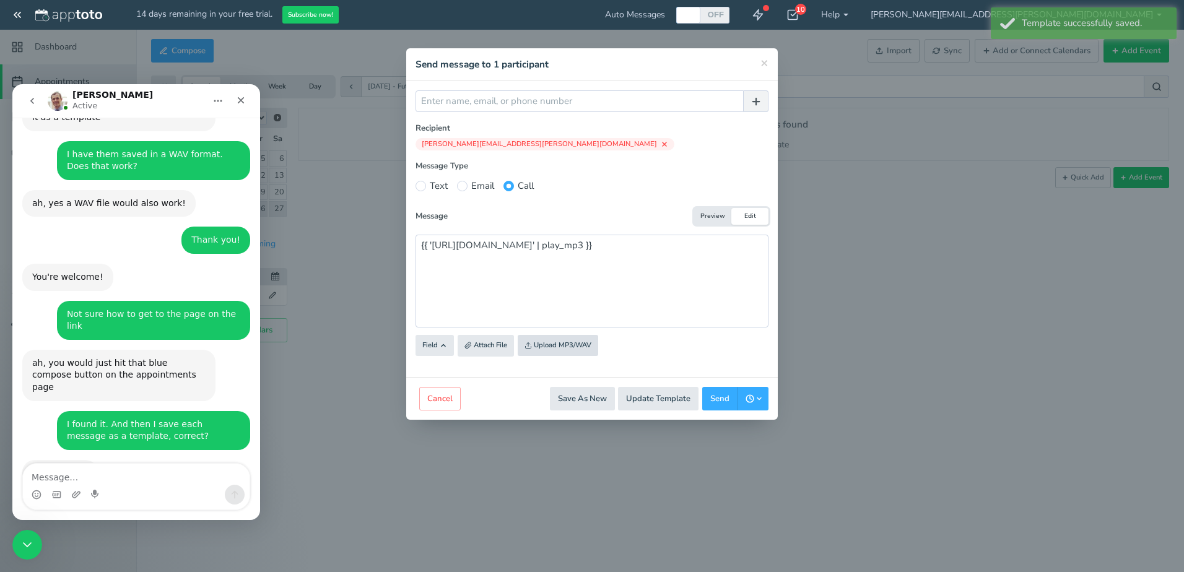
click at [548, 342] on input "file" at bounding box center [264, 346] width 1179 height 84
drag, startPoint x: 409, startPoint y: 239, endPoint x: 2, endPoint y: 276, distance: 407.8
click at [4, 275] on div "× Action Editor Message Preview Edit To Subject" at bounding box center [592, 286] width 1184 height 572
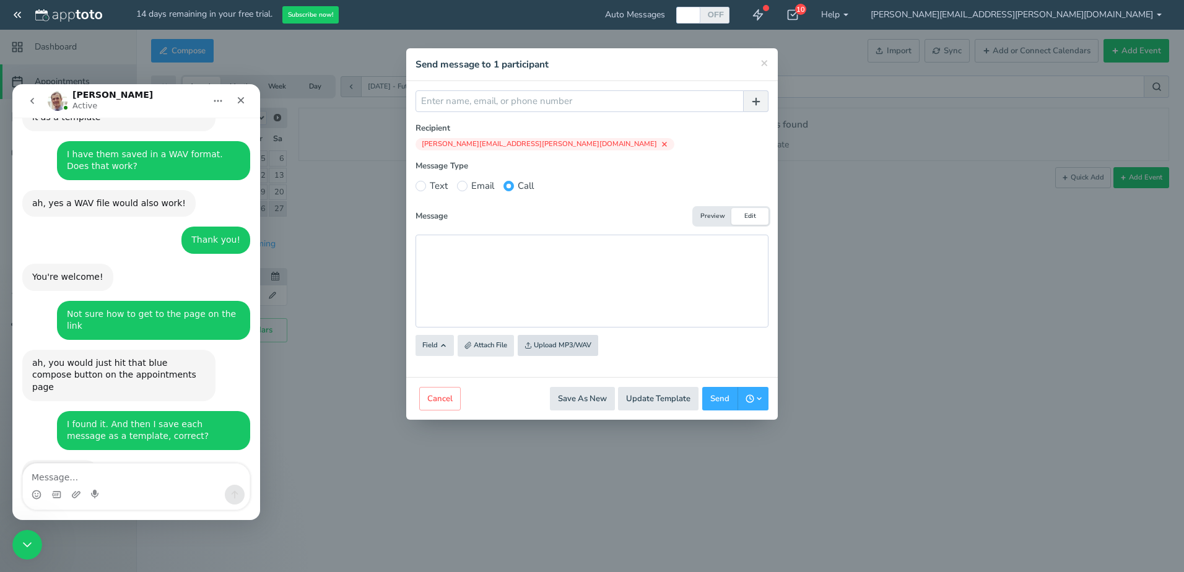
click at [544, 347] on input "file" at bounding box center [264, 346] width 1179 height 84
type input "C:\fakepath\Preventive Maintenance.wav"
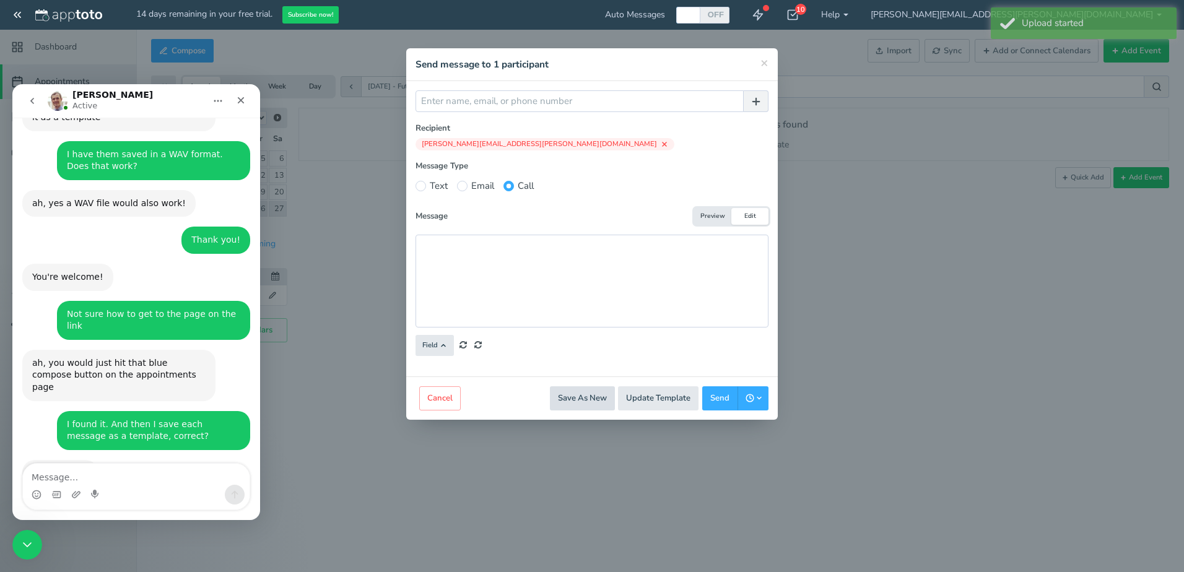
type textarea "{{ 'https://ap-pt.com/s/0a020_Preventive_.wav' | play_mp3 }}"
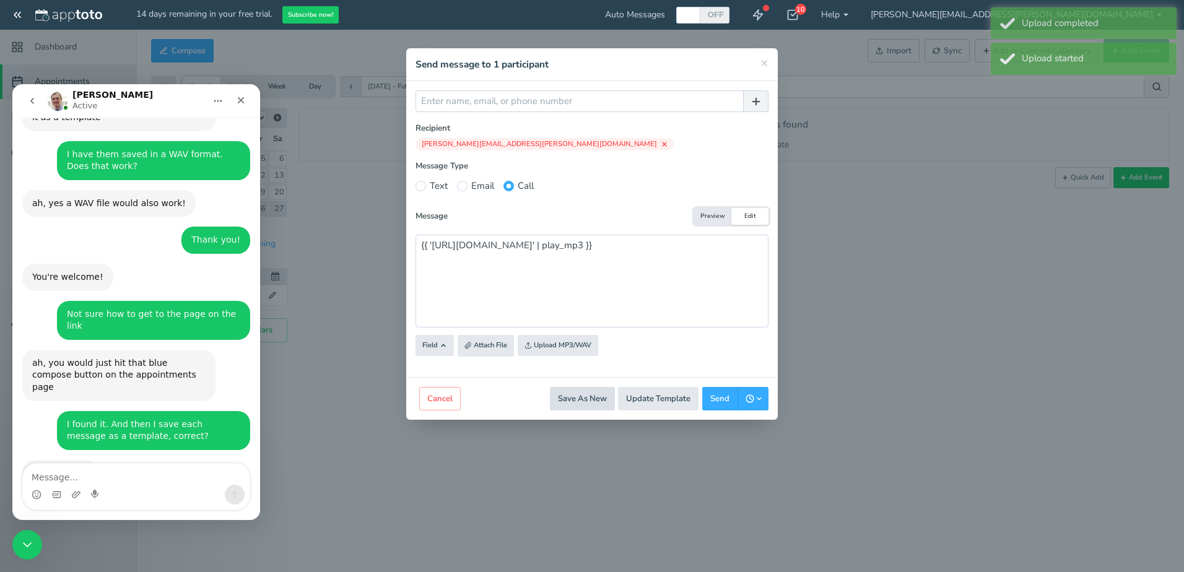
click at [587, 402] on button "Save As New" at bounding box center [582, 399] width 65 height 24
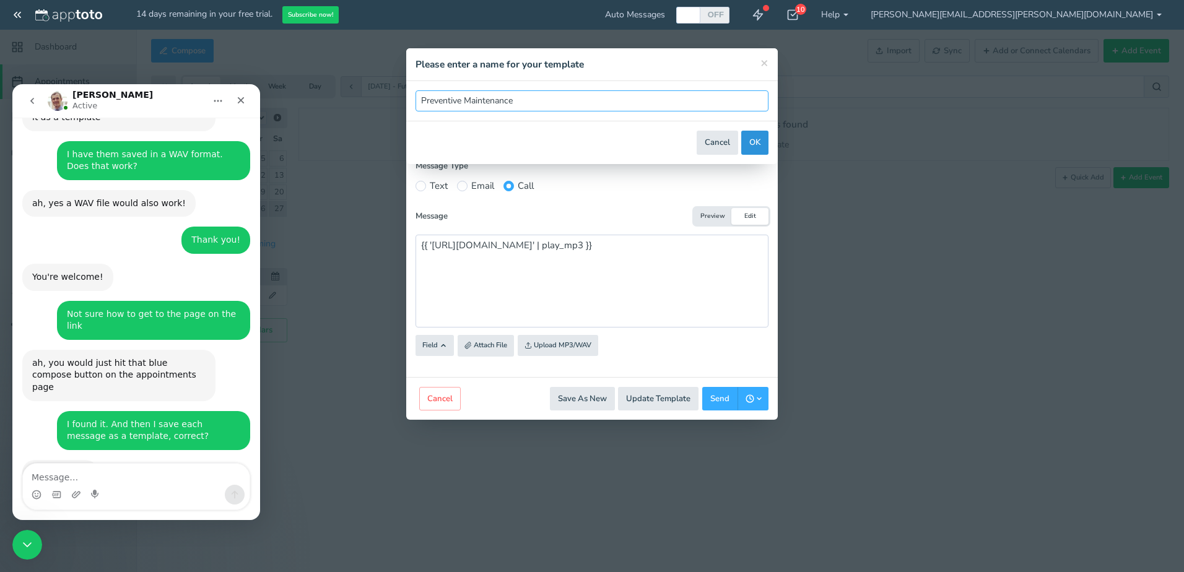
type input "Preventive Maintenance"
click at [754, 142] on button "OK" at bounding box center [754, 143] width 27 height 24
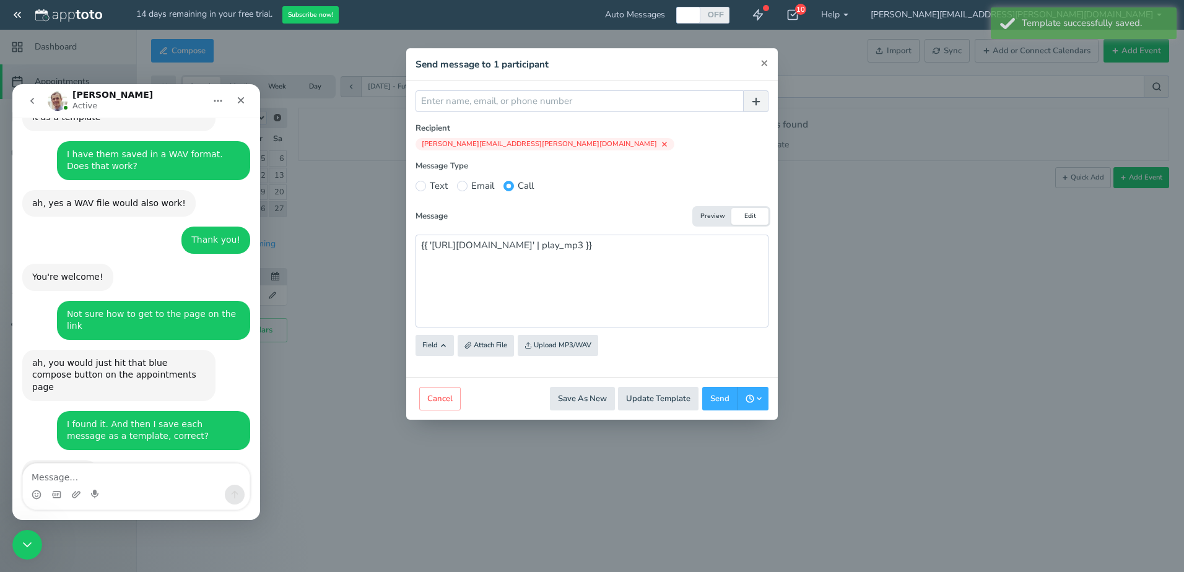
click at [765, 62] on span "×" at bounding box center [764, 62] width 8 height 17
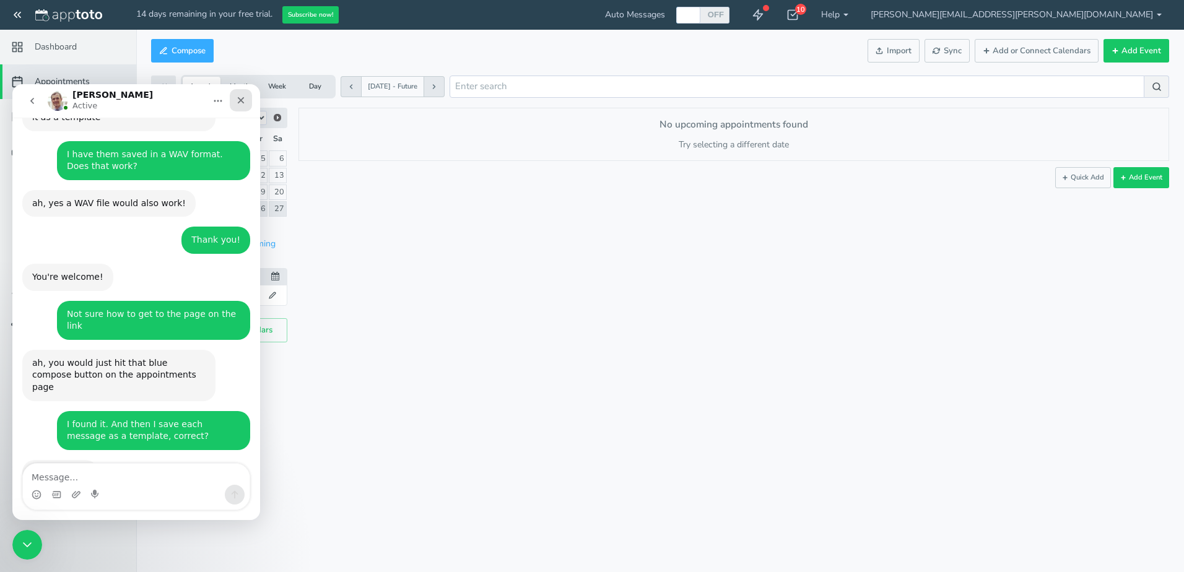
click at [242, 98] on icon "Close" at bounding box center [241, 100] width 7 height 7
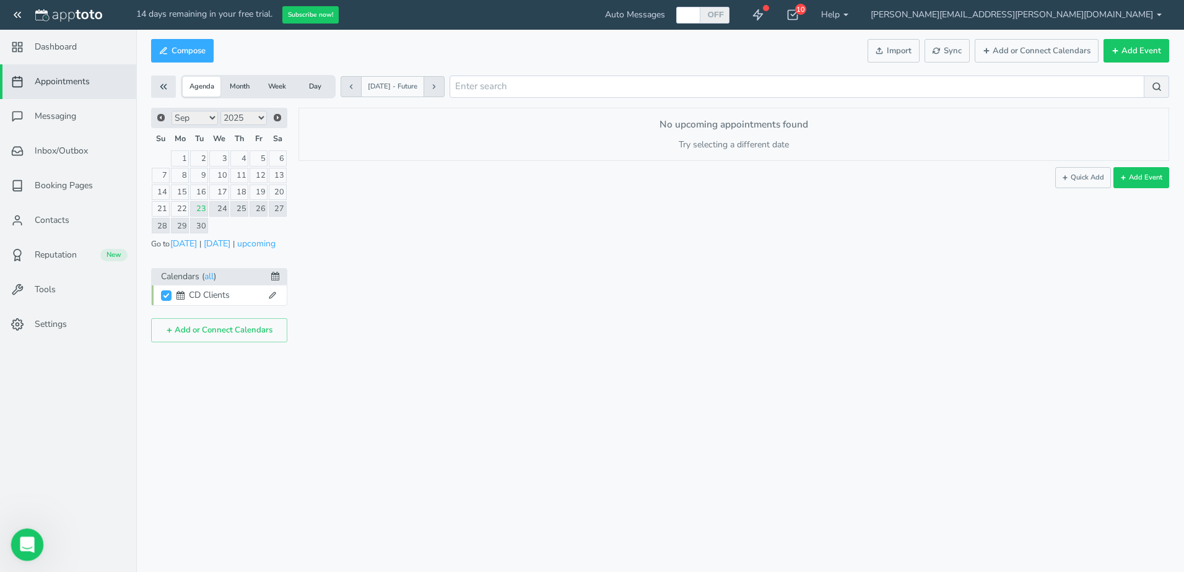
click at [25, 538] on icon "Open Intercom Messenger" at bounding box center [25, 543] width 20 height 20
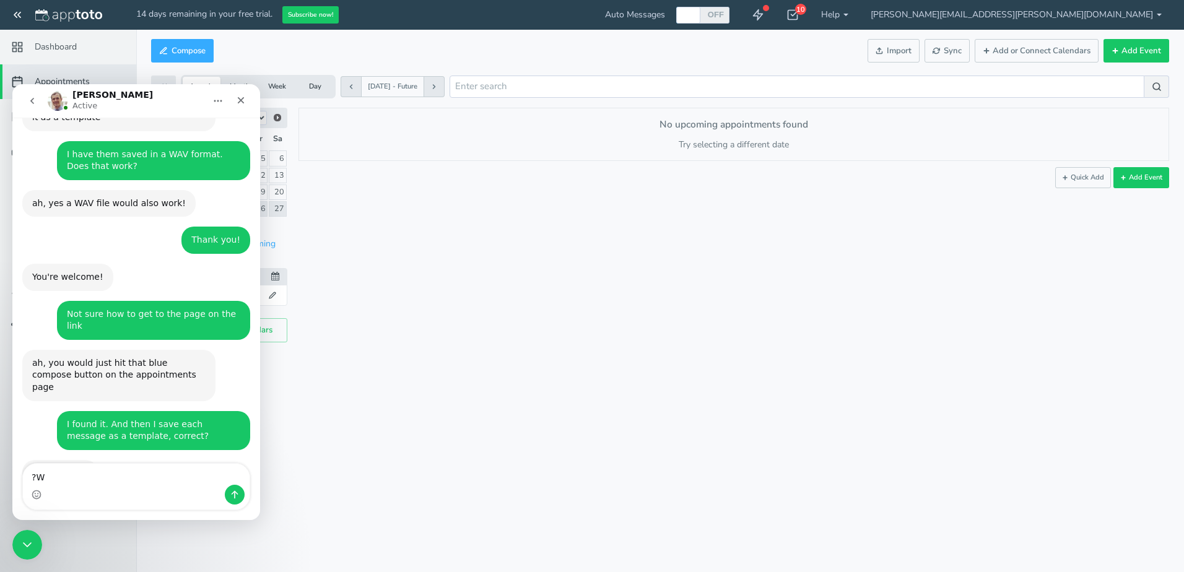
type textarea "?"
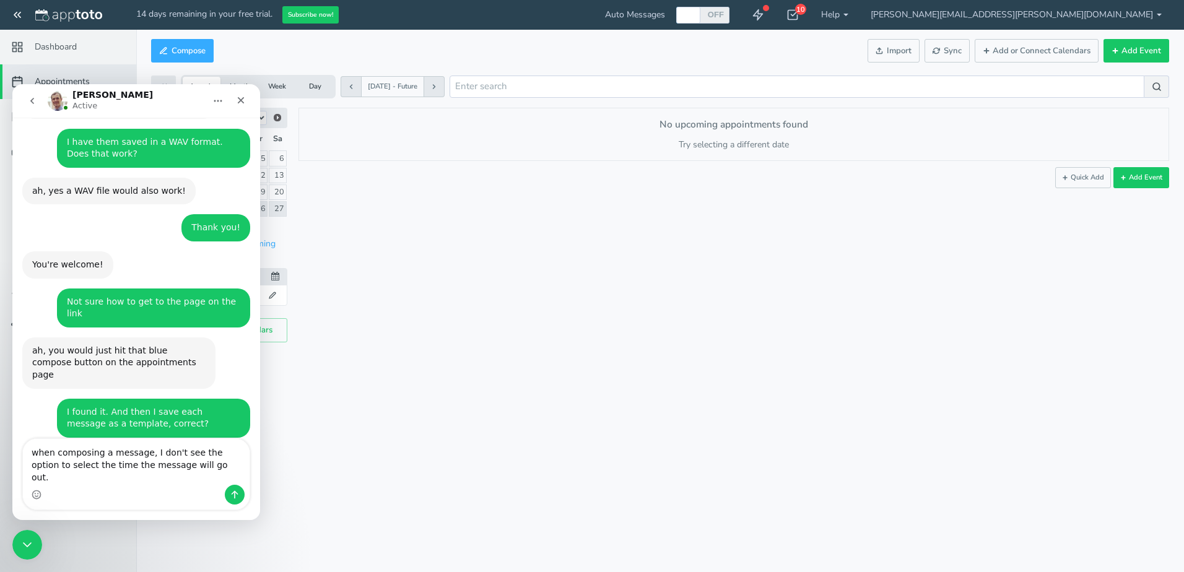
type textarea "Wwhen composing a message, I don't see the option to select the time the messag…"
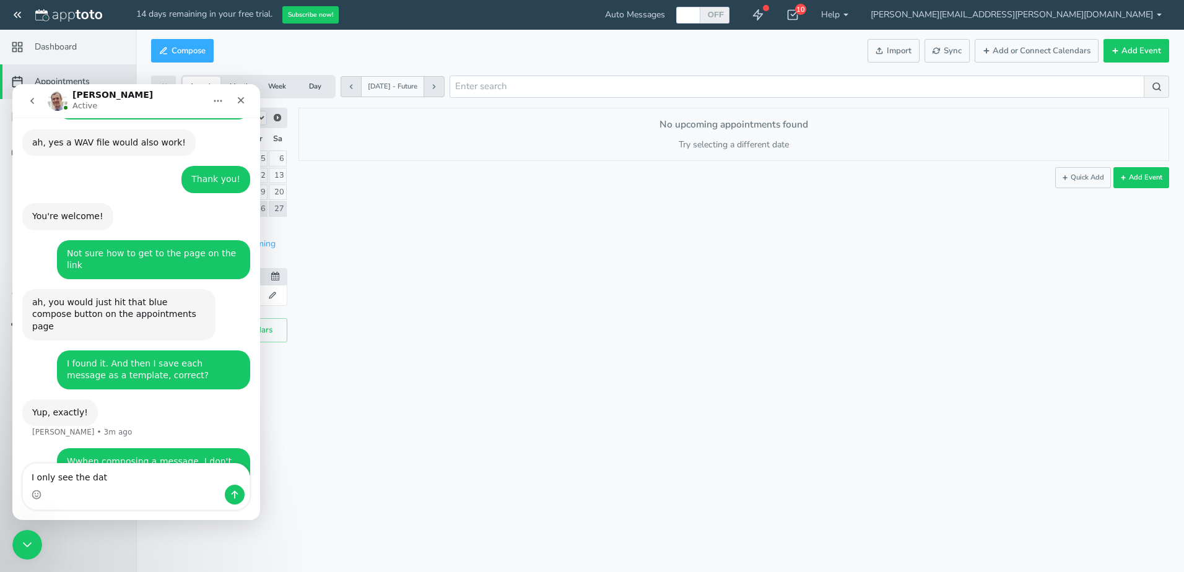
type textarea "I only see the date"
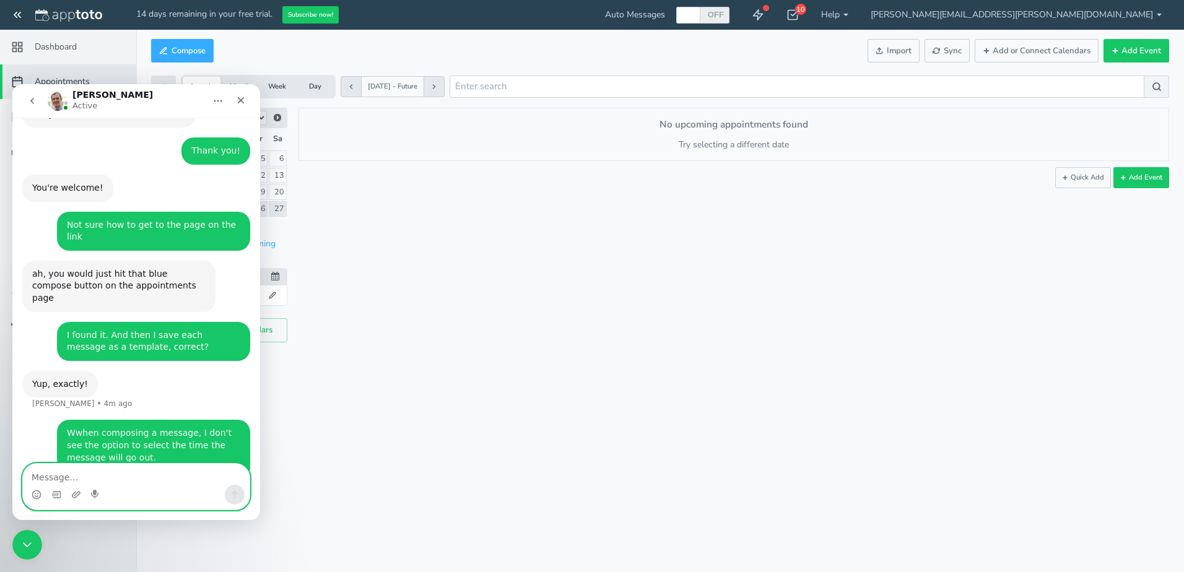
click at [100, 475] on textarea "Message…" at bounding box center [136, 474] width 227 height 21
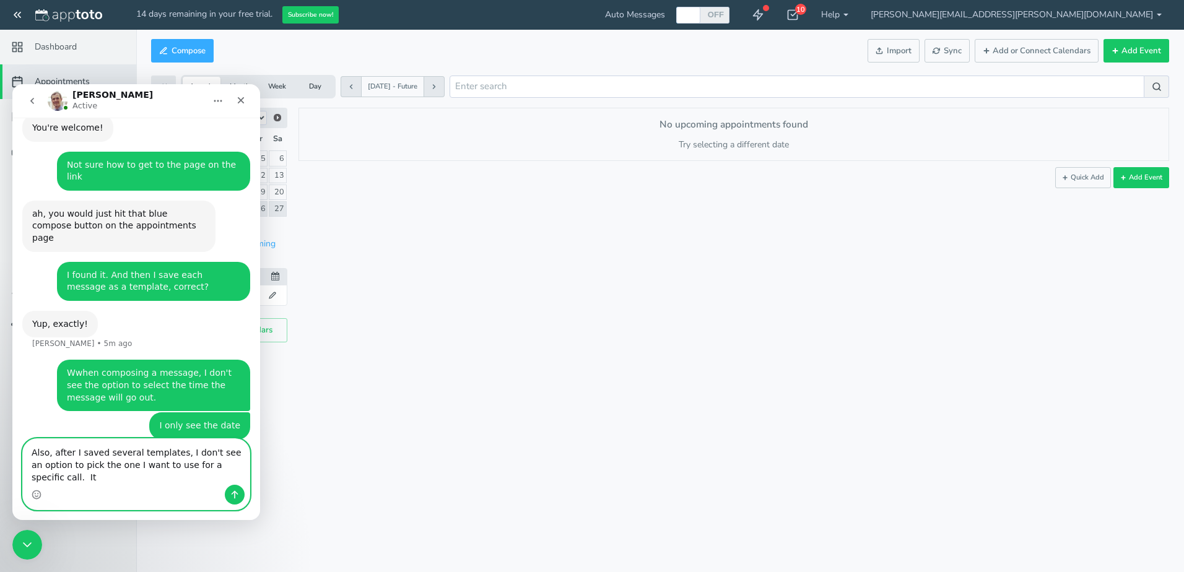
scroll to position [773, 0]
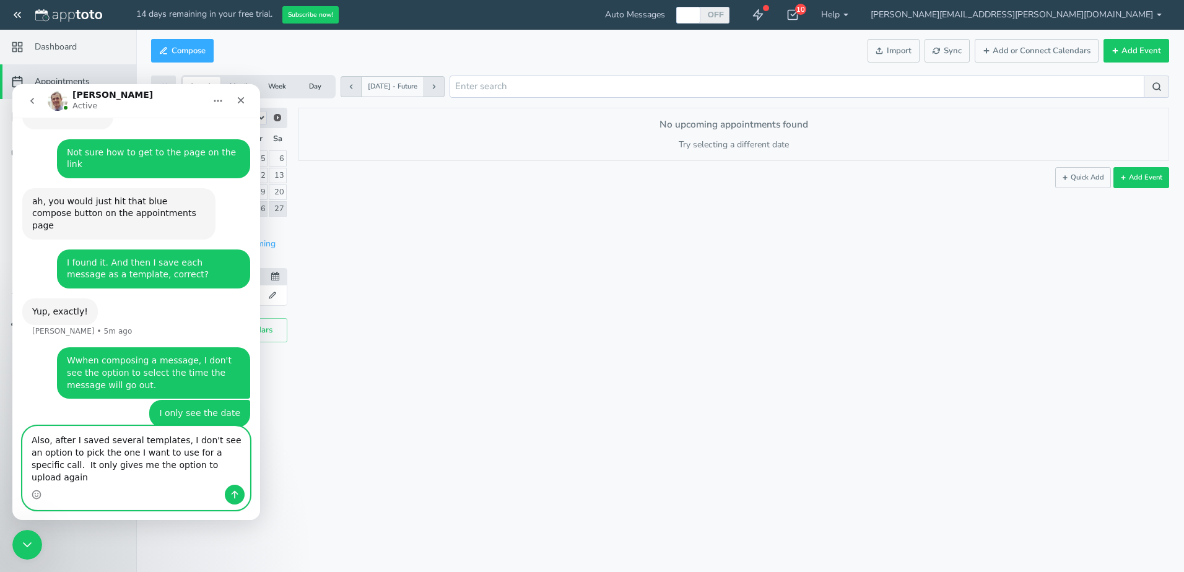
type textarea "Also, after I saved several templates, I don't see an option to pick the one I …"
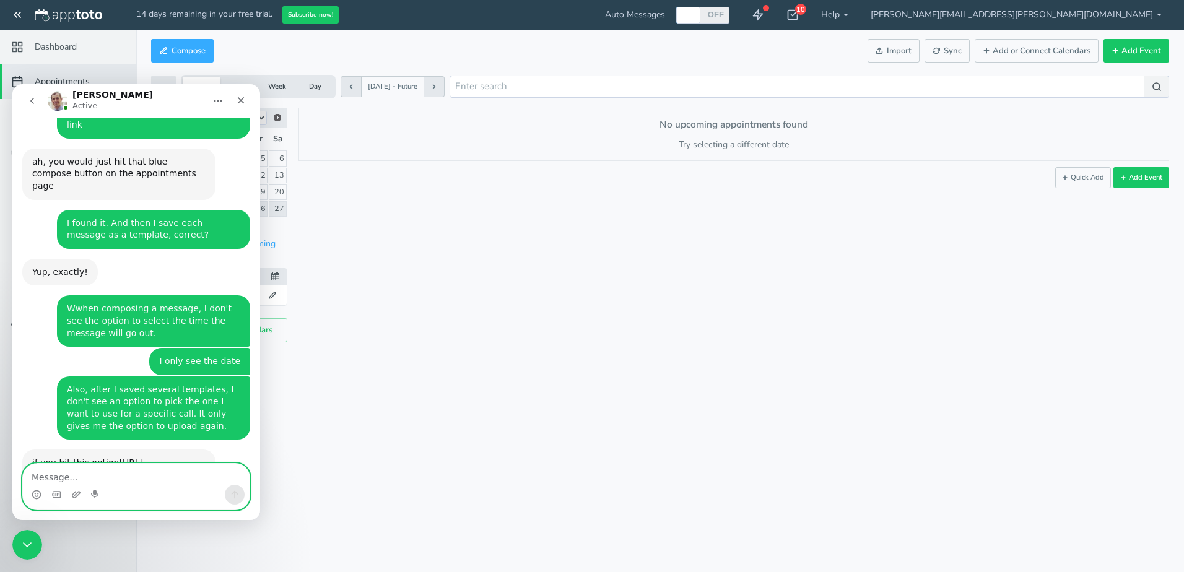
scroll to position [826, 0]
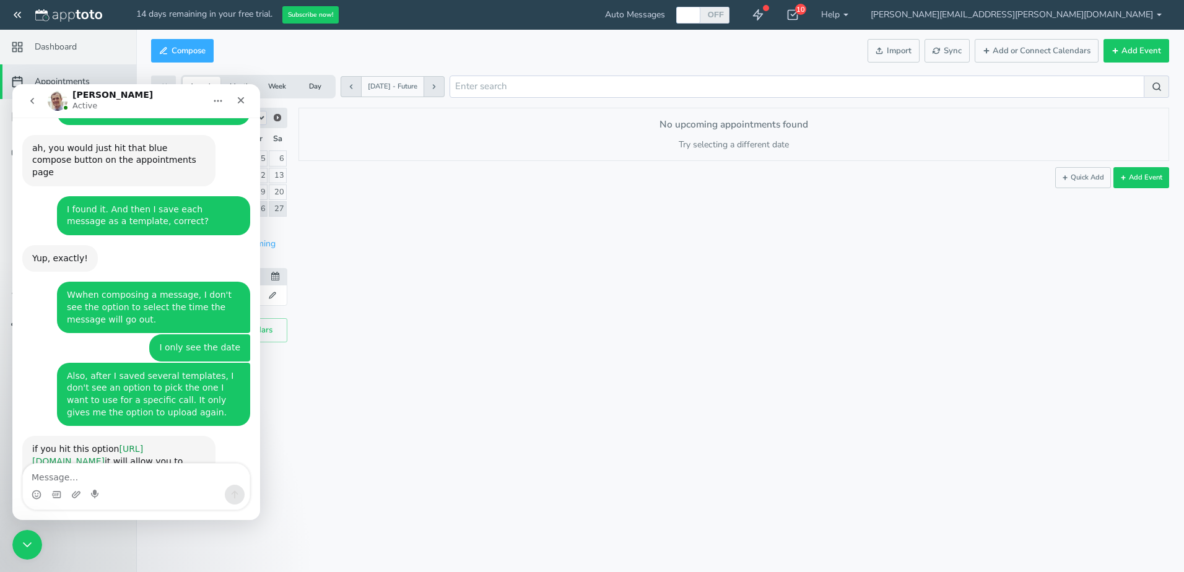
click at [102, 444] on link "https://jmp.sh/bsbGs3eh" at bounding box center [87, 455] width 111 height 22
click at [571, 379] on div "Appointments Messaging Inbox/Outbox Booking Pages Campaigns Contacts Reputation…" at bounding box center [659, 286] width 1047 height 572
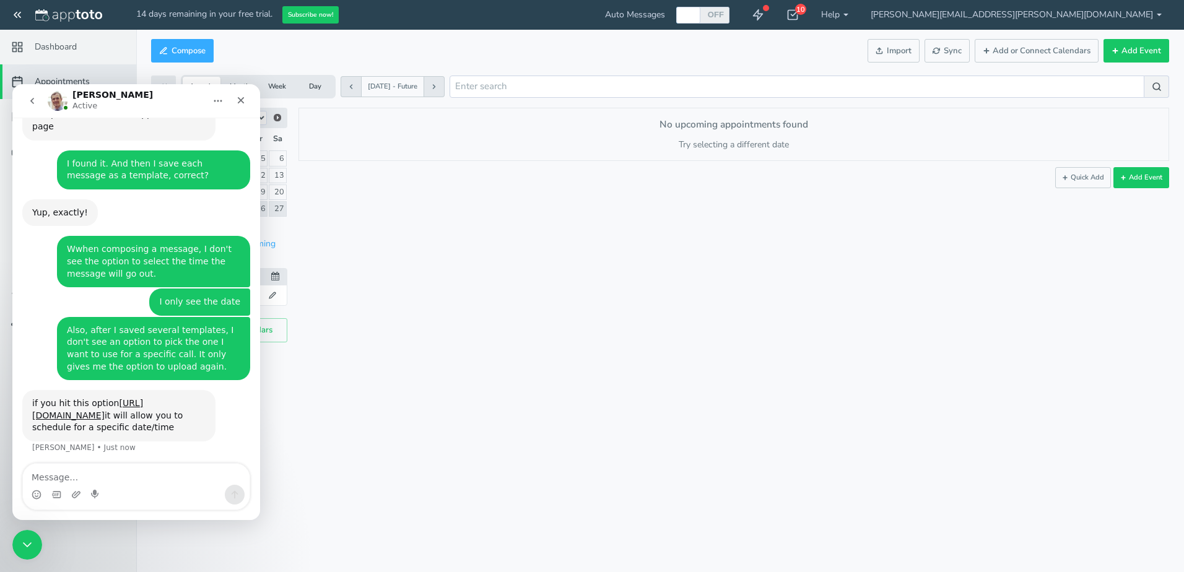
scroll to position [874, 0]
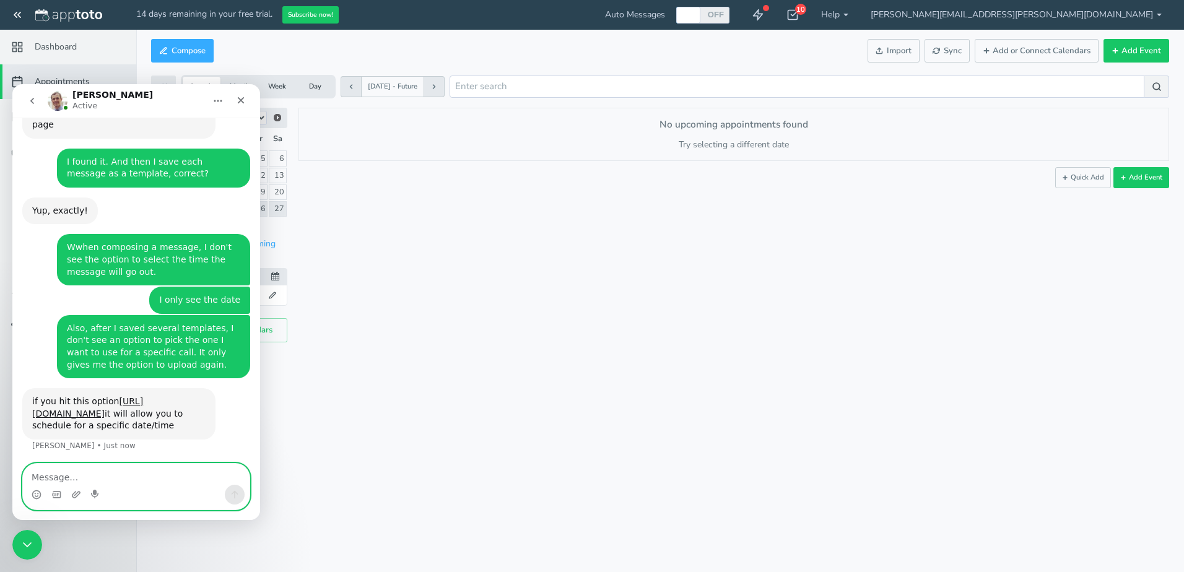
click at [87, 477] on textarea "Message…" at bounding box center [136, 474] width 227 height 21
type textarea "Got it"
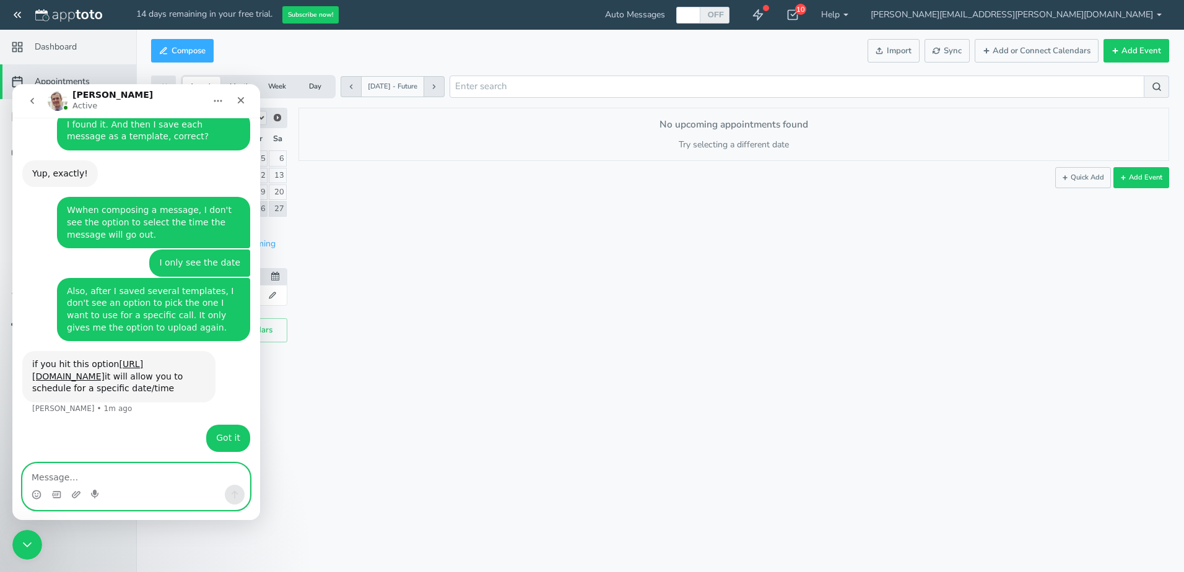
scroll to position [949, 0]
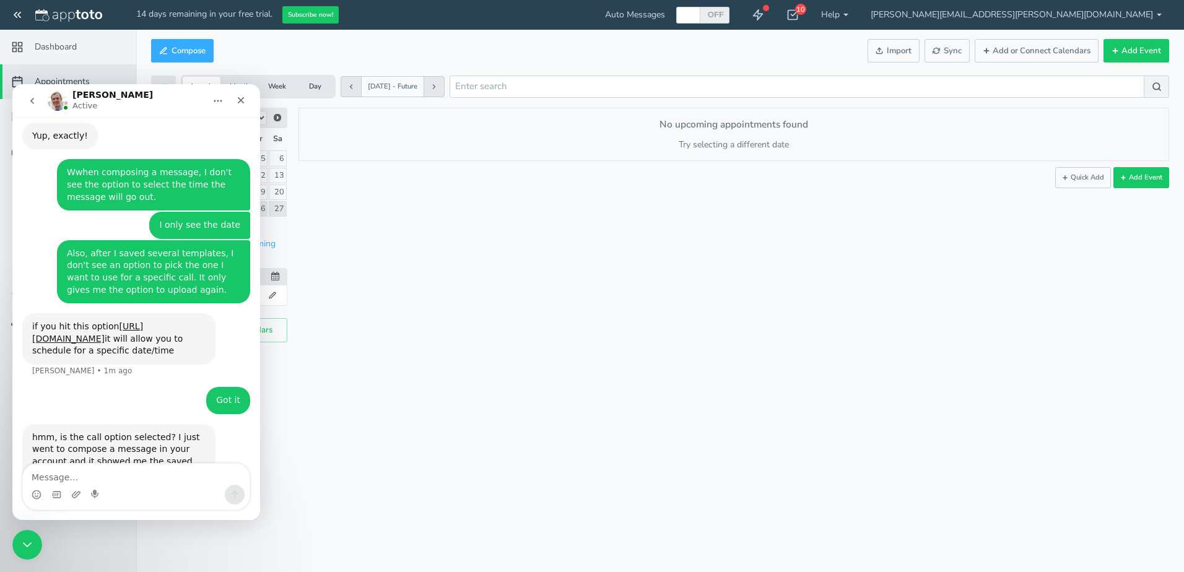
click at [96, 468] on link "https://jmp.sh/iUZFpXbW" at bounding box center [124, 473] width 97 height 10
click at [141, 467] on textarea "Message…" at bounding box center [136, 474] width 227 height 21
type textarea "I see it"
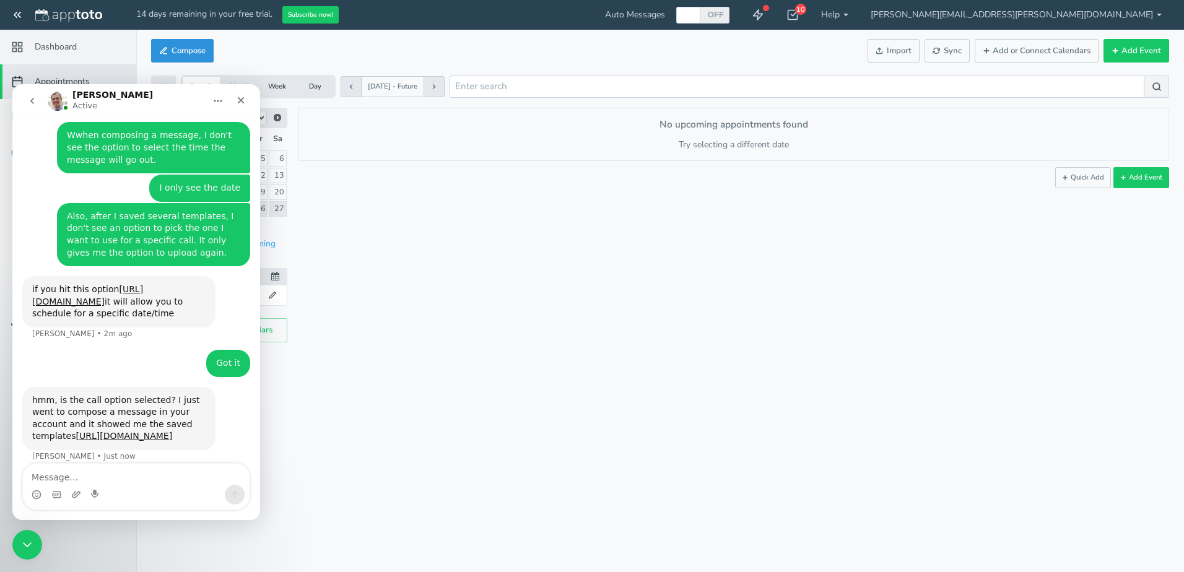
click at [187, 45] on button "Compose" at bounding box center [182, 51] width 63 height 24
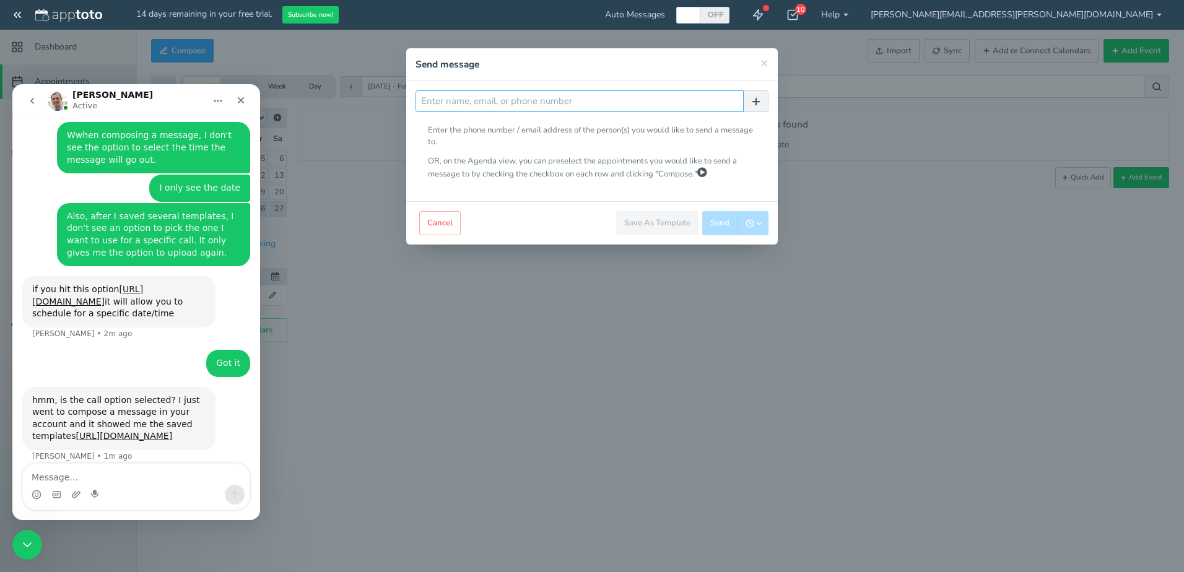
click at [515, 97] on input "text" at bounding box center [579, 101] width 328 height 22
type input "3864665300"
click at [756, 103] on use "button" at bounding box center [755, 101] width 7 height 7
radio input "false"
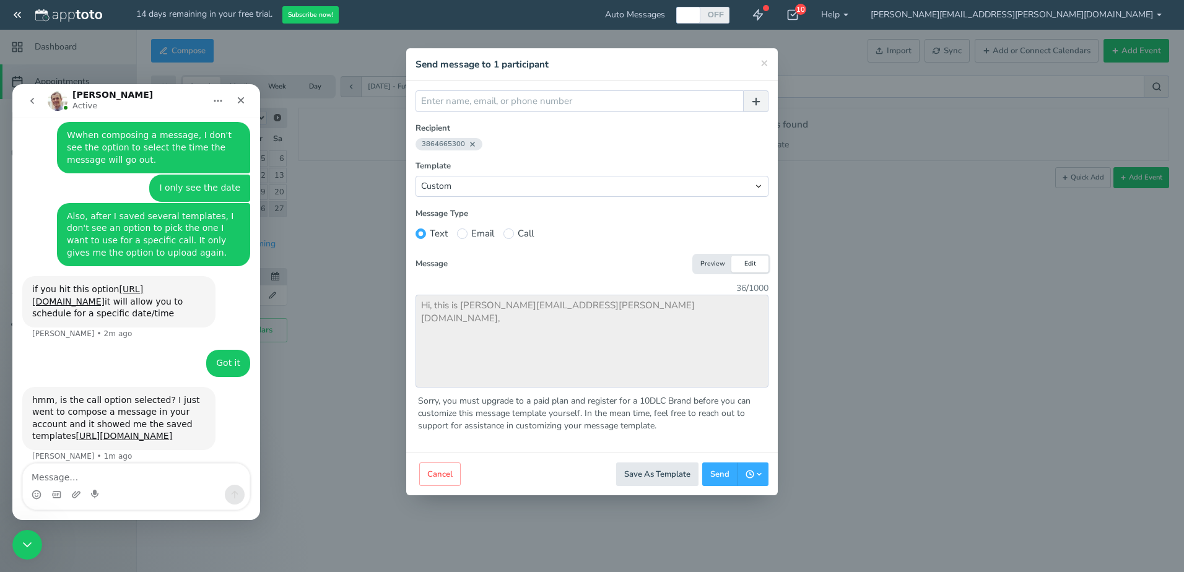
click at [517, 235] on label "Call" at bounding box center [518, 233] width 30 height 13
click at [514, 235] on input "Call" at bounding box center [508, 233] width 11 height 11
radio input "true"
radio input "false"
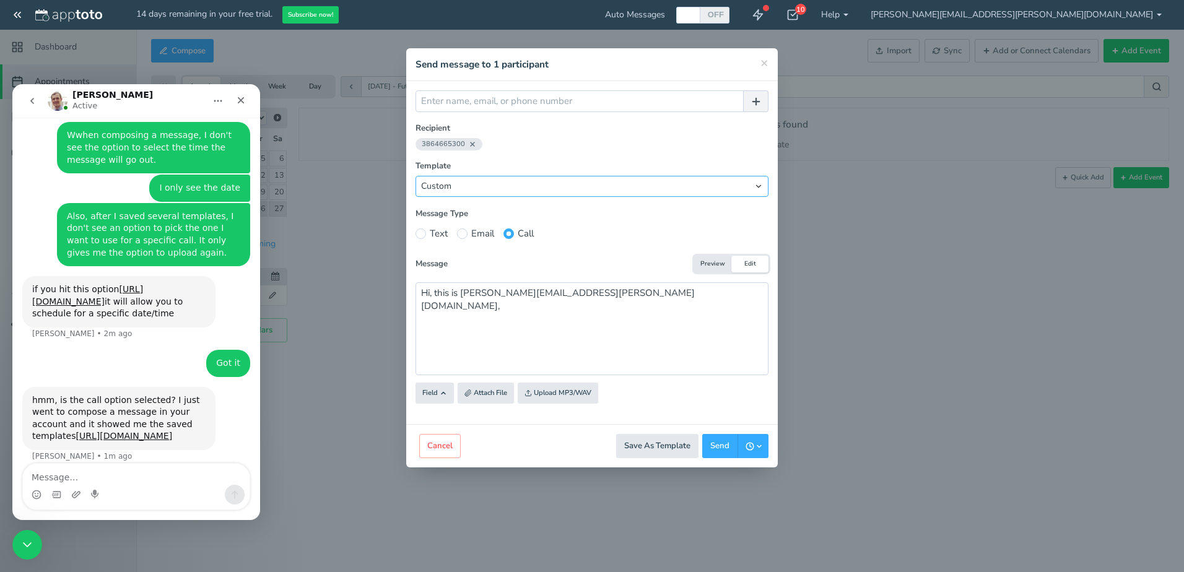
click at [758, 186] on select "Custom Antivirus About to Expire (Call) DarkWeb Monitoring (Call) MC About to E…" at bounding box center [591, 186] width 353 height 21
click at [763, 64] on span "×" at bounding box center [764, 62] width 8 height 17
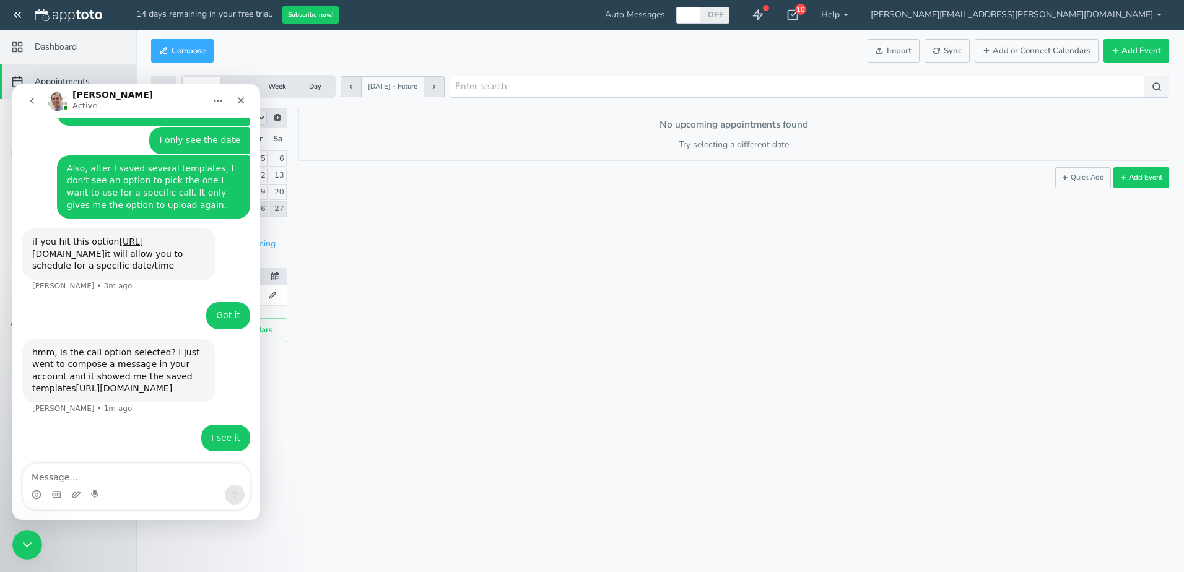
scroll to position [1035, 0]
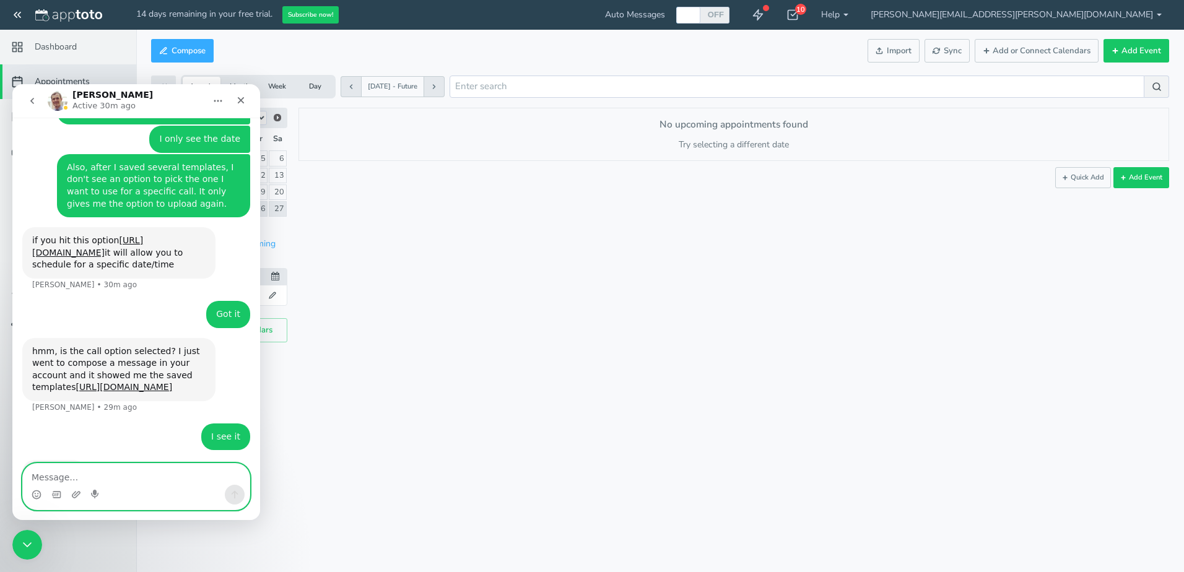
click at [84, 474] on textarea "Message…" at bounding box center [136, 474] width 227 height 21
type textarea "H"
type textarea "where can I see all calls I have scheduled?"
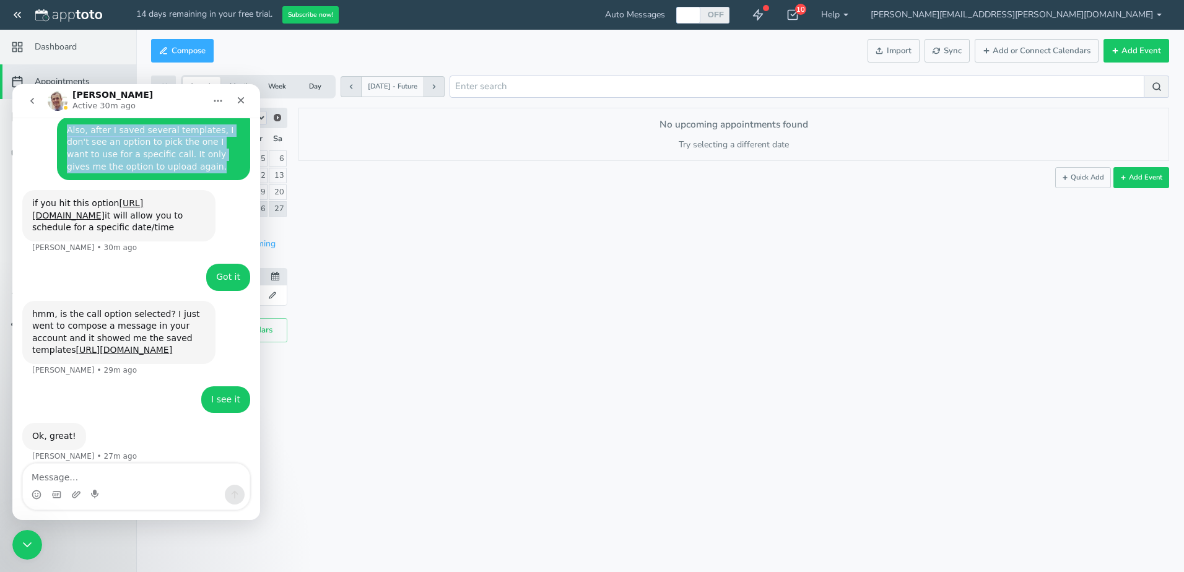
drag, startPoint x: 163, startPoint y: 95, endPoint x: 409, endPoint y: 122, distance: 247.2
click at [260, 122] on html "Michael Active 30m ago Hello from Apptoto! We are here to help so please drop u…" at bounding box center [136, 302] width 248 height 436
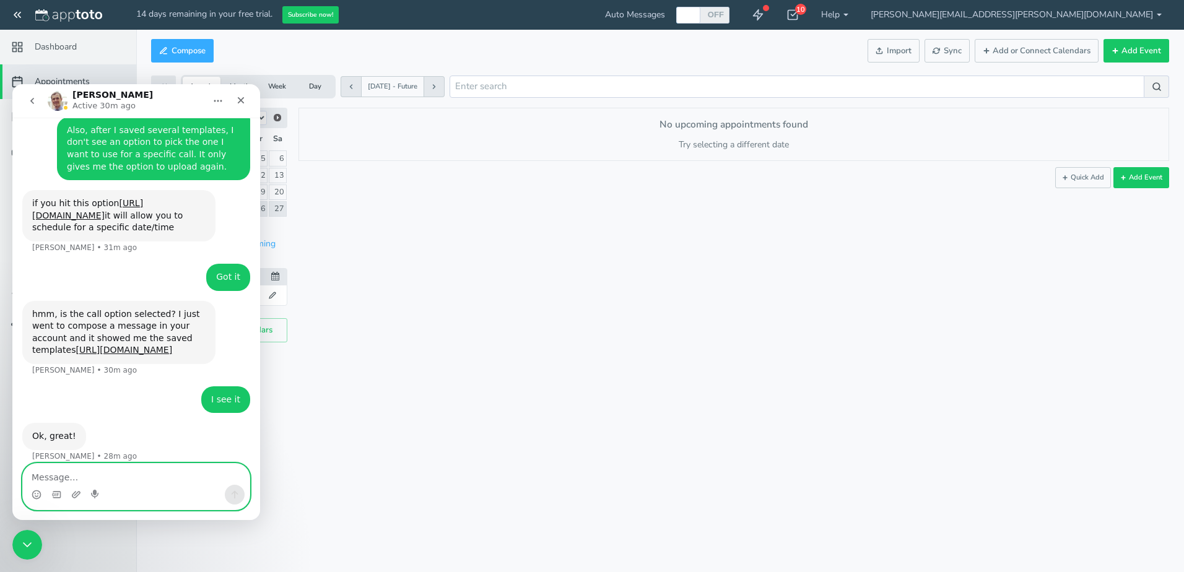
click at [105, 480] on textarea "Message…" at bounding box center [136, 474] width 227 height 21
type textarea "All pending calls"
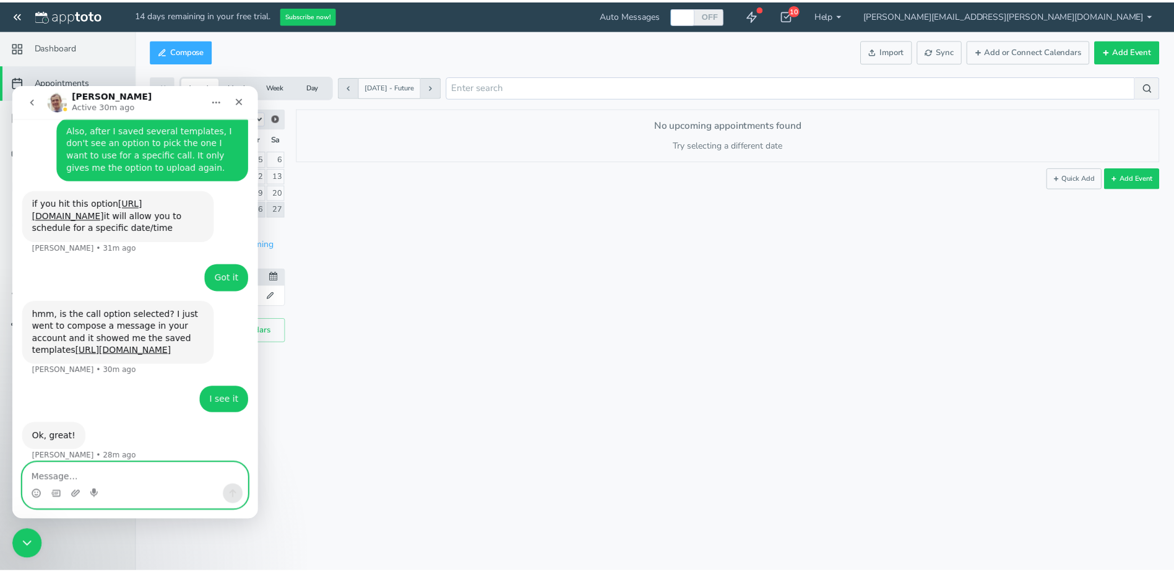
scroll to position [1100, 0]
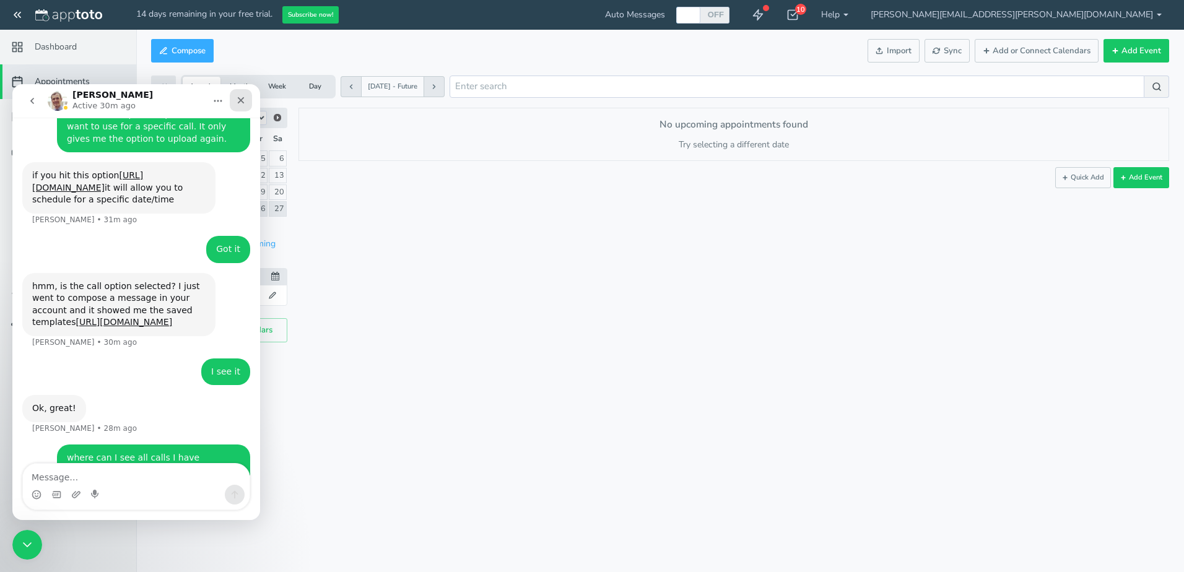
click at [241, 100] on icon "Close" at bounding box center [241, 100] width 7 height 7
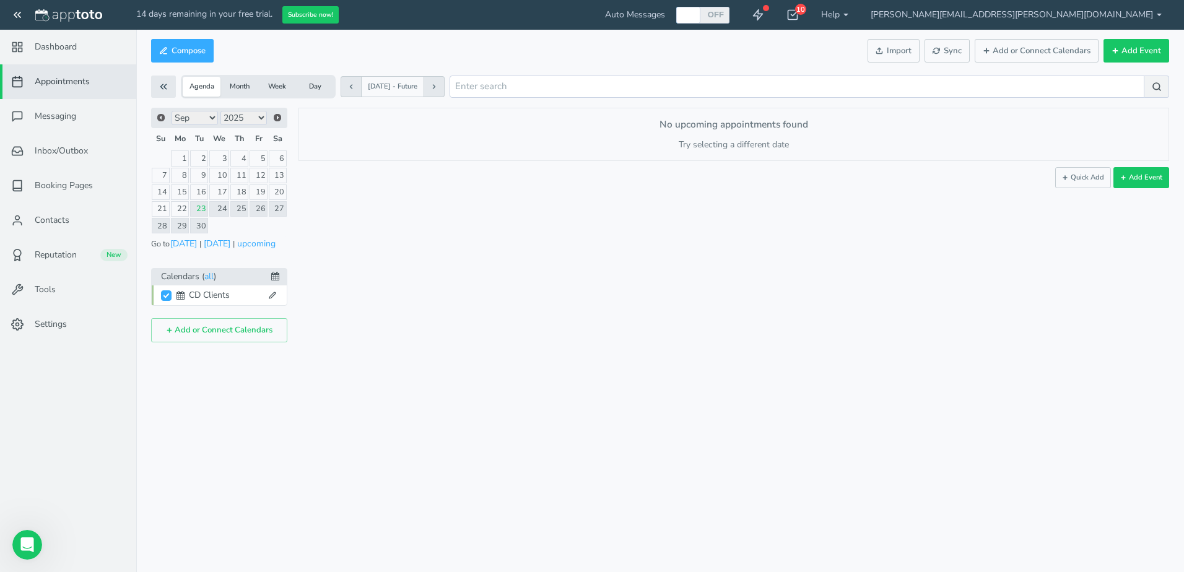
click at [61, 79] on span "Appointments" at bounding box center [62, 82] width 55 height 12
click at [33, 284] on feather-icon at bounding box center [18, 290] width 32 height 12
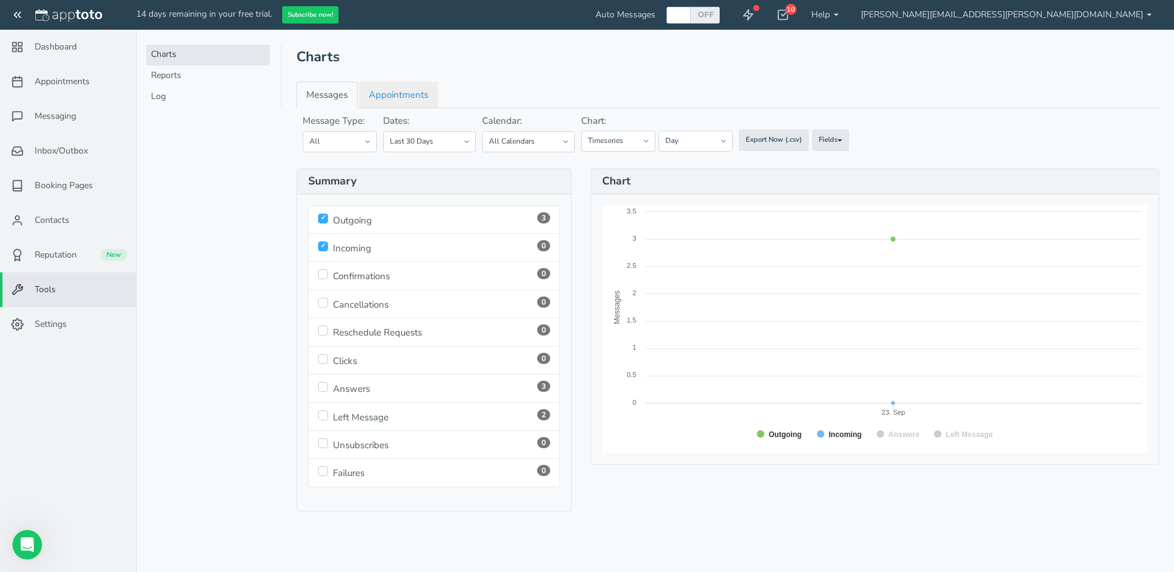
click at [404, 98] on link "Appointments" at bounding box center [398, 95] width 79 height 27
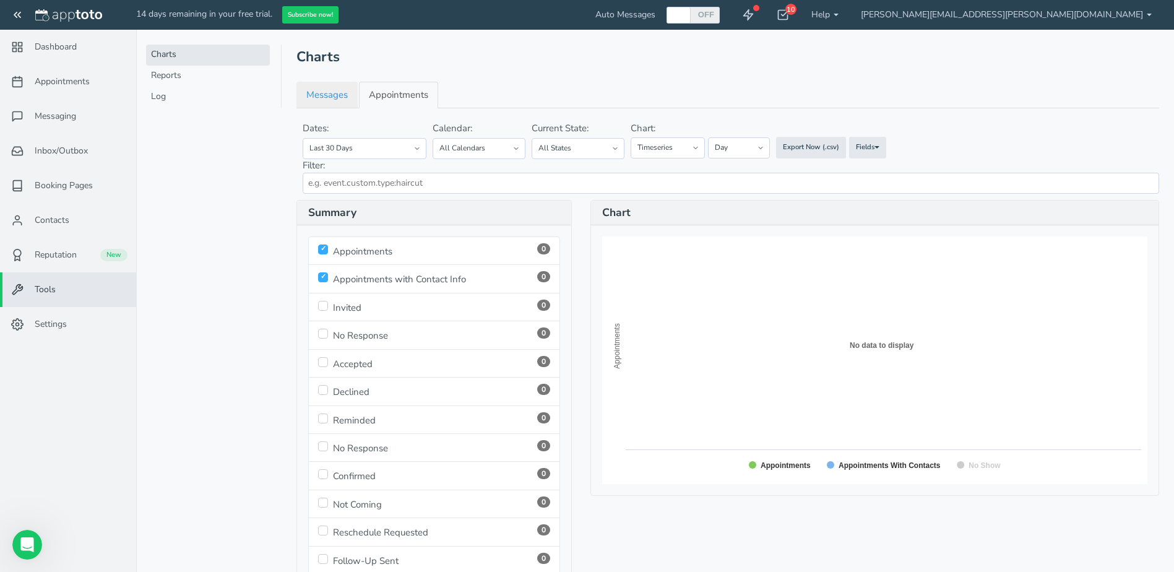
click at [328, 97] on link "Messages" at bounding box center [327, 95] width 61 height 27
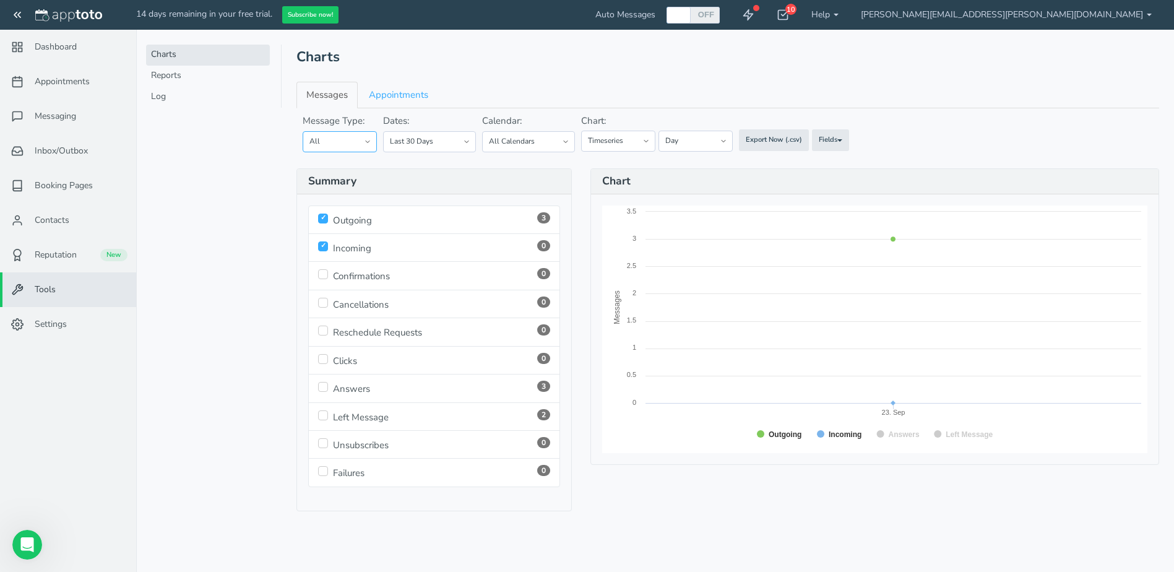
click at [365, 141] on select "All All Texts All Voice Calls All Emails" at bounding box center [340, 141] width 74 height 21
select select "string:call"
click at [303, 131] on select "All All Texts All Voice Calls All Emails" at bounding box center [340, 141] width 74 height 21
click at [469, 141] on select "Today Yesterday Tomorrow Last 7 Days Last 30 Days Upcoming 7 Days Upcoming 30 D…" at bounding box center [429, 141] width 93 height 21
select select "string:all_upcoming"
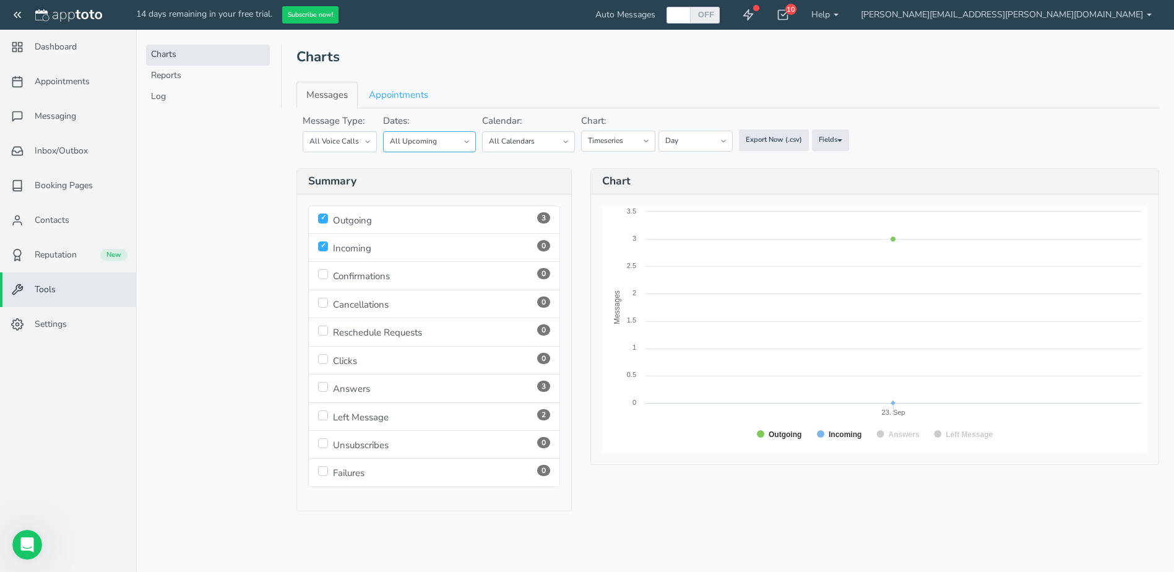
click at [383, 131] on select "Today Yesterday Tomorrow Last 7 Days Last 30 Days Upcoming 7 Days Upcoming 30 D…" at bounding box center [429, 141] width 93 height 21
select select "string:month"
click at [27, 545] on icon "Open Intercom Messenger" at bounding box center [25, 543] width 20 height 20
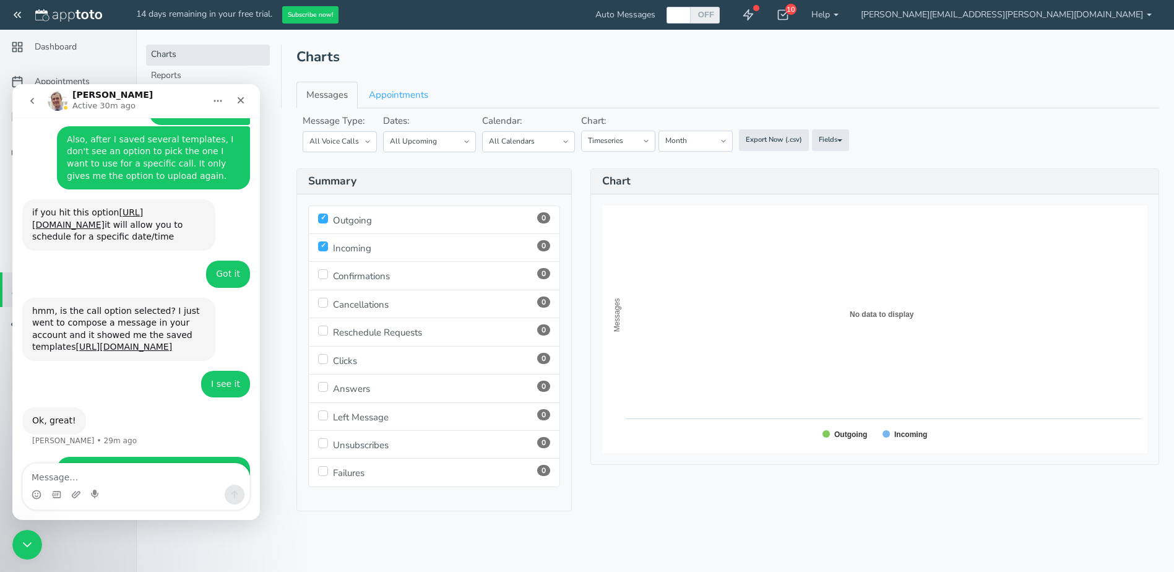
scroll to position [1075, 0]
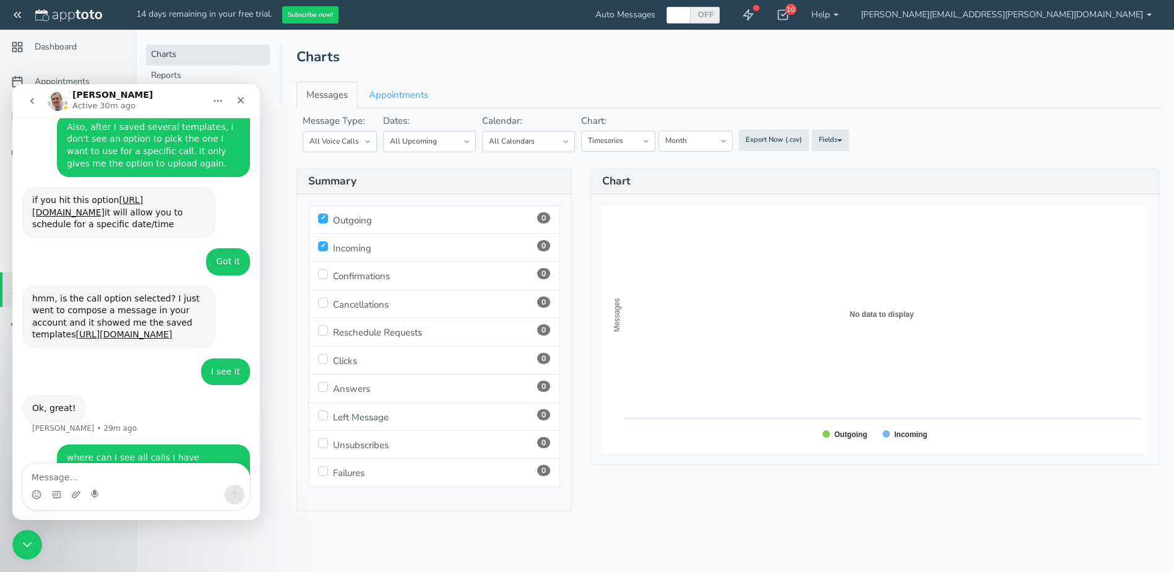
click at [180, 470] on textarea "Message…" at bounding box center [136, 474] width 227 height 21
click at [321, 249] on input "checkbox" at bounding box center [323, 246] width 10 height 10
checkbox input "false"
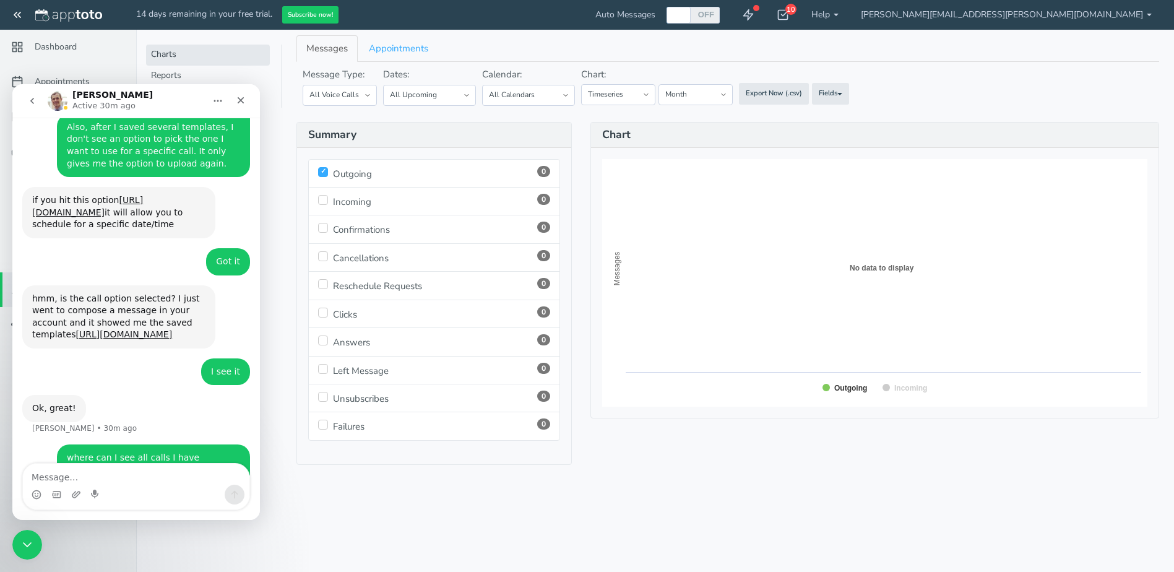
scroll to position [0, 0]
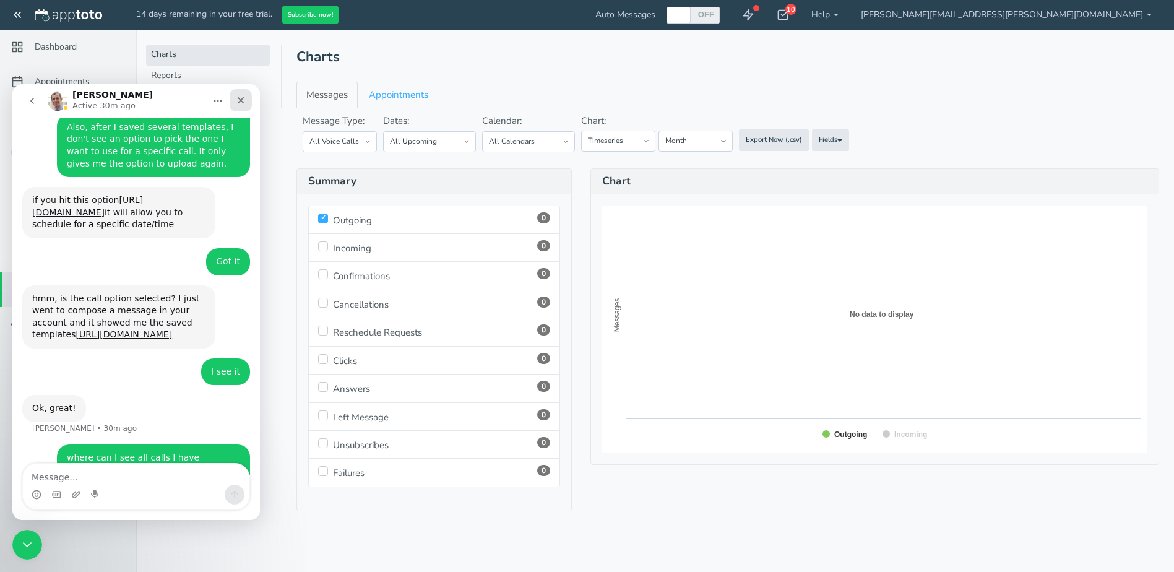
drag, startPoint x: 238, startPoint y: 101, endPoint x: 251, endPoint y: 185, distance: 85.1
click at [238, 101] on icon "Close" at bounding box center [241, 100] width 10 height 10
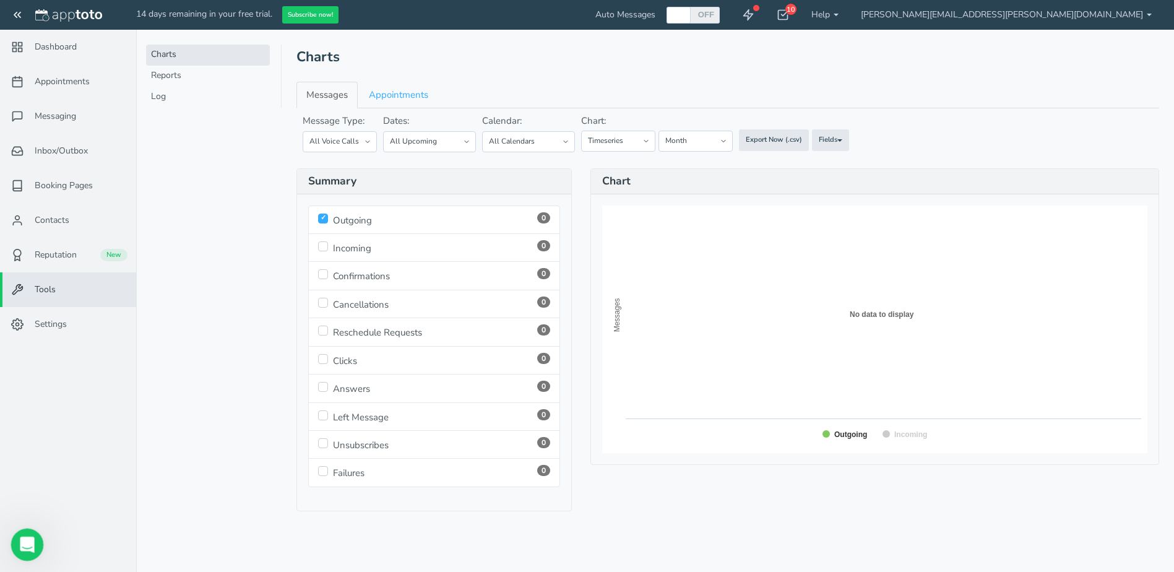
click at [20, 541] on icon "Open Intercom Messenger" at bounding box center [25, 543] width 20 height 20
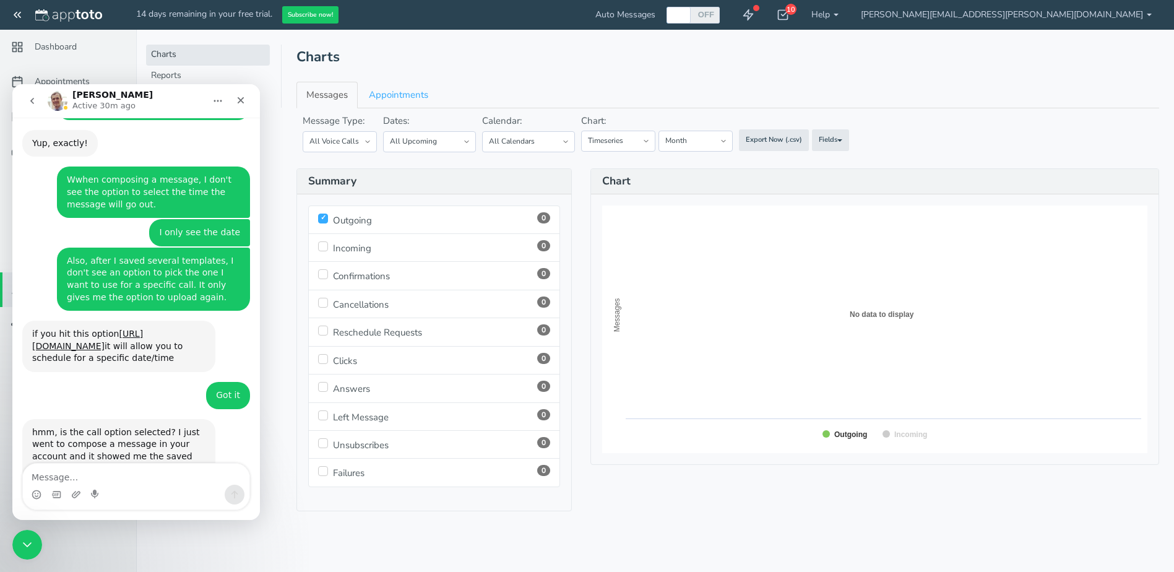
scroll to position [1075, 0]
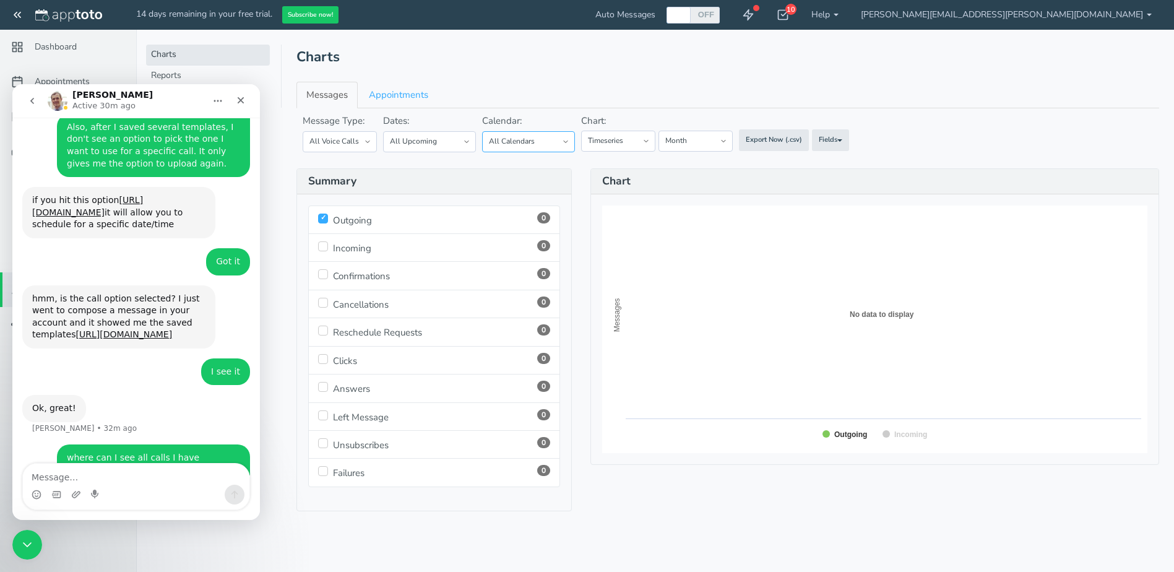
click at [563, 140] on select "All Calendars CD Clients" at bounding box center [528, 141] width 93 height 21
select select "number:17760"
click at [482, 131] on select "All Calendars CD Clients" at bounding box center [528, 141] width 93 height 21
click at [397, 101] on link "Appointments" at bounding box center [398, 95] width 79 height 27
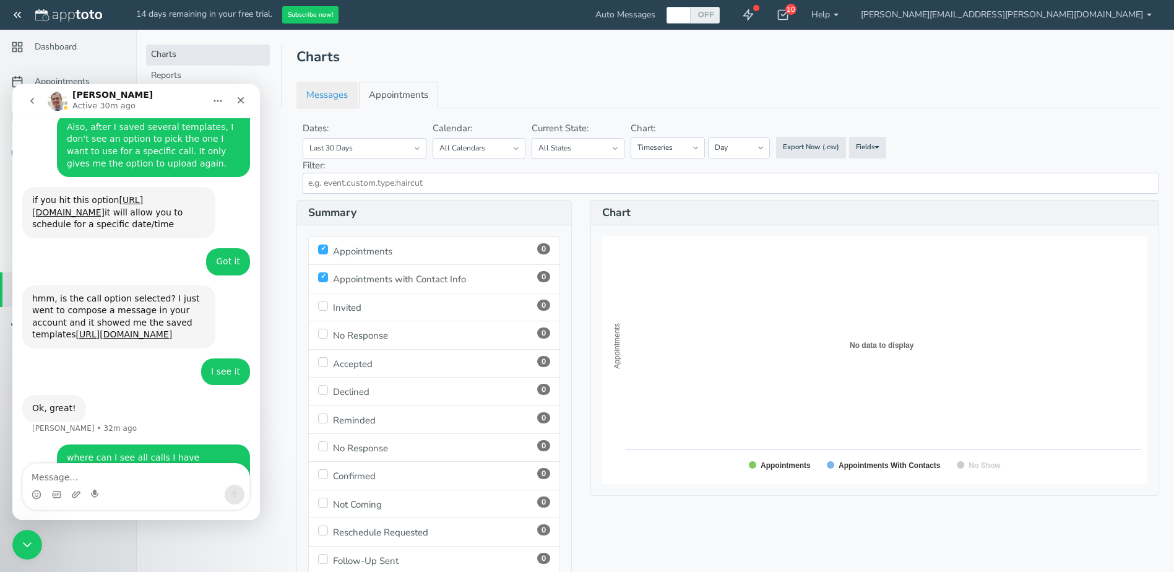
click at [333, 94] on link "Messages" at bounding box center [327, 95] width 61 height 27
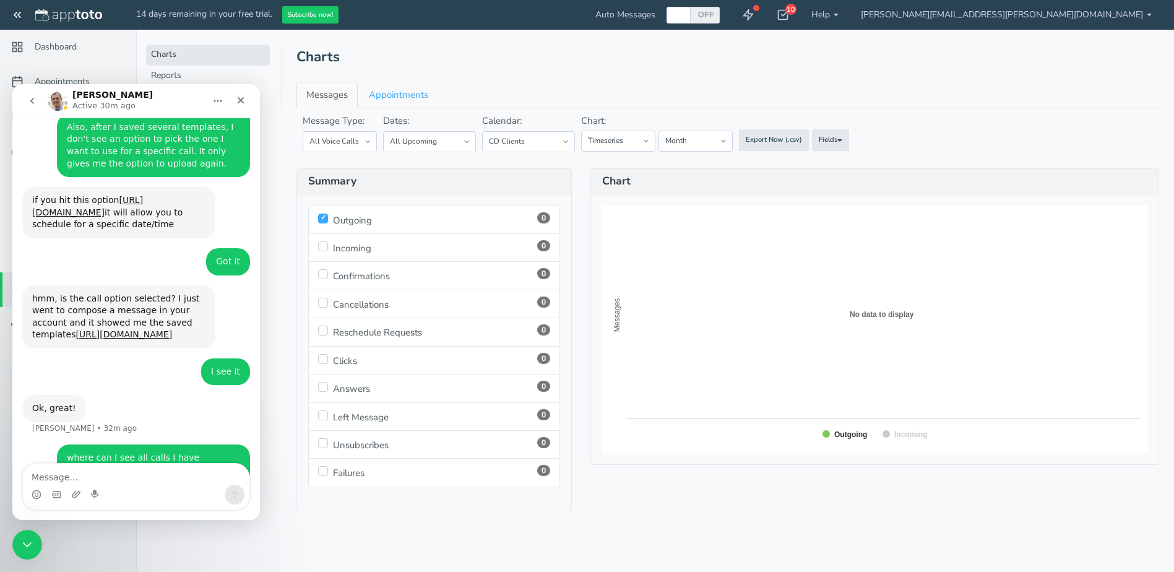
click at [467, 51] on header "Charts" at bounding box center [728, 57] width 863 height 25
